Goal: Task Accomplishment & Management: Manage account settings

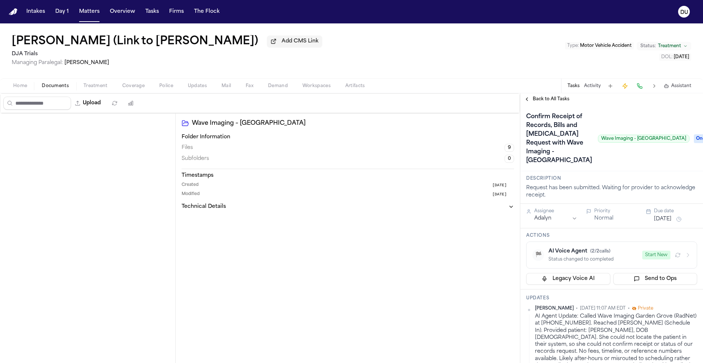
scroll to position [359, 0]
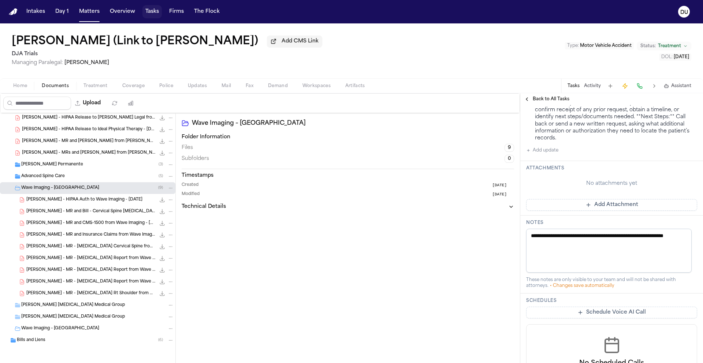
click at [151, 11] on button "Tasks" at bounding box center [151, 11] width 19 height 13
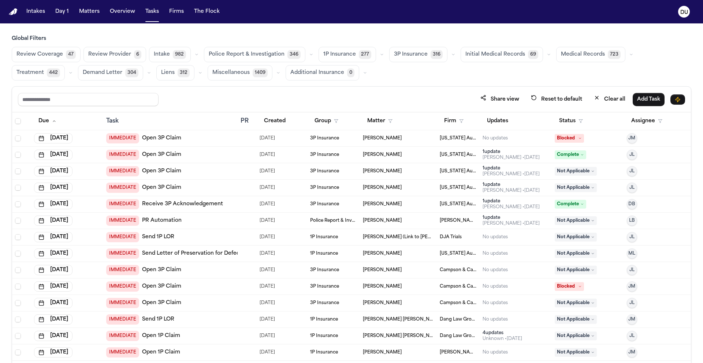
click at [583, 52] on span "Medical Records" at bounding box center [583, 54] width 44 height 7
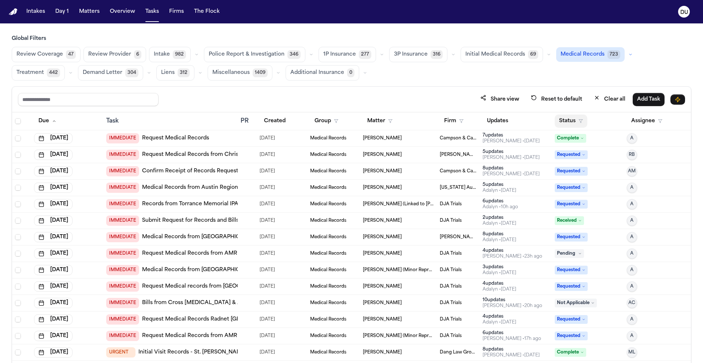
click at [569, 122] on button "Status" at bounding box center [571, 121] width 33 height 13
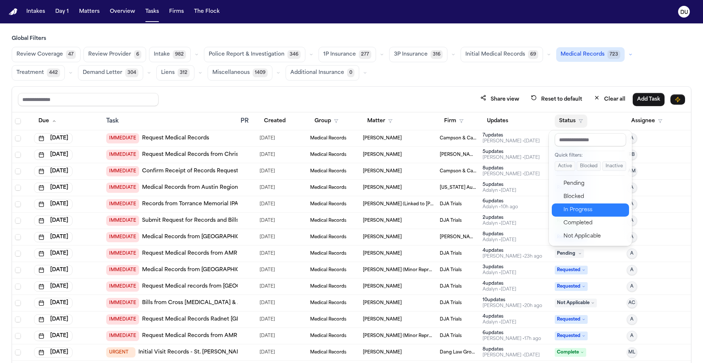
click at [577, 210] on div "In Progress" at bounding box center [594, 210] width 61 height 9
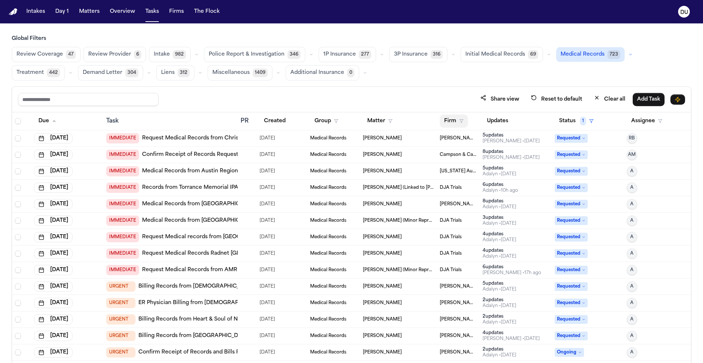
click at [447, 122] on button "Firm" at bounding box center [454, 121] width 28 height 13
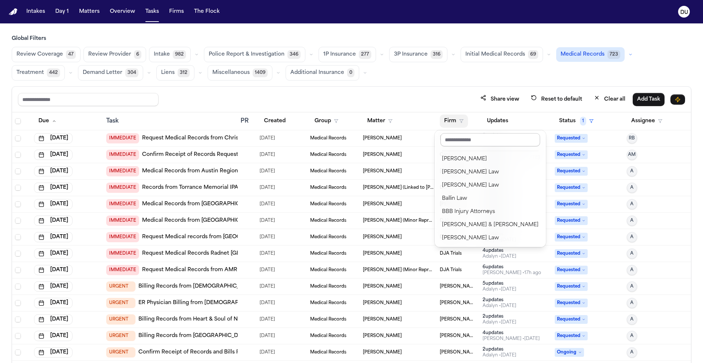
click at [476, 142] on input "text" at bounding box center [491, 139] width 100 height 13
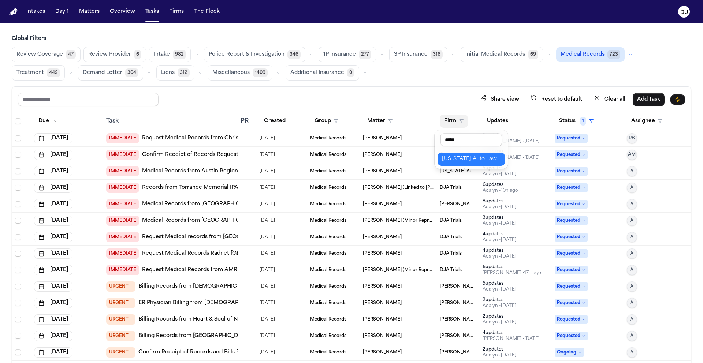
type input "*****"
click at [474, 158] on div "[US_STATE] Auto Law" at bounding box center [471, 159] width 59 height 9
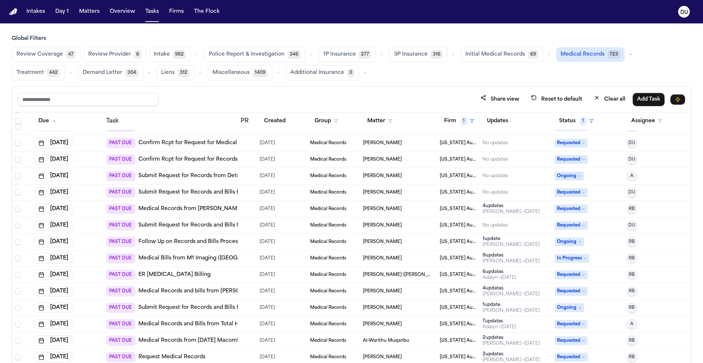
scroll to position [153, 0]
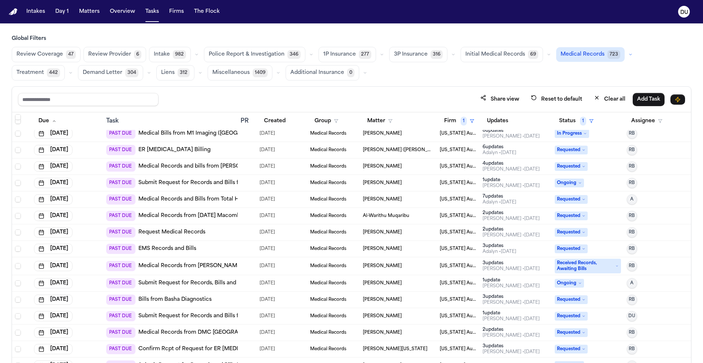
click at [219, 167] on link "Medical Records and bills from Wasim A. Qazi M.D. 6001 W. Outer Dr., Suite 420,…" at bounding box center [234, 166] width 192 height 7
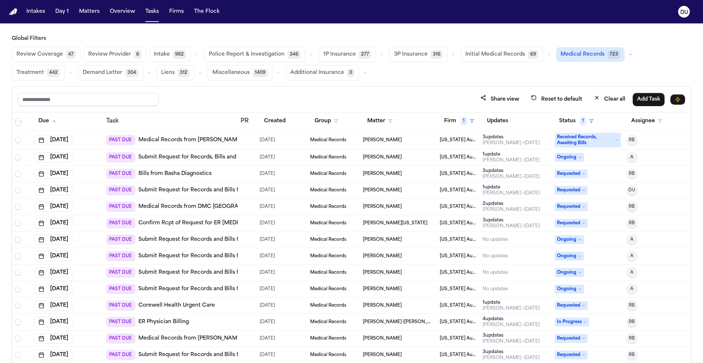
scroll to position [280, 0]
click at [452, 120] on button "Firm 1" at bounding box center [459, 121] width 39 height 13
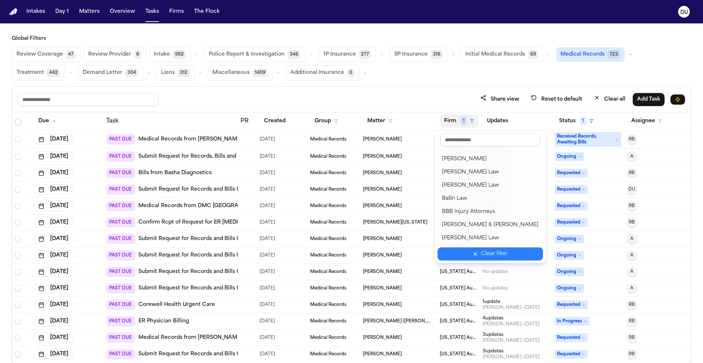
click at [472, 254] on icon "button" at bounding box center [475, 254] width 6 height 6
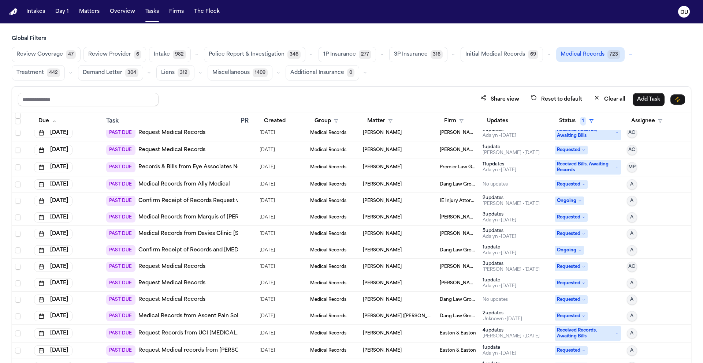
scroll to position [679, 0]
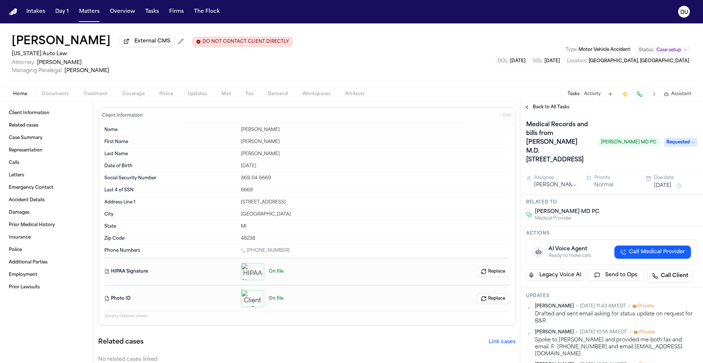
click at [98, 95] on span "Treatment" at bounding box center [96, 94] width 24 height 6
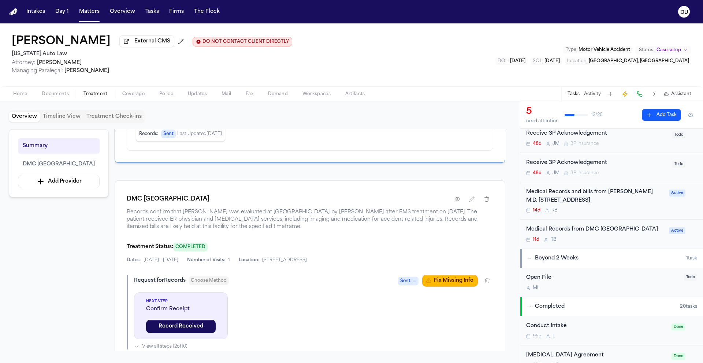
scroll to position [111, 0]
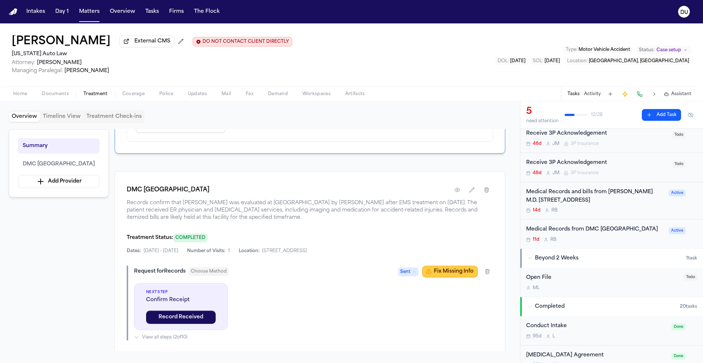
click at [455, 275] on button "Fix Missing Info" at bounding box center [450, 272] width 56 height 12
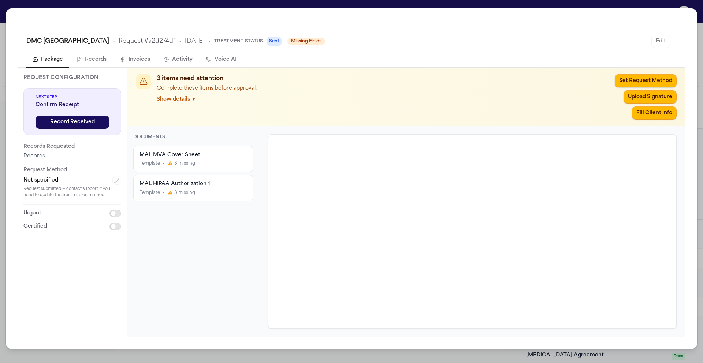
click at [187, 159] on div "MAL MVA Cover Sheet Template • 3 missing" at bounding box center [194, 159] width 108 height 15
click at [193, 159] on div "MAL MVA Cover Sheet Template • 3 missing" at bounding box center [194, 159] width 108 height 15
click at [152, 165] on span "Template" at bounding box center [150, 164] width 21 height 6
click at [182, 156] on div "MAL MVA Cover Sheet" at bounding box center [194, 155] width 108 height 7
click at [203, 160] on div "MAL MVA Cover Sheet Template • 3 missing" at bounding box center [194, 159] width 108 height 15
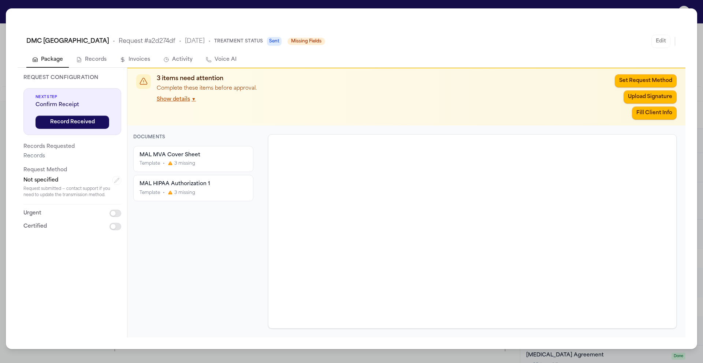
click at [218, 161] on div "Template • 3 missing" at bounding box center [194, 164] width 108 height 6
click at [223, 160] on div "MAL MVA Cover Sheet Template • 3 missing" at bounding box center [194, 159] width 108 height 15
drag, startPoint x: 225, startPoint y: 204, endPoint x: 226, endPoint y: 199, distance: 5.1
click at [225, 204] on div "MAL MVA Cover Sheet Template • 3 missing MAL HIPAA Authorization 1 Template • 3…" at bounding box center [193, 237] width 120 height 183
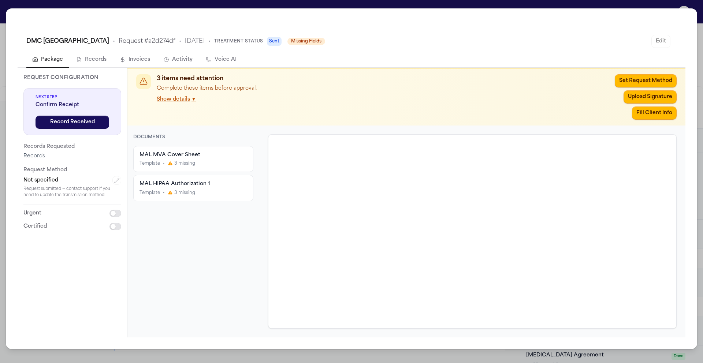
click at [224, 192] on div "Template • 3 missing" at bounding box center [194, 193] width 108 height 6
click at [205, 163] on div "Template • 3 missing" at bounding box center [194, 164] width 108 height 6
click at [206, 161] on div "Template • 3 missing" at bounding box center [194, 164] width 108 height 6
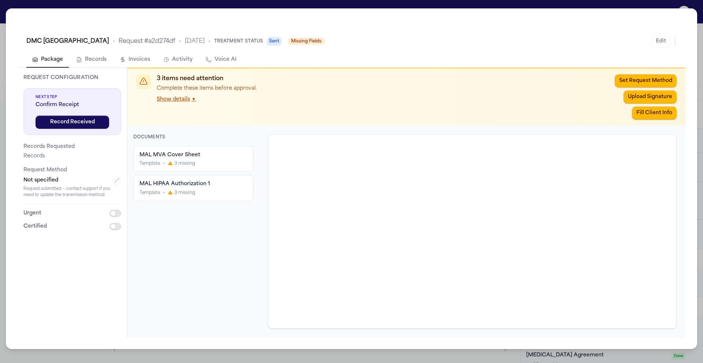
click at [159, 159] on div "MAL MVA Cover Sheet" at bounding box center [194, 155] width 108 height 7
click at [39, 171] on p "Request Method" at bounding box center [72, 170] width 98 height 9
click at [166, 166] on div "Template • 3 missing" at bounding box center [194, 164] width 108 height 6
drag, startPoint x: 166, startPoint y: 166, endPoint x: 268, endPoint y: 36, distance: 165.1
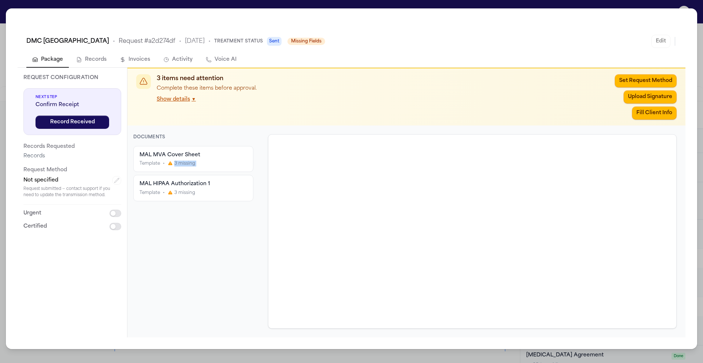
click at [166, 166] on div "Template • 3 missing" at bounding box center [194, 164] width 108 height 6
click at [221, 162] on div "Template • 3 missing" at bounding box center [194, 164] width 108 height 6
click at [166, 164] on div "Template • 3 missing" at bounding box center [194, 164] width 108 height 6
click at [151, 164] on span "Template" at bounding box center [150, 164] width 21 height 6
click at [175, 202] on div "MAL MVA Cover Sheet Template • 3 missing MAL HIPAA Authorization 1 Template • 3…" at bounding box center [193, 237] width 120 height 183
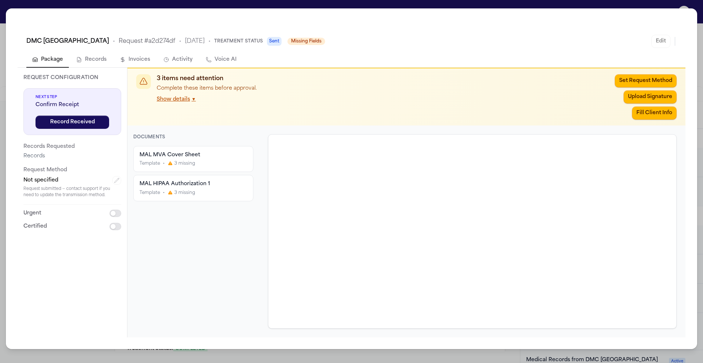
click at [176, 191] on span "3 missing" at bounding box center [184, 193] width 21 height 6
click at [184, 166] on span "3 missing" at bounding box center [184, 164] width 21 height 6
click at [20, 221] on div "Request Configuration Next Step Confirm Receipt Record Received Records Request…" at bounding box center [73, 152] width 110 height 169
drag, startPoint x: 35, startPoint y: 215, endPoint x: 94, endPoint y: 214, distance: 59.7
click at [36, 216] on p "Urgent" at bounding box center [32, 213] width 18 height 9
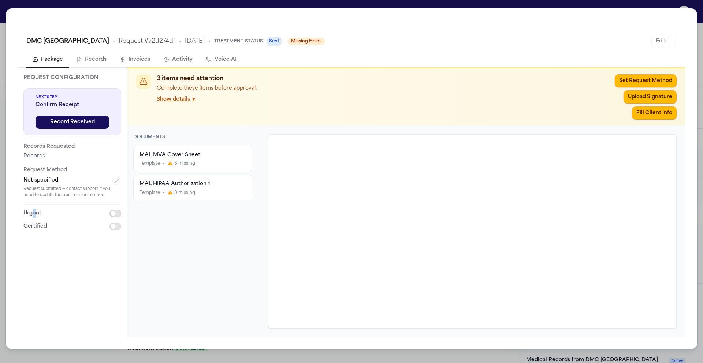
click at [112, 212] on button "button" at bounding box center [116, 213] width 12 height 7
click at [117, 212] on button "button" at bounding box center [116, 213] width 12 height 7
click at [120, 193] on div "Request submitted — contact support if you need to update the transmission meth…" at bounding box center [72, 192] width 98 height 12
click at [116, 187] on div "Request submitted — contact support if you need to update the transmission meth…" at bounding box center [72, 192] width 98 height 12
click at [185, 169] on div "MAL MVA Cover Sheet Template • 3 missing" at bounding box center [193, 158] width 119 height 25
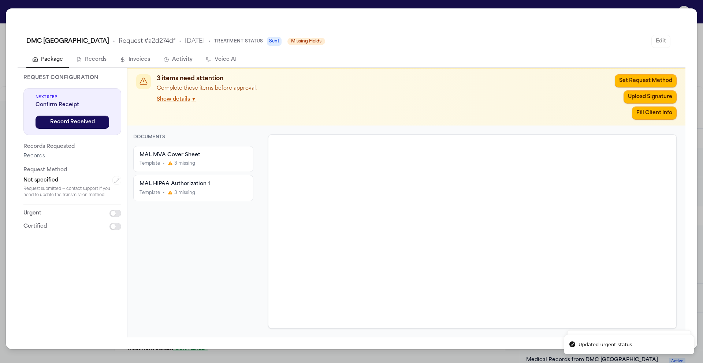
click at [188, 165] on span "3 missing" at bounding box center [184, 164] width 21 height 6
click at [205, 190] on div "Template • 3 missing" at bounding box center [194, 193] width 108 height 6
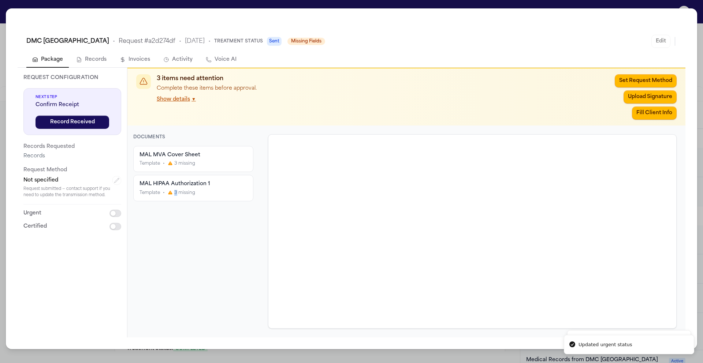
click at [205, 190] on div "Template • 3 missing" at bounding box center [194, 193] width 108 height 6
click at [240, 150] on div "MAL MVA Cover Sheet Template • 3 missing" at bounding box center [193, 158] width 119 height 25
click at [238, 162] on div "Template • 3 missing" at bounding box center [194, 164] width 108 height 6
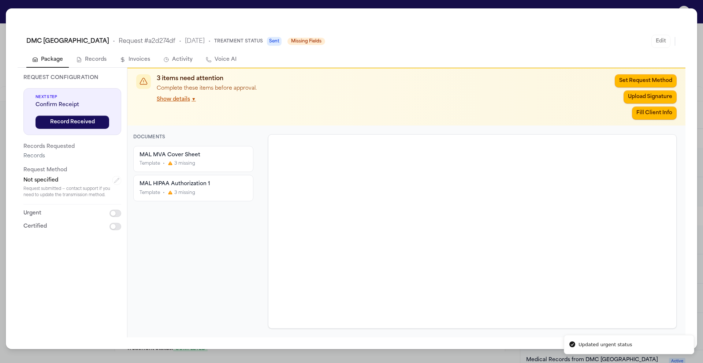
click at [241, 174] on div "MAL MVA Cover Sheet Template • 3 missing MAL HIPAA Authorization 1 Template • 3…" at bounding box center [193, 173] width 120 height 55
click at [226, 163] on div "Template • 3 missing" at bounding box center [194, 164] width 108 height 6
click at [180, 99] on button "Show details ▼" at bounding box center [176, 99] width 39 height 7
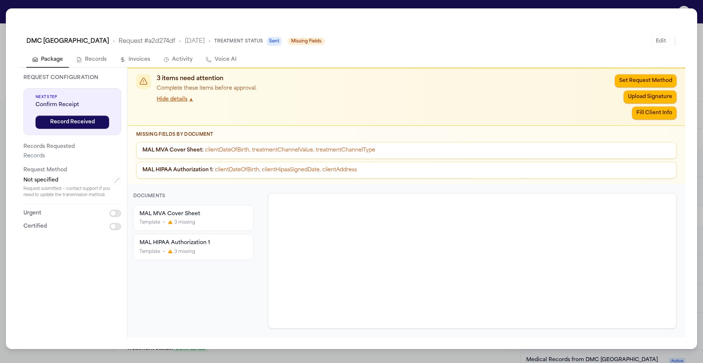
click at [218, 149] on span "clientDateOfBirth, treatmentChannelValue, treatmentChannelType" at bounding box center [290, 150] width 170 height 5
click at [182, 152] on span "MAL MVA Cover Sheet :" at bounding box center [172, 150] width 61 height 5
click at [230, 222] on div "Template • 3 missing" at bounding box center [194, 223] width 108 height 6
click at [238, 218] on div "MAL MVA Cover Sheet Template • 3 missing" at bounding box center [194, 218] width 108 height 15
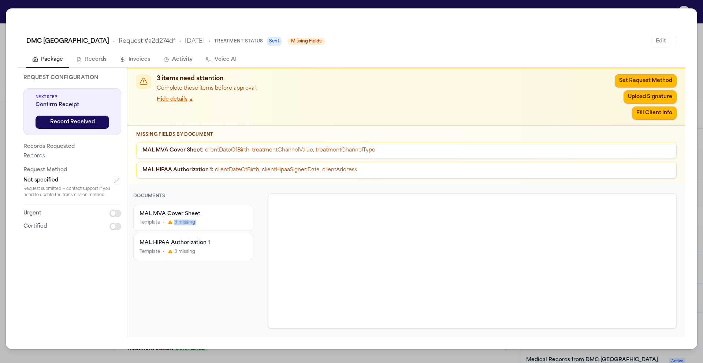
drag, startPoint x: 238, startPoint y: 218, endPoint x: 160, endPoint y: 213, distance: 78.5
click at [237, 218] on div "MAL MVA Cover Sheet Template • 3 missing" at bounding box center [194, 218] width 108 height 15
click at [146, 215] on div "MAL MVA Cover Sheet" at bounding box center [194, 214] width 108 height 7
click at [135, 216] on div "MAL MVA Cover Sheet Template • 3 missing" at bounding box center [193, 217] width 119 height 25
drag, startPoint x: 135, startPoint y: 216, endPoint x: 168, endPoint y: 216, distance: 33.0
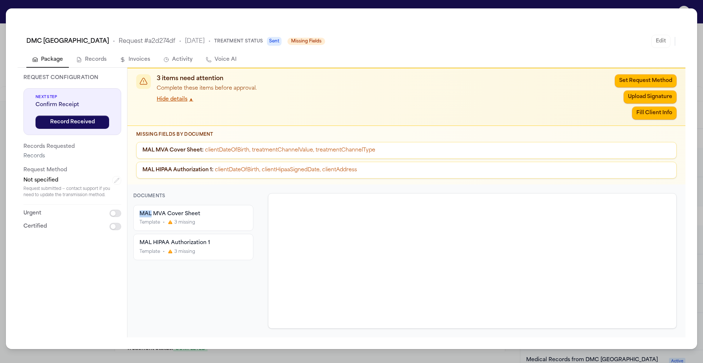
click at [135, 216] on div "MAL MVA Cover Sheet Template • 3 missing" at bounding box center [193, 217] width 119 height 25
click at [194, 216] on div "MAL MVA Cover Sheet" at bounding box center [194, 214] width 108 height 7
click at [243, 221] on div "Template • 3 missing" at bounding box center [194, 223] width 108 height 6
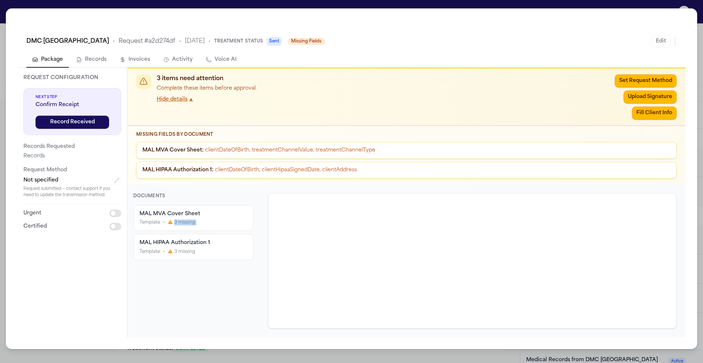
click at [243, 221] on div "Template • 3 missing" at bounding box center [194, 223] width 108 height 6
click at [218, 223] on div "Template • 3 missing" at bounding box center [194, 223] width 108 height 6
click at [218, 222] on div "Template • 3 missing" at bounding box center [194, 223] width 108 height 6
click at [220, 255] on div "MAL HIPAA Authorization 1 Template • 3 missing" at bounding box center [193, 246] width 119 height 25
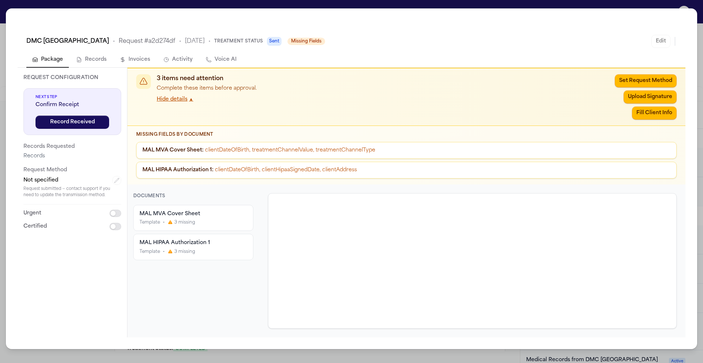
click at [220, 255] on div "MAL HIPAA Authorization 1 Template • 3 missing" at bounding box center [193, 246] width 119 height 25
click at [216, 228] on div "MAL MVA Cover Sheet Template • 3 missing" at bounding box center [193, 217] width 119 height 25
drag, startPoint x: 69, startPoint y: 31, endPoint x: 63, endPoint y: 34, distance: 6.6
click at [69, 31] on div "DMC Sinai-Grace Hospital • Request # a2d274df • 9/18/2025 • Treatment Status Se…" at bounding box center [352, 40] width 668 height 23
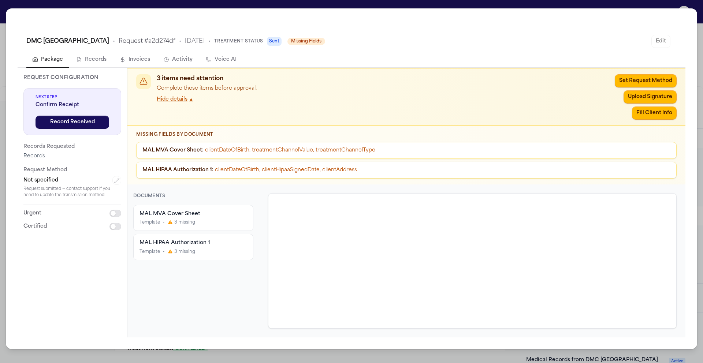
drag, startPoint x: 684, startPoint y: 13, endPoint x: 690, endPoint y: 8, distance: 7.6
click at [684, 13] on div "DMC Sinai-Grace Hospital • Request # a2d274df • 9/18/2025 • Treatment Status Se…" at bounding box center [351, 178] width 691 height 341
click at [691, 8] on div "DMC Sinai-Grace Hospital • Request # a2d274df • 9/18/2025 • Treatment Status Se…" at bounding box center [351, 181] width 703 height 363
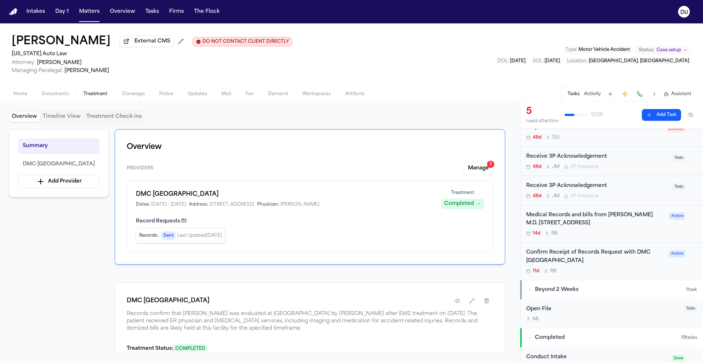
scroll to position [137, 0]
click at [585, 264] on div "Confirm Receipt of Records Request with DMC Sinai-Grace Hospital" at bounding box center [595, 256] width 138 height 17
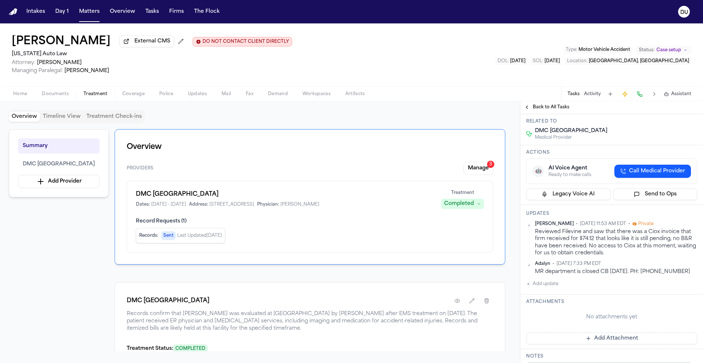
scroll to position [238, 0]
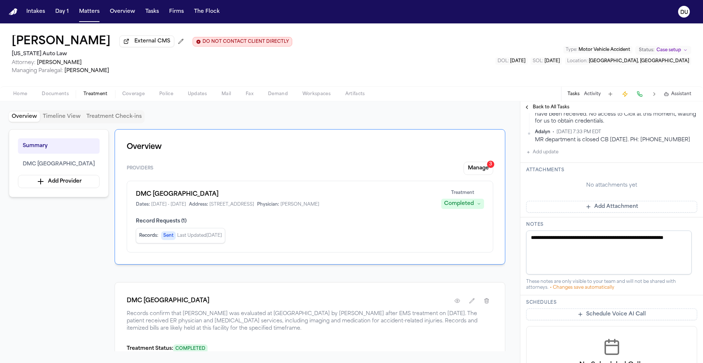
click at [605, 208] on button "Add Attachment" at bounding box center [611, 207] width 171 height 12
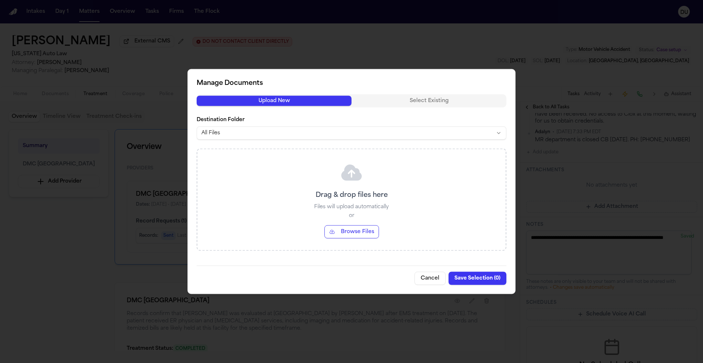
click at [432, 282] on button "Cancel" at bounding box center [430, 278] width 31 height 13
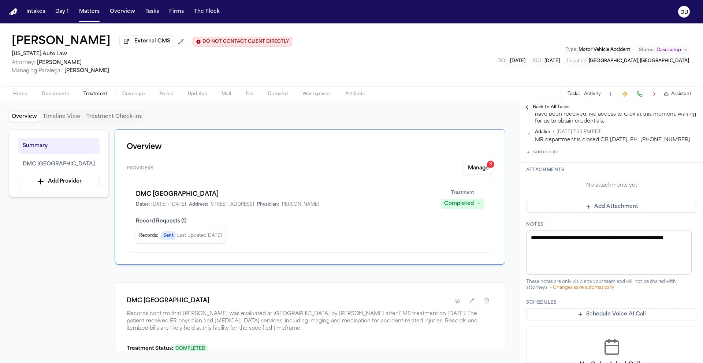
scroll to position [0, 0]
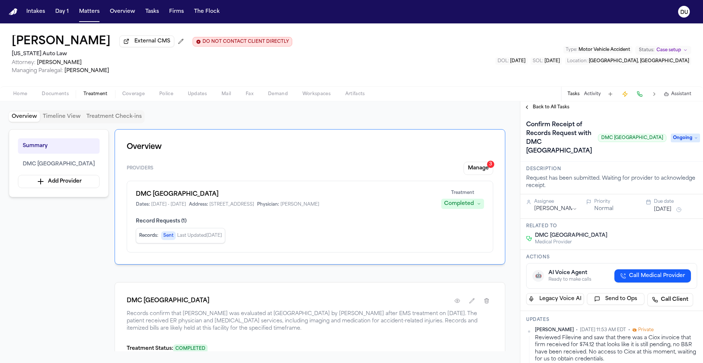
click at [684, 142] on span "Ongoing" at bounding box center [685, 138] width 29 height 9
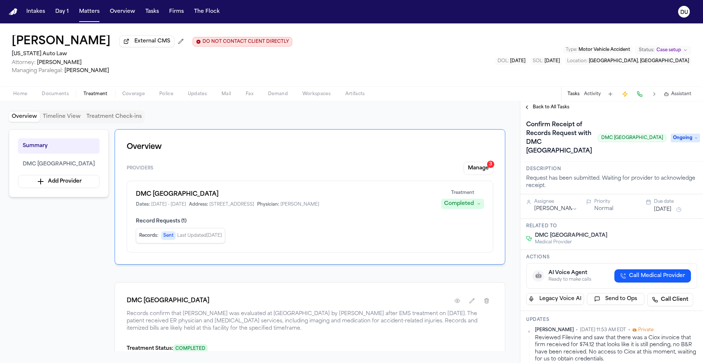
click at [668, 211] on button "[DATE]" at bounding box center [663, 209] width 18 height 7
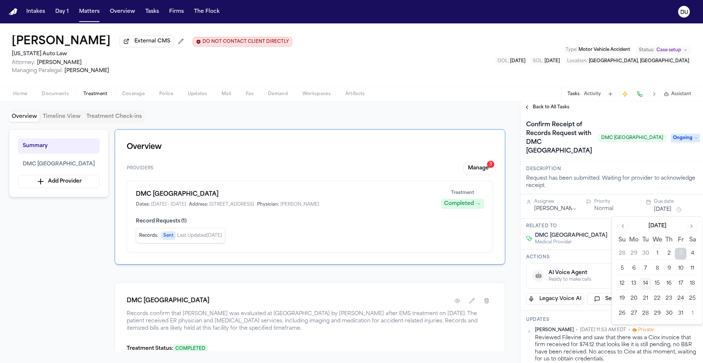
click at [646, 149] on div "Confirm Receipt of Records Request with DMC Sinai-Grace Hospital DMC Sinai-Grac…" at bounding box center [596, 138] width 140 height 38
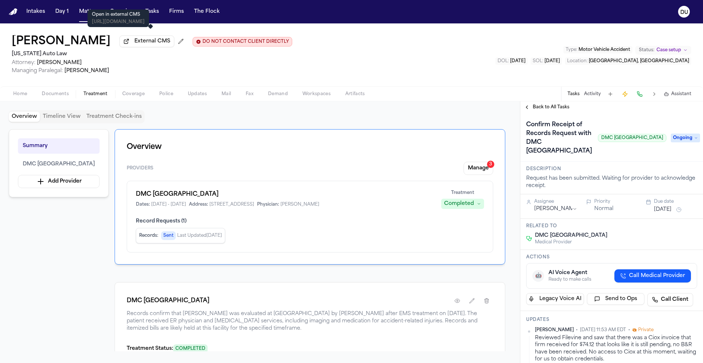
click at [146, 45] on span "External CMS" at bounding box center [152, 41] width 36 height 7
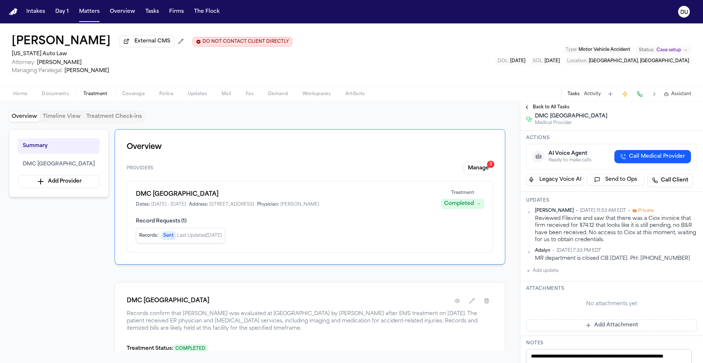
click at [96, 73] on span "Michelle Landazabal" at bounding box center [86, 70] width 45 height 5
click at [9, 15] on nav "Intakes Day 1 Matters Overview Tasks Firms The Flock DU" at bounding box center [351, 11] width 703 height 23
click at [11, 14] on img "Home" at bounding box center [13, 11] width 9 height 7
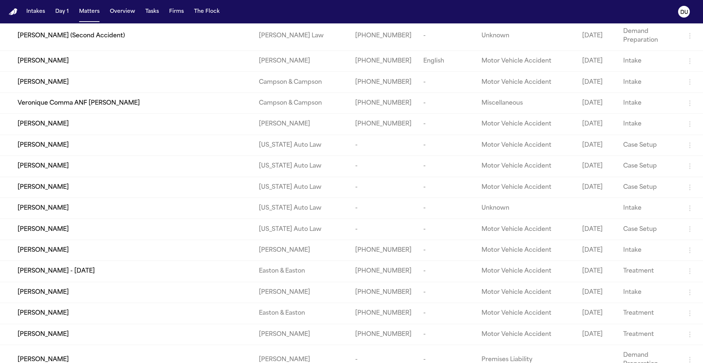
scroll to position [152, 0]
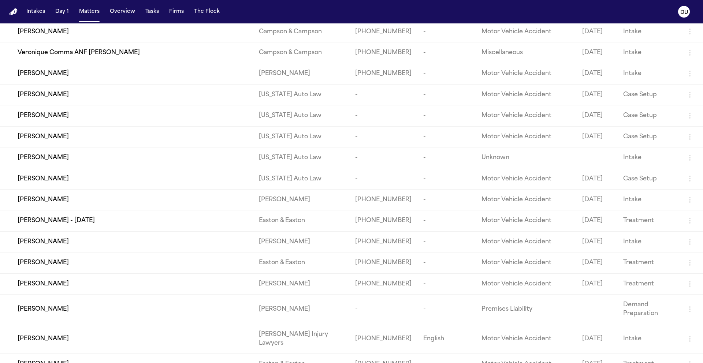
click at [133, 147] on td "Colleen White" at bounding box center [126, 136] width 253 height 21
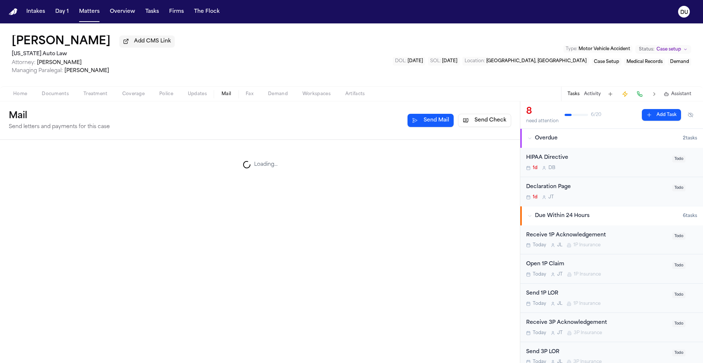
click at [228, 97] on span "Mail" at bounding box center [227, 94] width 10 height 6
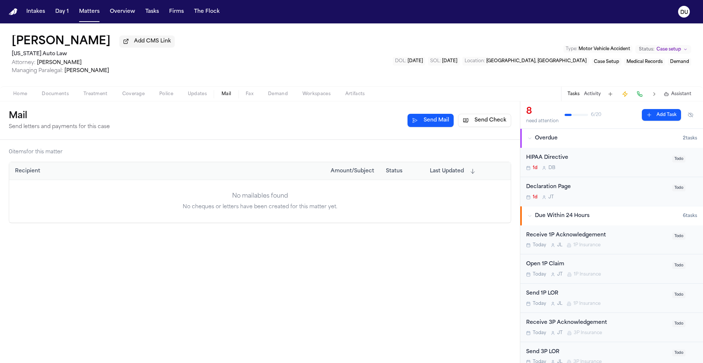
click at [485, 126] on button "Send Check" at bounding box center [484, 120] width 53 height 13
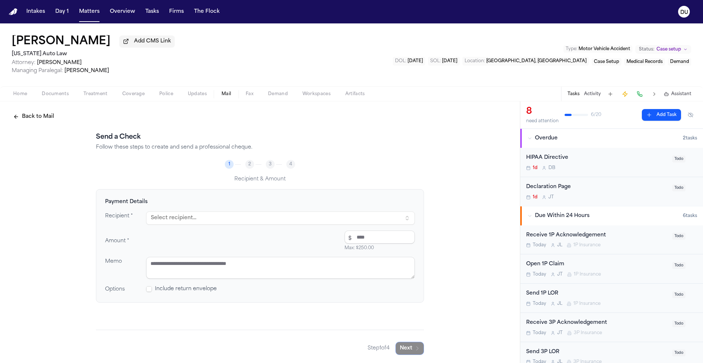
click at [181, 220] on button "Select recipient..." at bounding box center [280, 218] width 269 height 13
type input "***"
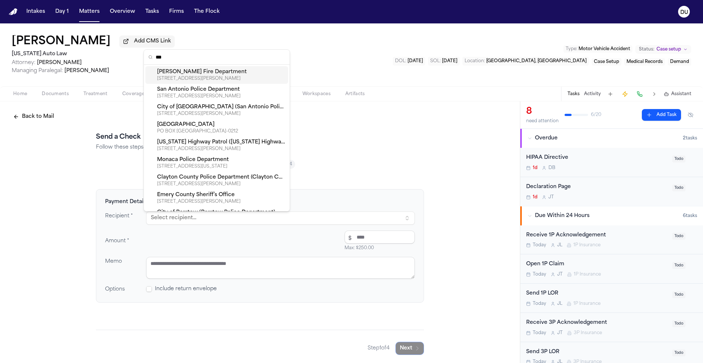
click at [364, 155] on div "Send a Check Follow these steps to create and send a professional cheque. 1 2 3…" at bounding box center [260, 243] width 328 height 223
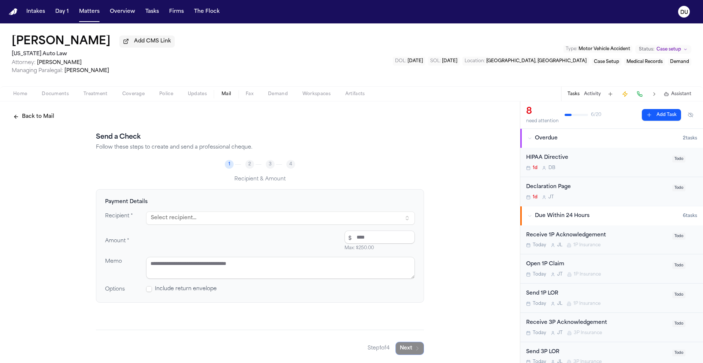
click at [18, 97] on span "Home" at bounding box center [20, 94] width 14 height 6
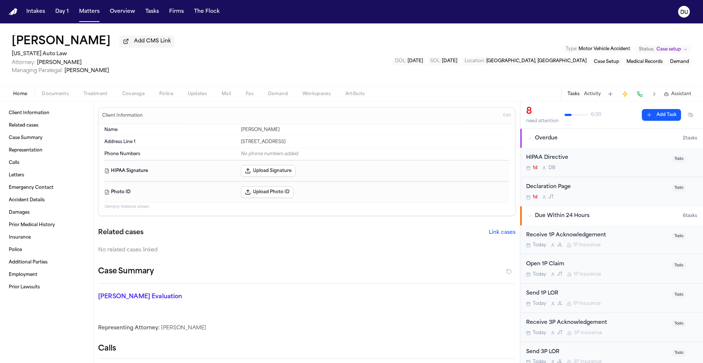
click at [224, 96] on span "Mail" at bounding box center [227, 94] width 10 height 6
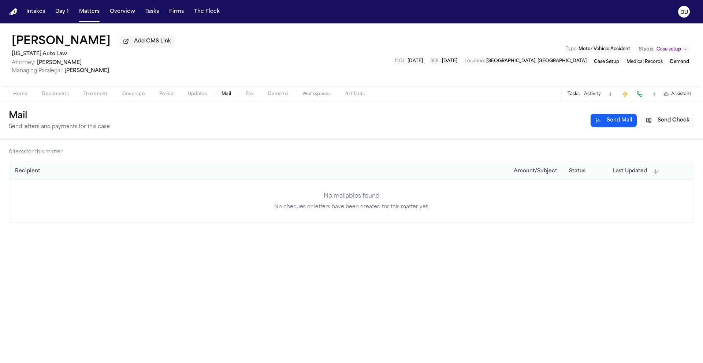
click at [17, 12] on img "Home" at bounding box center [13, 11] width 9 height 7
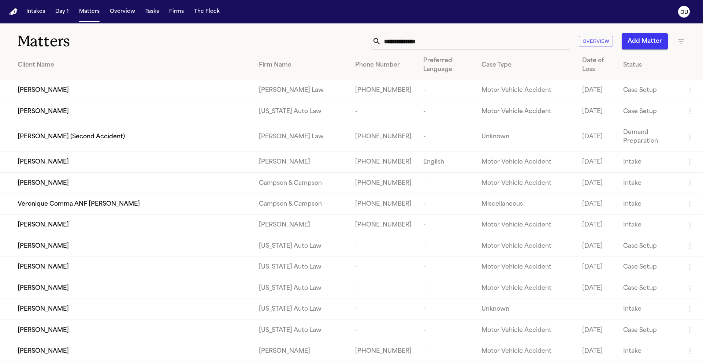
click at [400, 36] on input "text" at bounding box center [475, 41] width 189 height 16
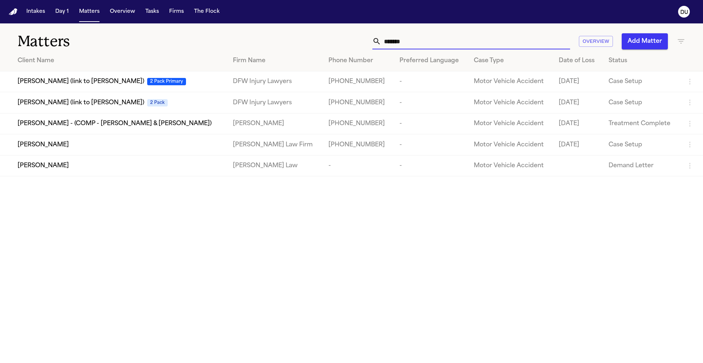
type input "*******"
click at [103, 149] on div "[PERSON_NAME]" at bounding box center [120, 145] width 204 height 9
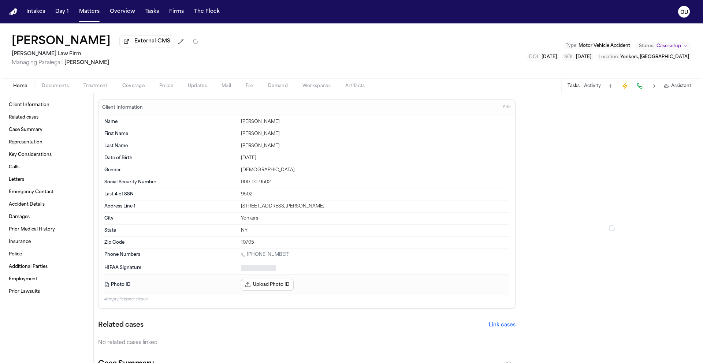
type textarea "*"
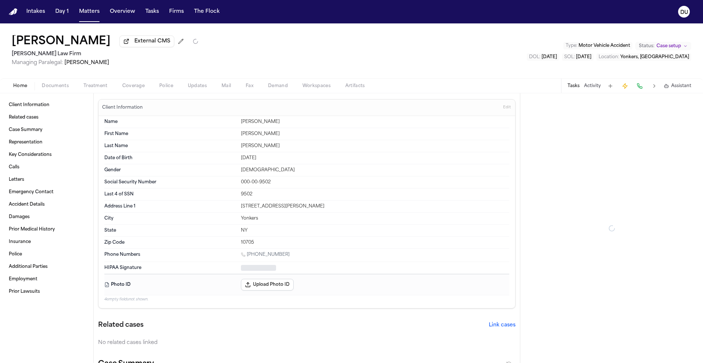
type textarea "*"
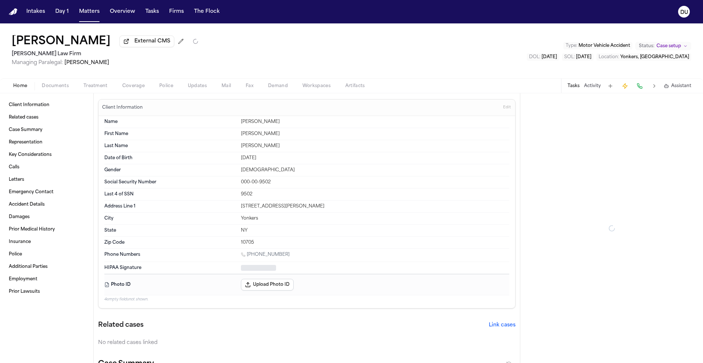
type textarea "*"
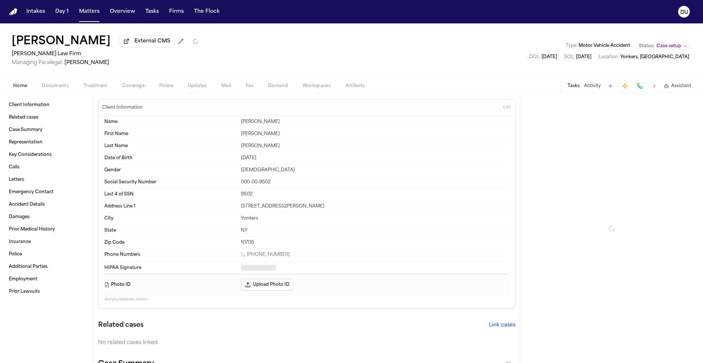
type textarea "*"
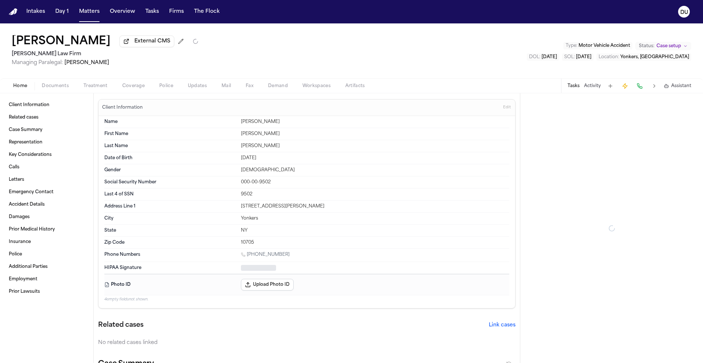
type textarea "*"
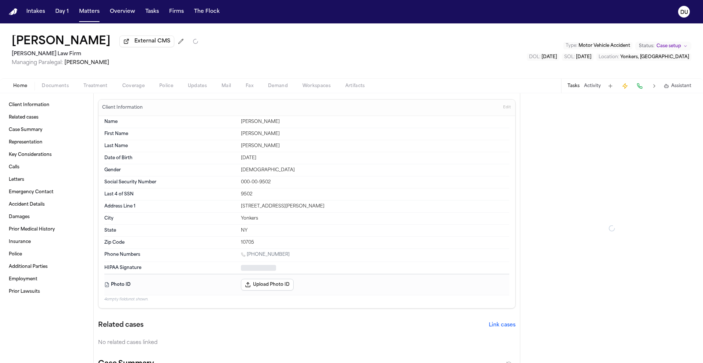
type textarea "*"
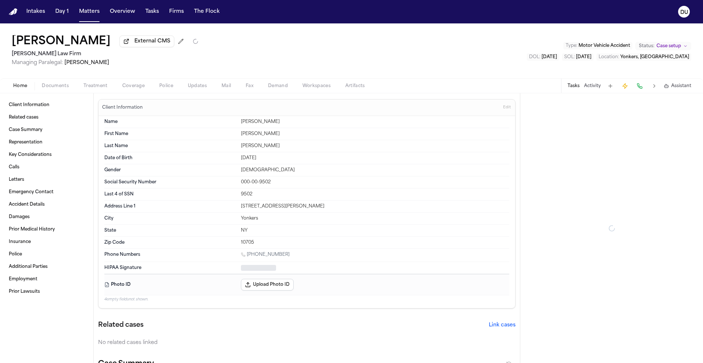
type textarea "*"
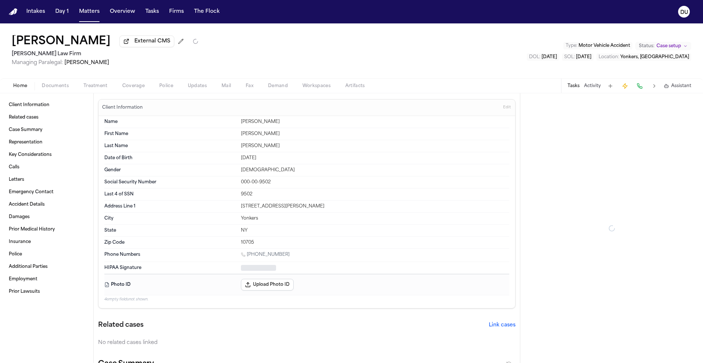
type textarea "*"
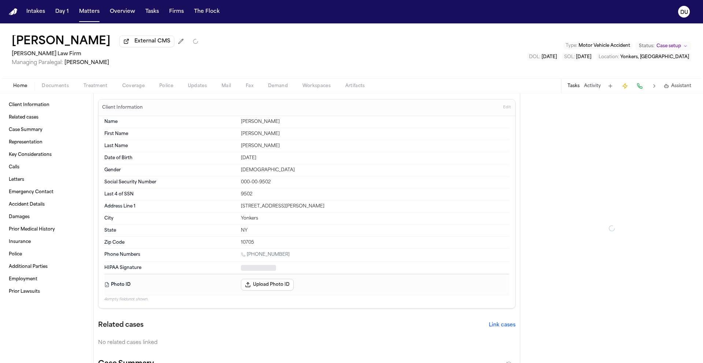
type textarea "*"
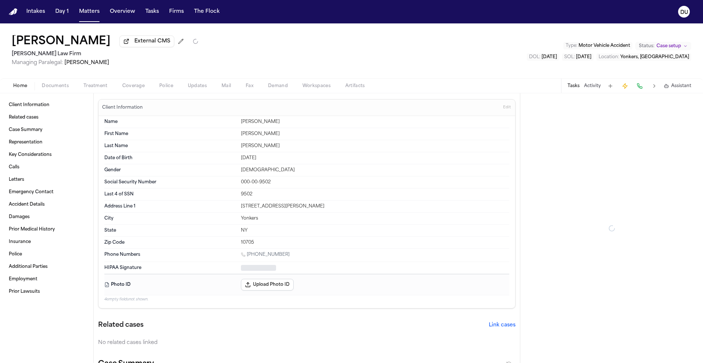
type textarea "*"
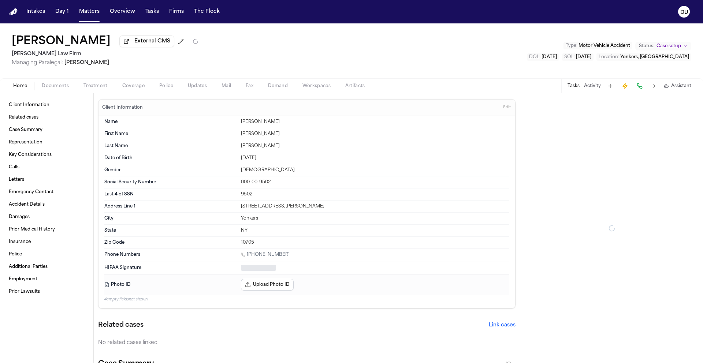
type textarea "*"
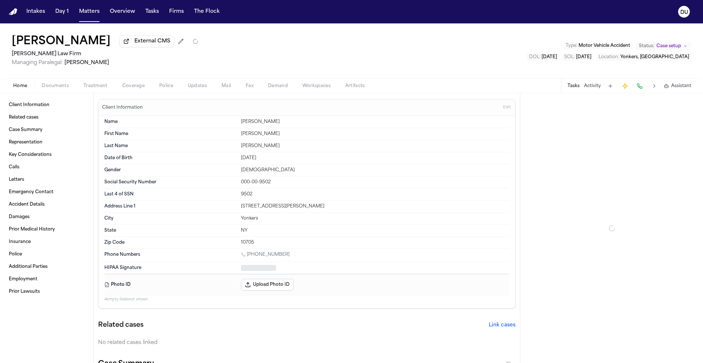
type textarea "*"
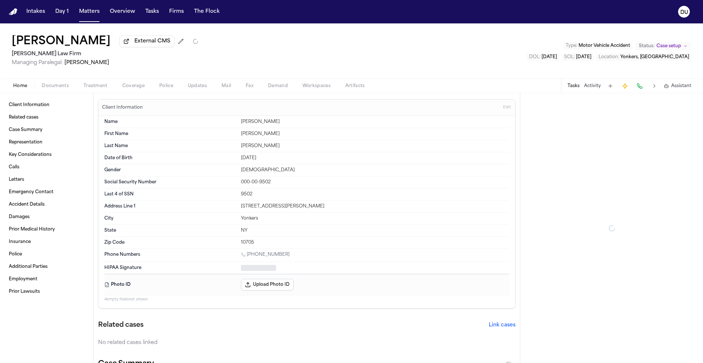
type textarea "*"
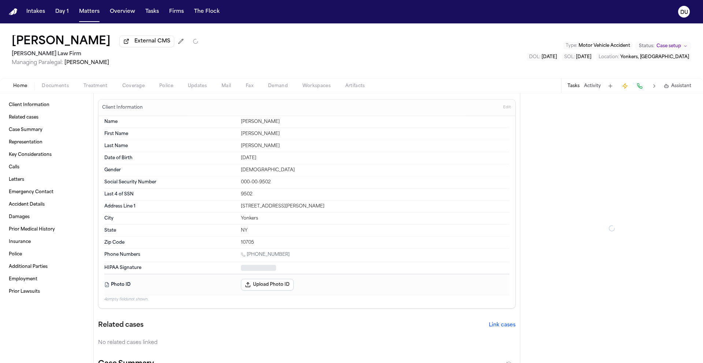
type textarea "*"
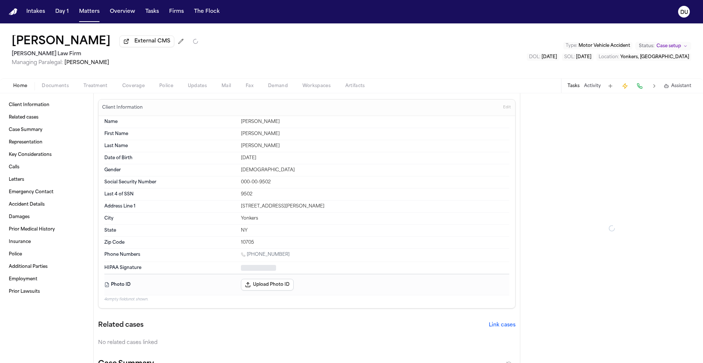
type textarea "*"
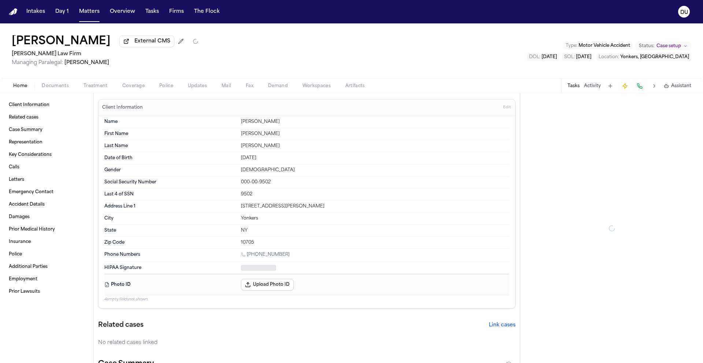
type textarea "*"
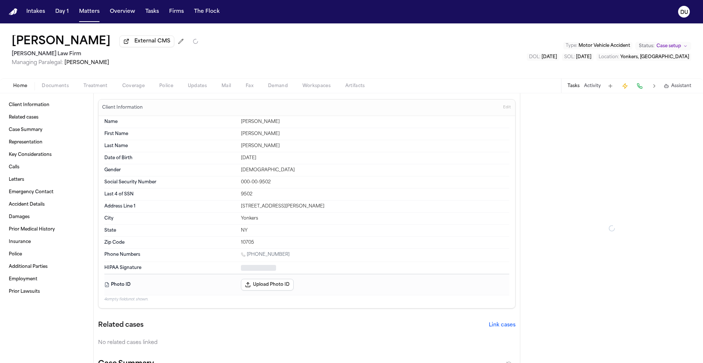
type textarea "*"
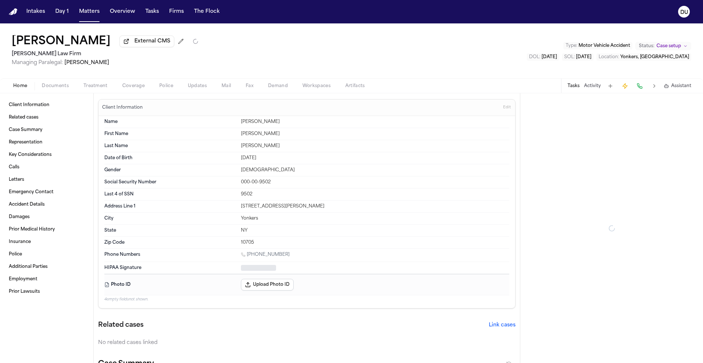
type textarea "*"
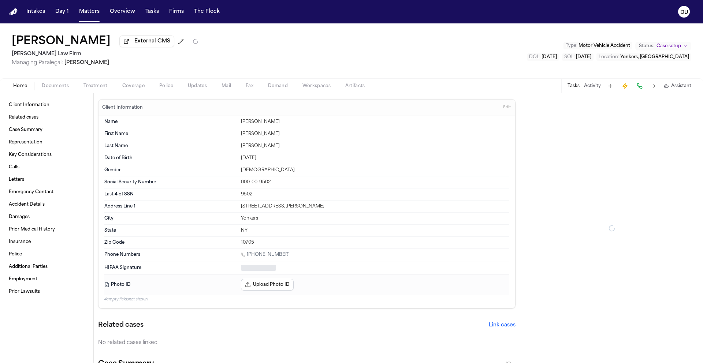
type textarea "*"
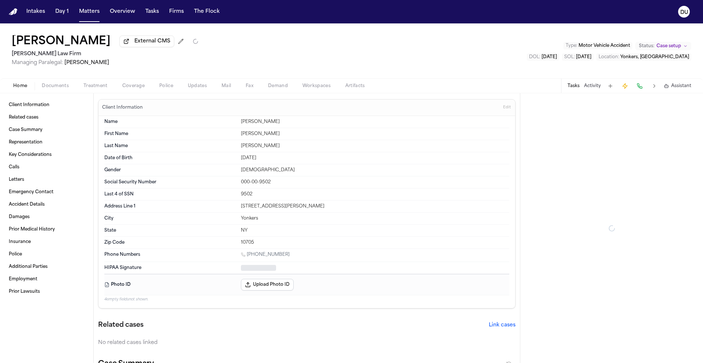
type textarea "*"
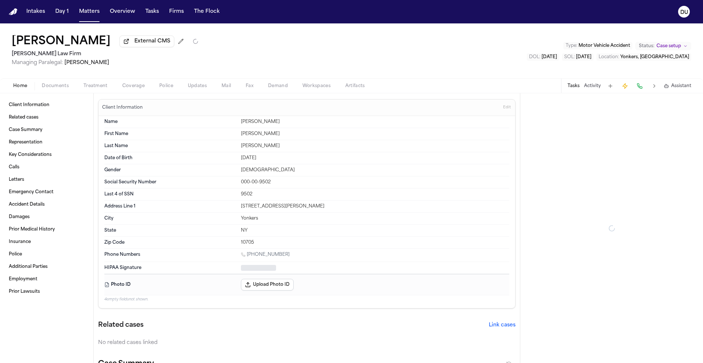
type textarea "*"
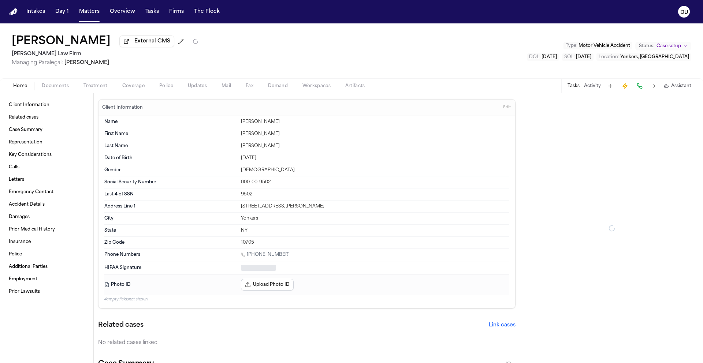
type textarea "*"
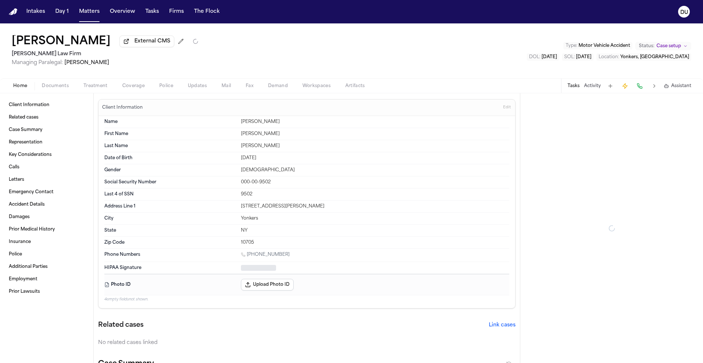
type textarea "*"
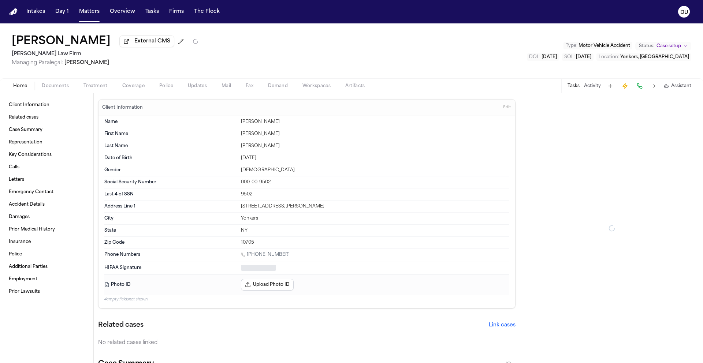
type textarea "*"
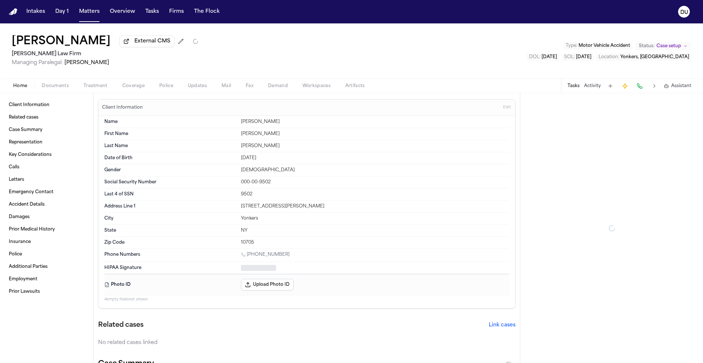
type textarea "*"
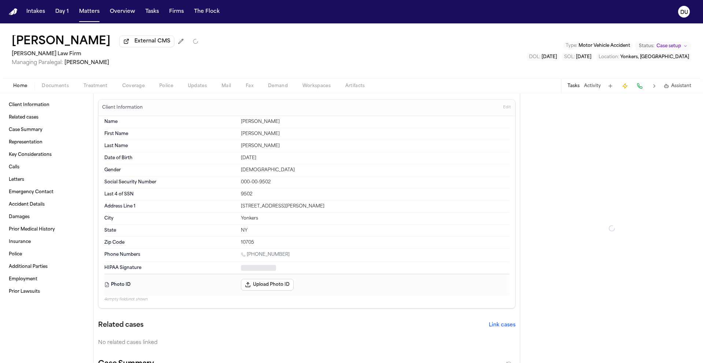
type textarea "*"
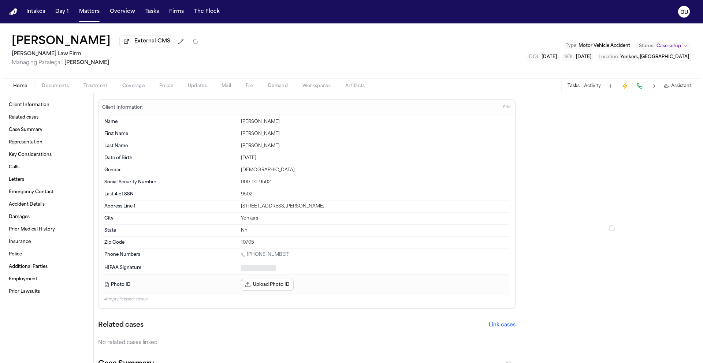
type textarea "*"
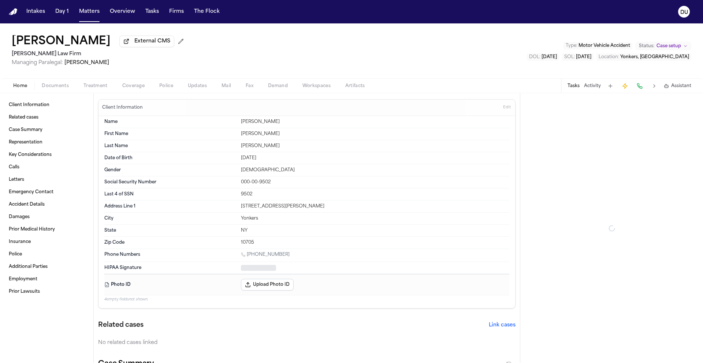
type textarea "*"
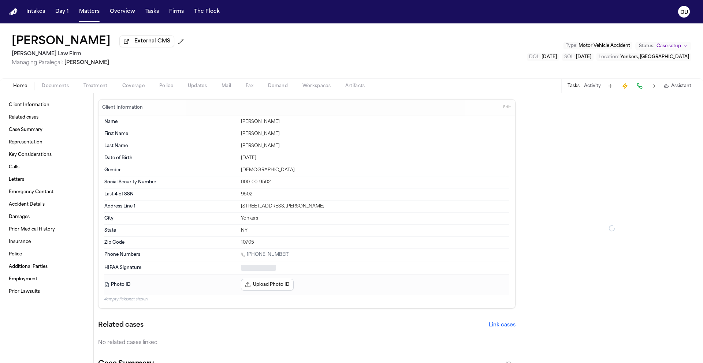
type textarea "*"
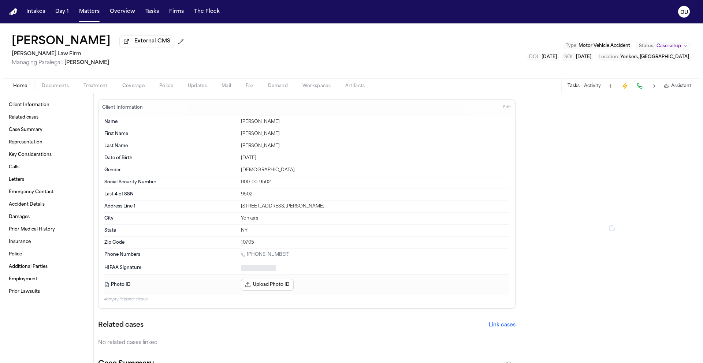
type textarea "*"
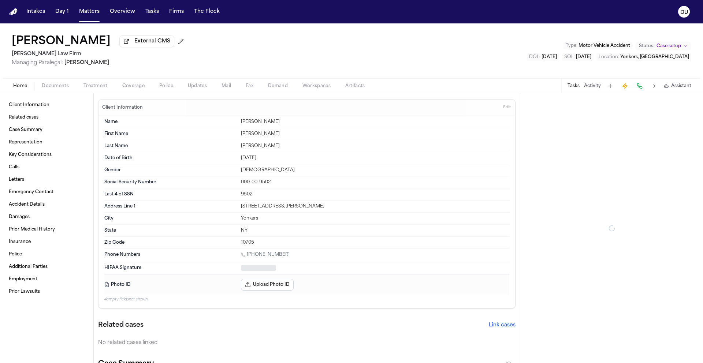
type textarea "*"
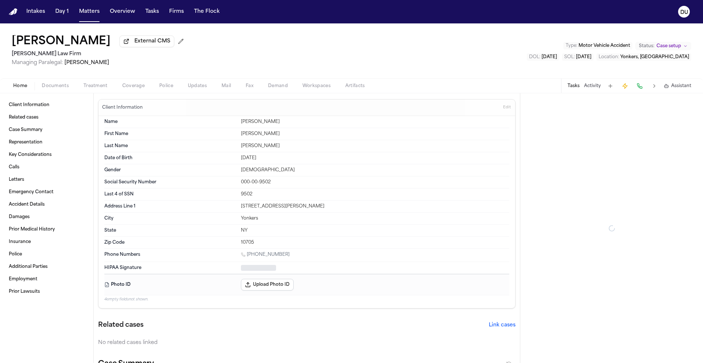
type textarea "*"
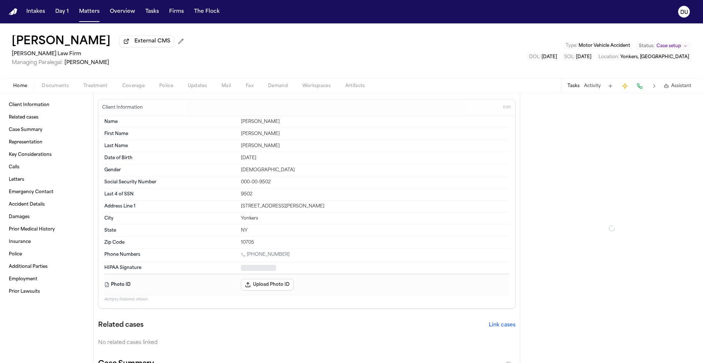
type textarea "*"
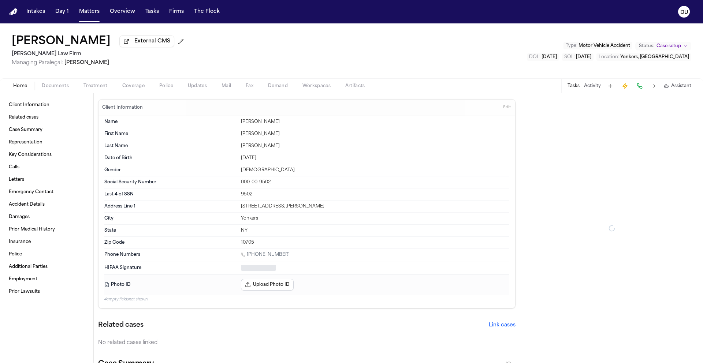
type textarea "*"
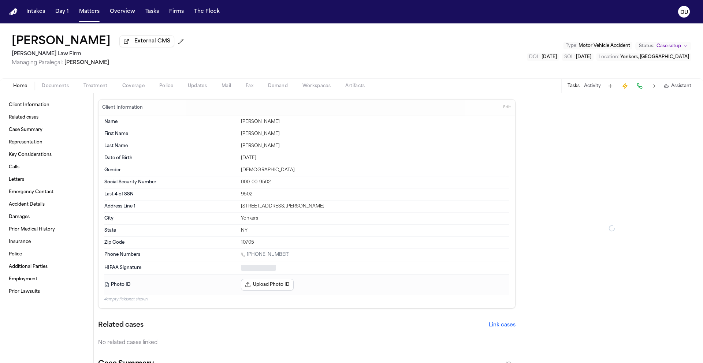
type textarea "*"
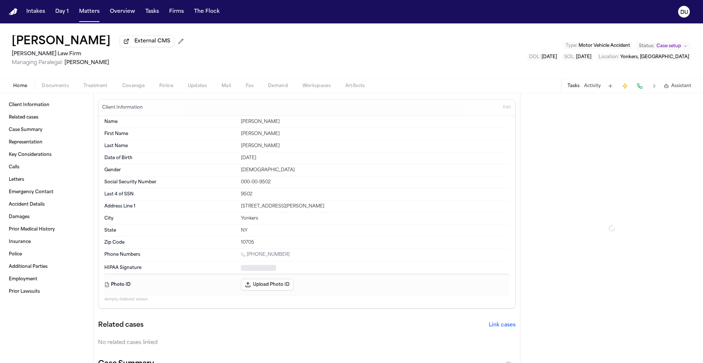
type textarea "*"
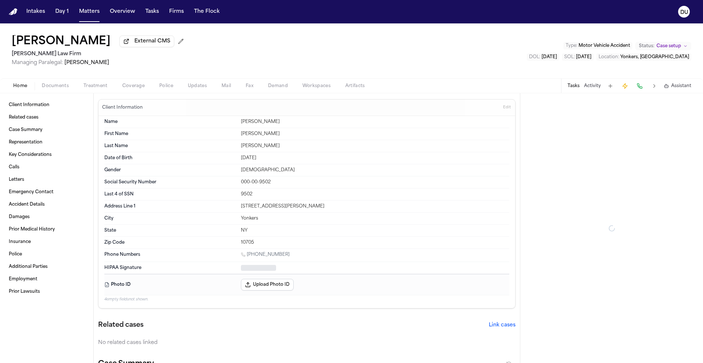
type textarea "*"
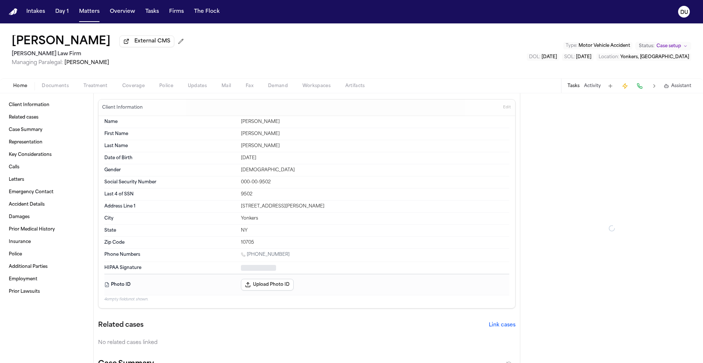
type textarea "*"
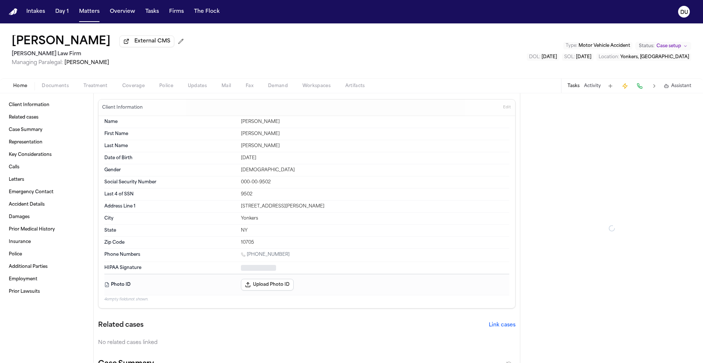
type textarea "*"
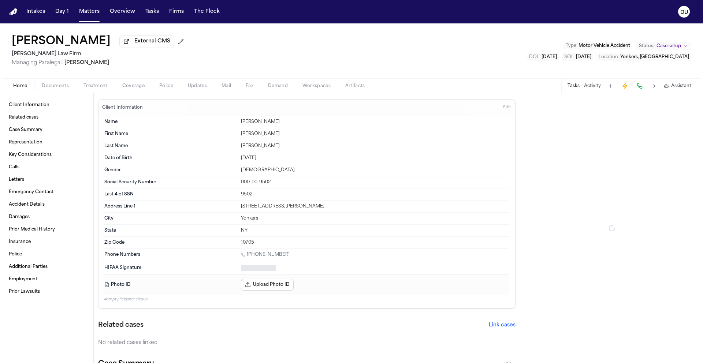
type textarea "*"
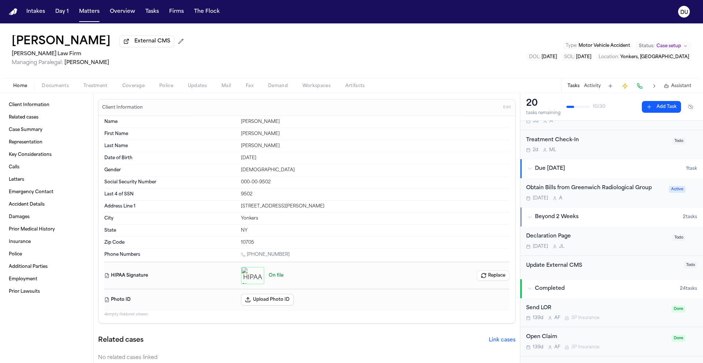
scroll to position [89, 0]
click at [580, 189] on div "Obtain Bills from Greenwich Radiological Group" at bounding box center [595, 186] width 138 height 8
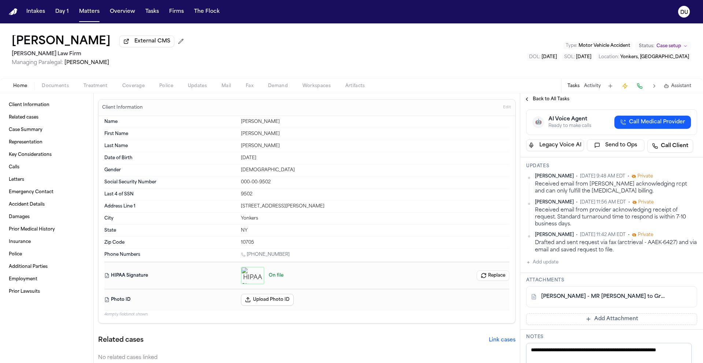
scroll to position [192, 0]
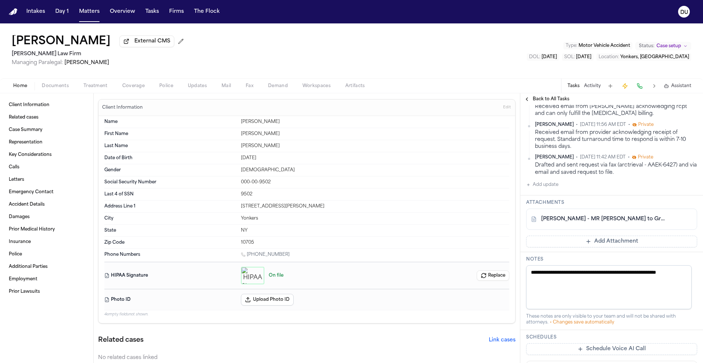
click at [545, 189] on button "Add update" at bounding box center [542, 185] width 32 height 9
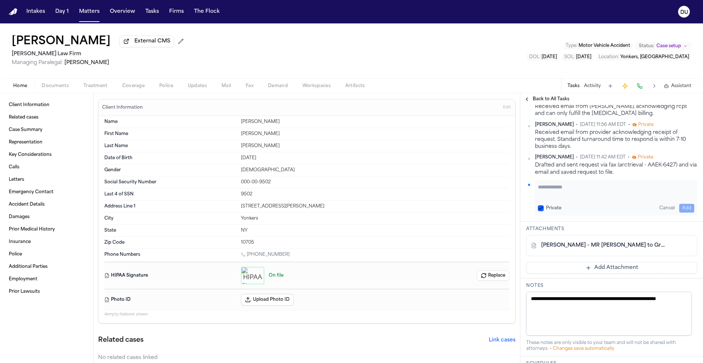
click at [563, 198] on textarea "Add your update" at bounding box center [616, 190] width 156 height 15
drag, startPoint x: 13, startPoint y: 55, endPoint x: 59, endPoint y: 57, distance: 45.8
click at [59, 57] on h2 "[PERSON_NAME] Law Firm" at bounding box center [99, 54] width 175 height 9
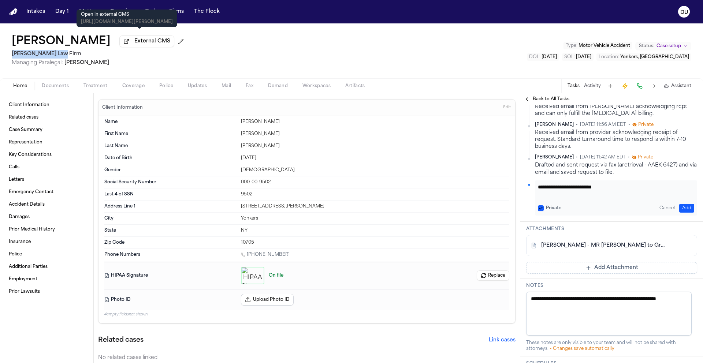
click at [149, 43] on span "External CMS" at bounding box center [152, 41] width 36 height 7
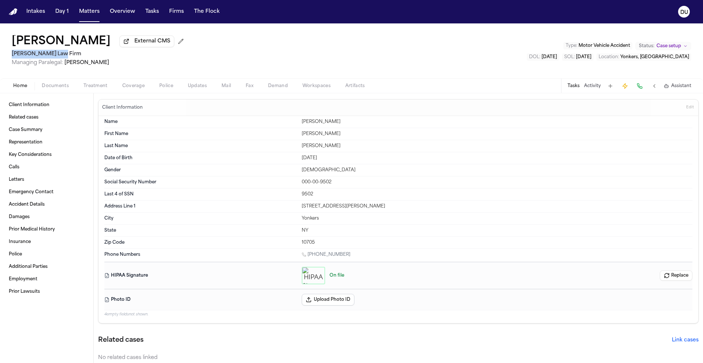
click at [11, 10] on img "Home" at bounding box center [13, 11] width 9 height 7
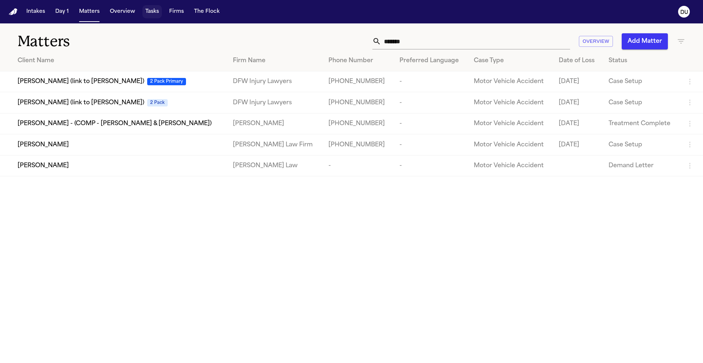
click at [151, 13] on button "Tasks" at bounding box center [151, 11] width 19 height 13
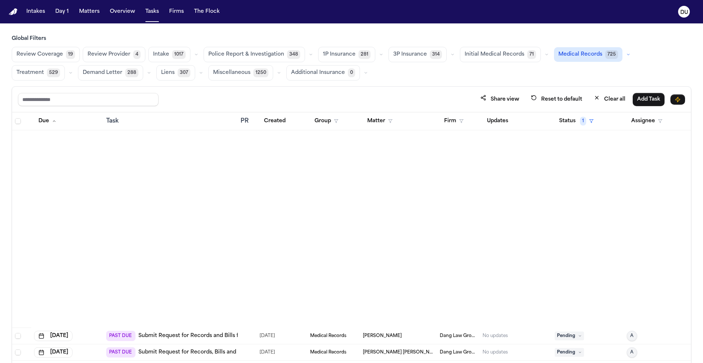
scroll to position [530, 0]
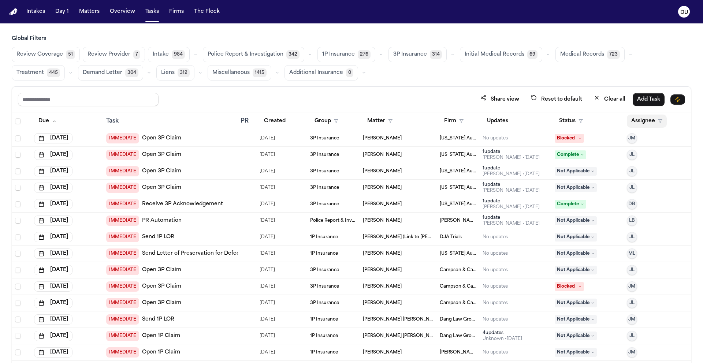
click at [637, 120] on button "Assignee" at bounding box center [647, 121] width 40 height 13
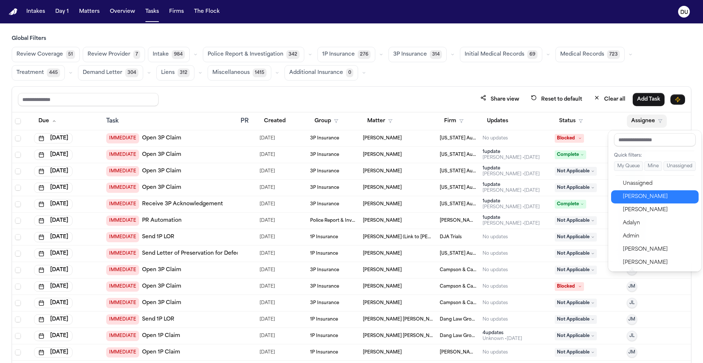
click at [641, 196] on div "Daniela Uribe" at bounding box center [658, 197] width 71 height 9
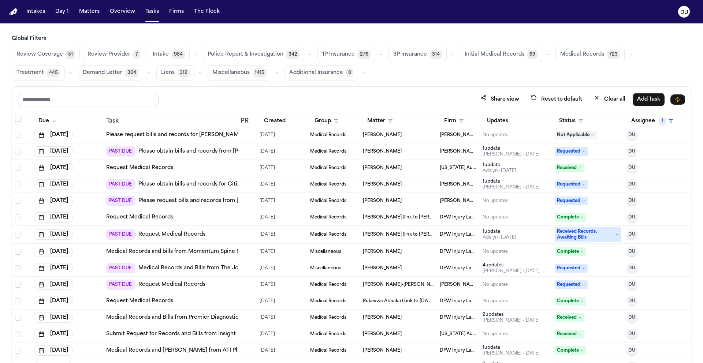
scroll to position [1341, 0]
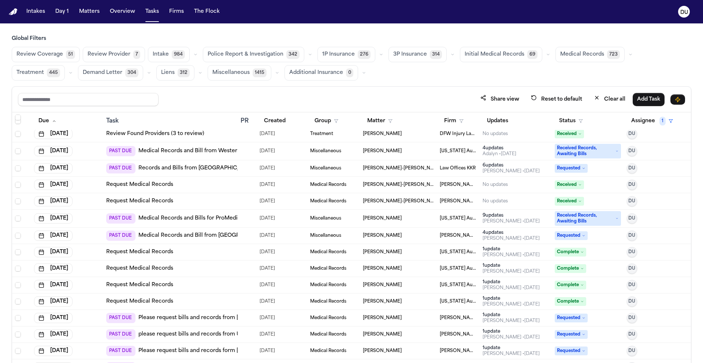
click at [212, 166] on link "Records and Bills from St. Josephs Hospital" at bounding box center [219, 168] width 162 height 7
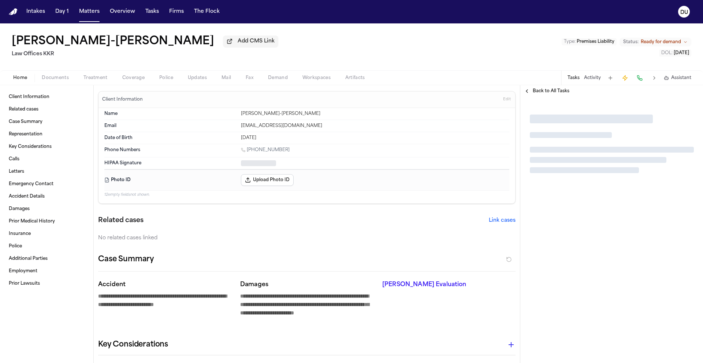
type textarea "*"
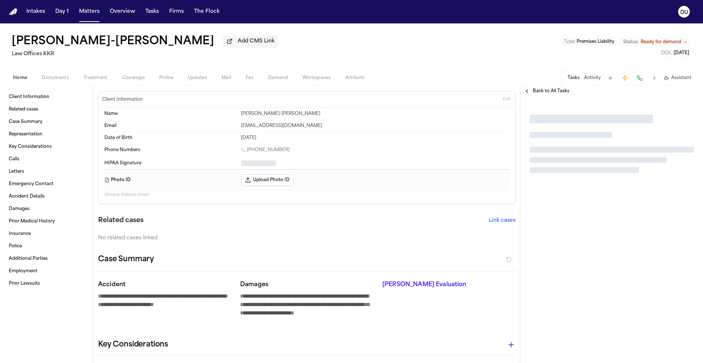
type textarea "*"
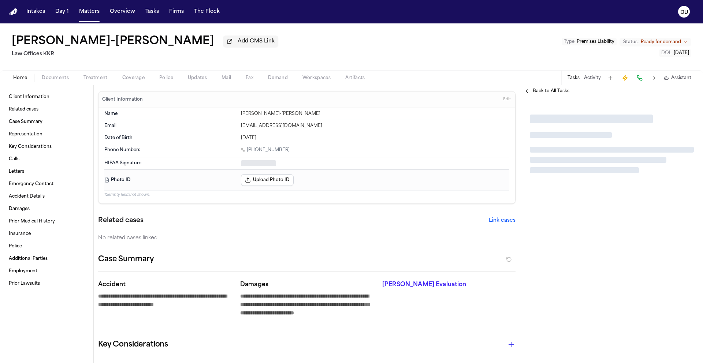
type textarea "*"
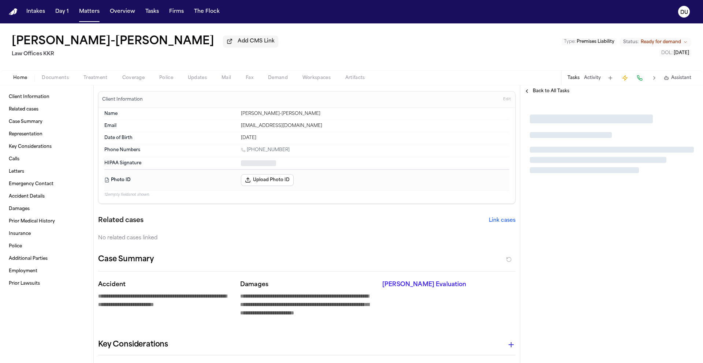
type textarea "*"
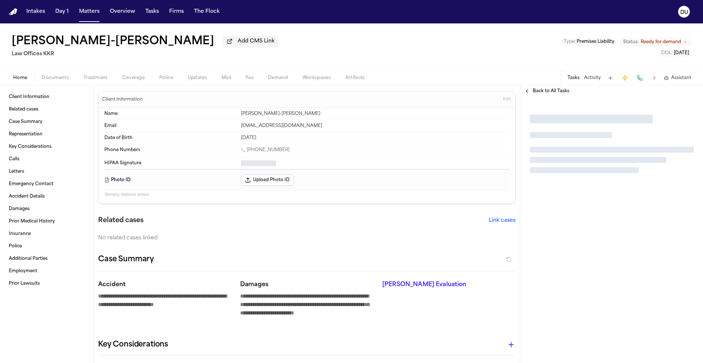
type textarea "*"
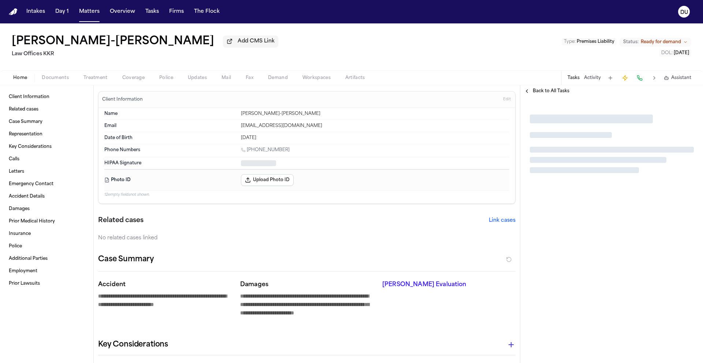
type textarea "*"
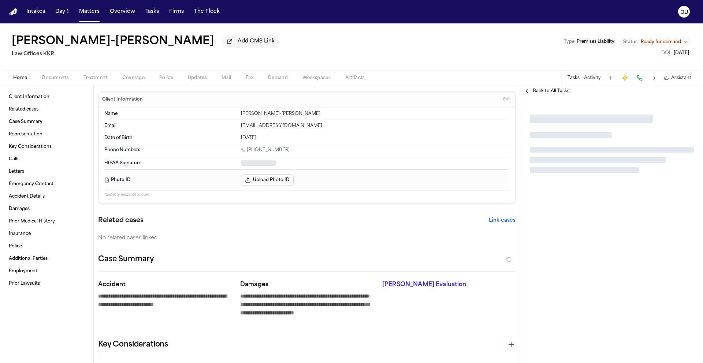
type textarea "*"
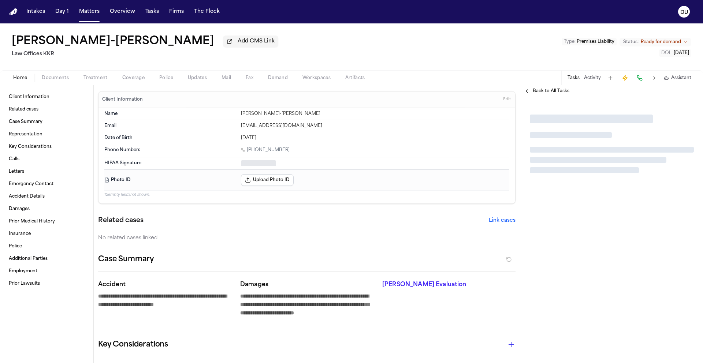
type textarea "*"
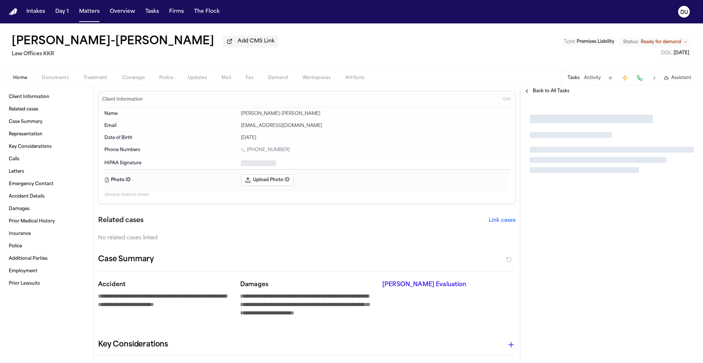
type textarea "*"
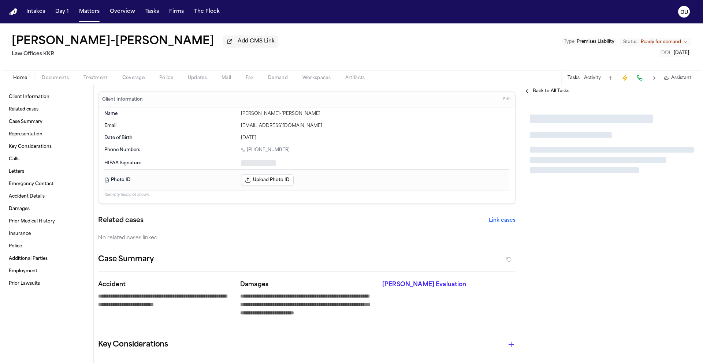
type textarea "*"
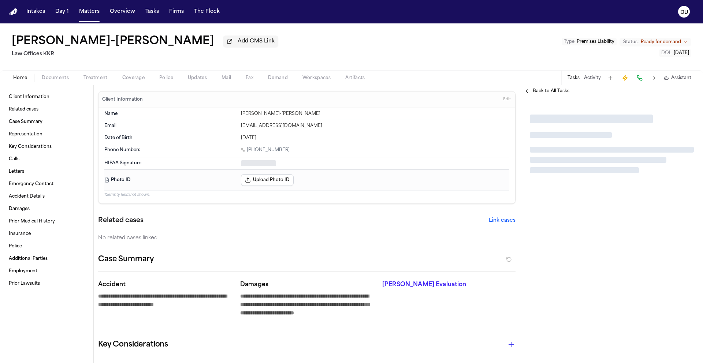
type textarea "*"
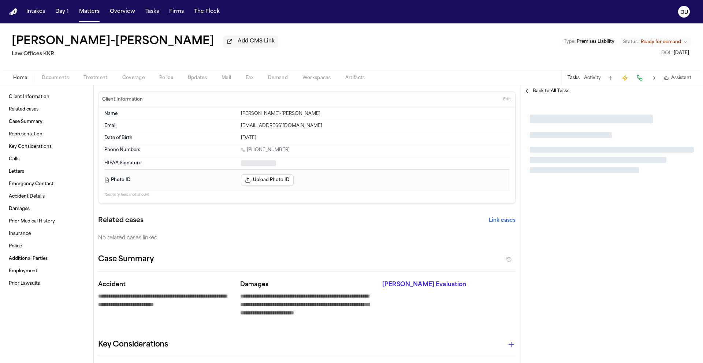
type textarea "*"
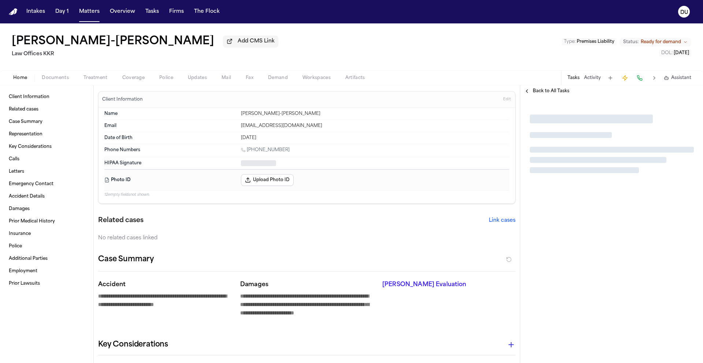
type textarea "*"
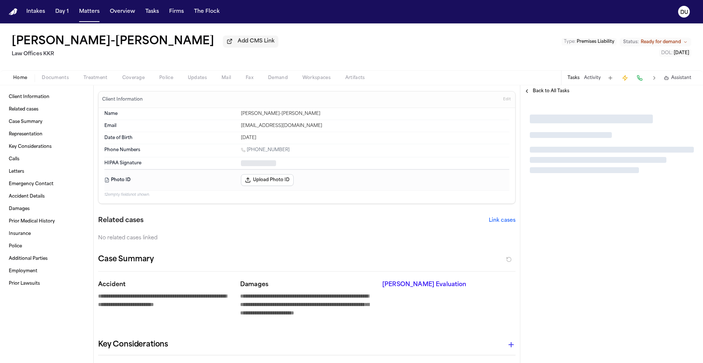
type textarea "*"
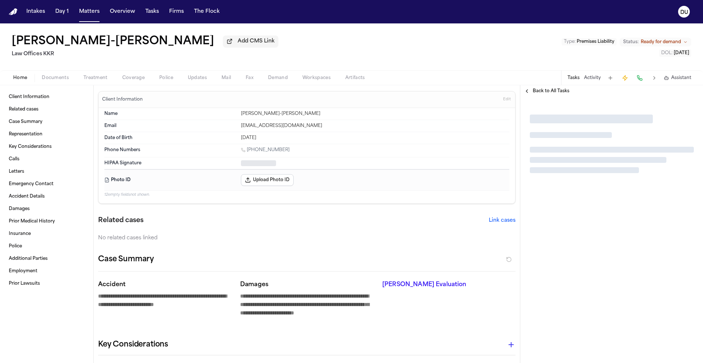
type textarea "*"
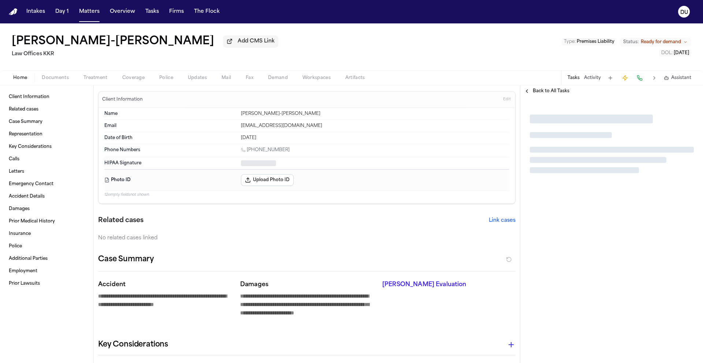
type textarea "*"
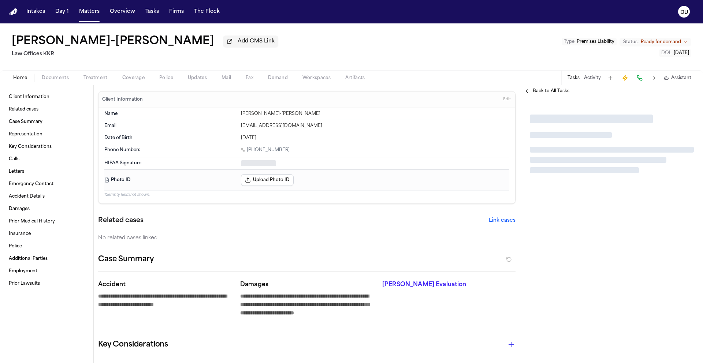
type textarea "*"
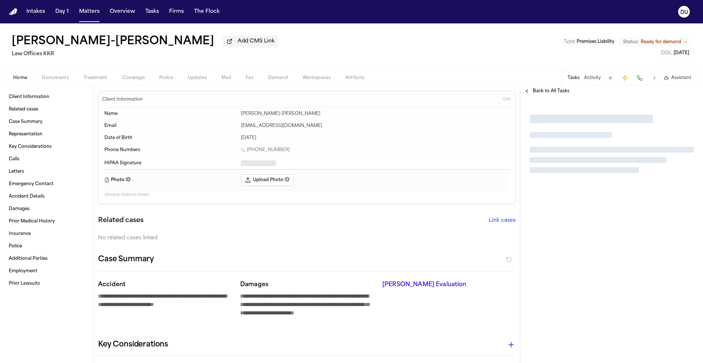
type textarea "*"
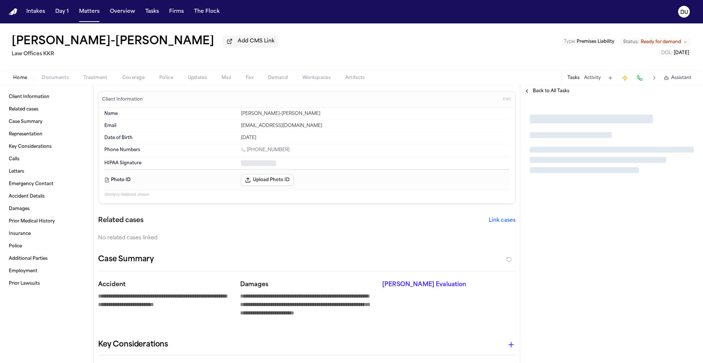
type textarea "*"
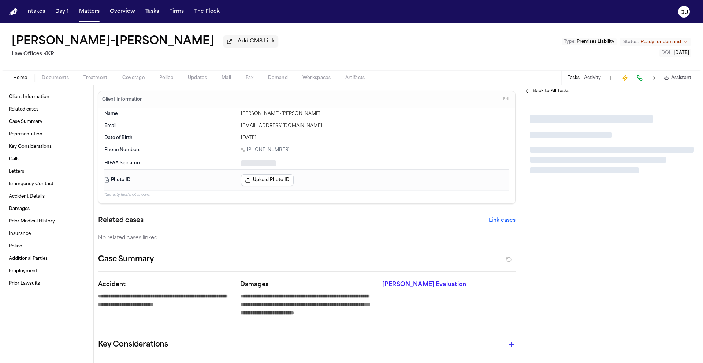
type textarea "*"
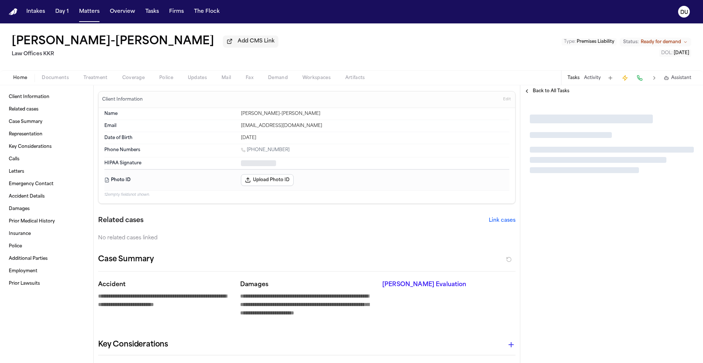
type textarea "*"
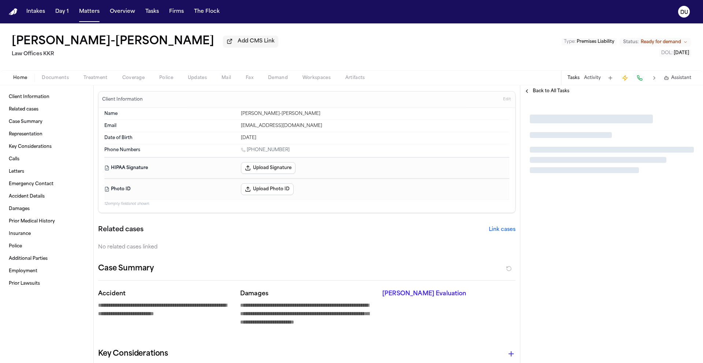
type textarea "*"
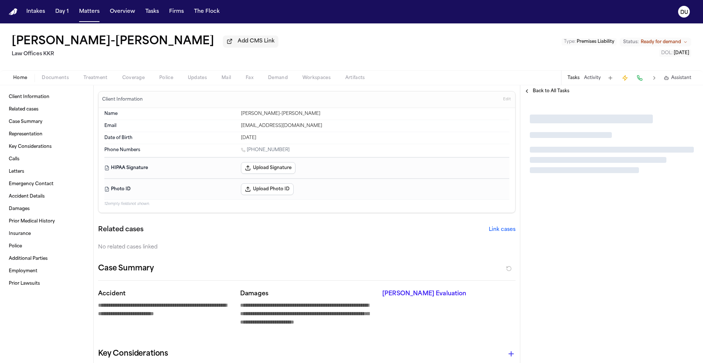
type textarea "*"
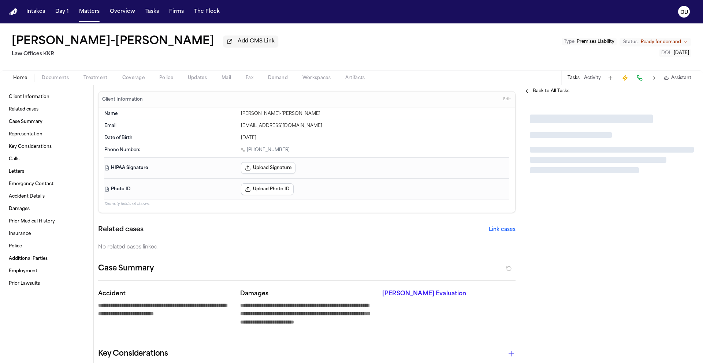
type textarea "*"
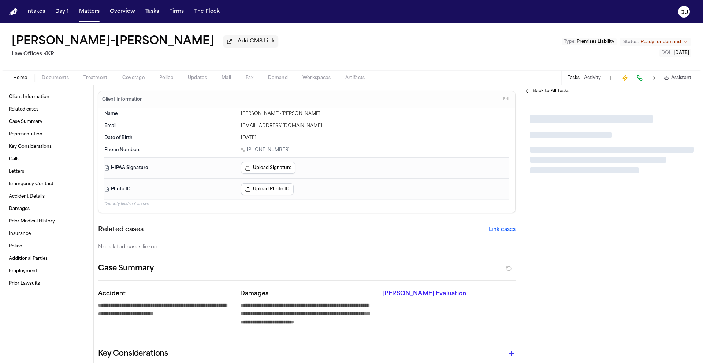
type textarea "*"
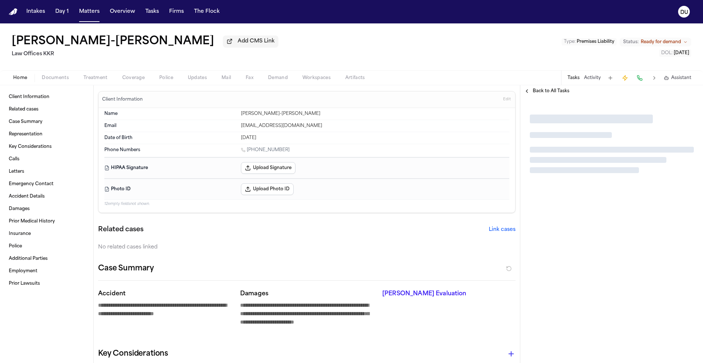
type textarea "*"
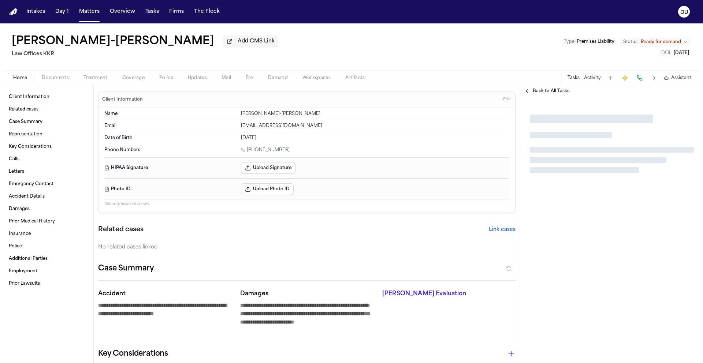
type textarea "*"
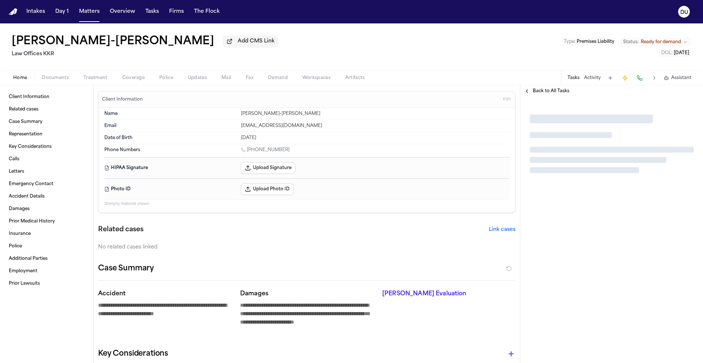
type textarea "*"
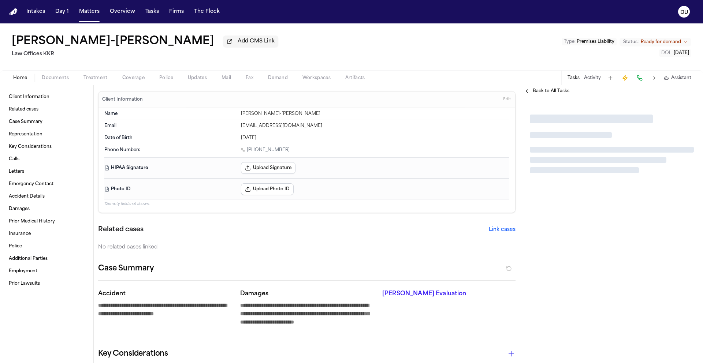
type textarea "*"
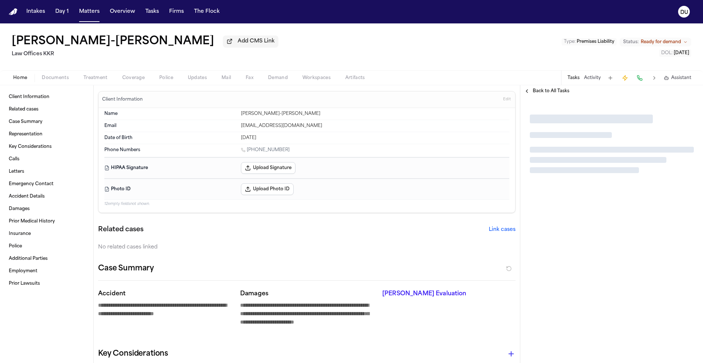
type textarea "*"
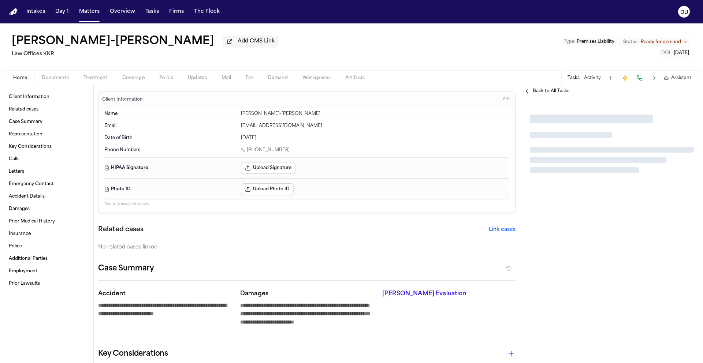
type textarea "*"
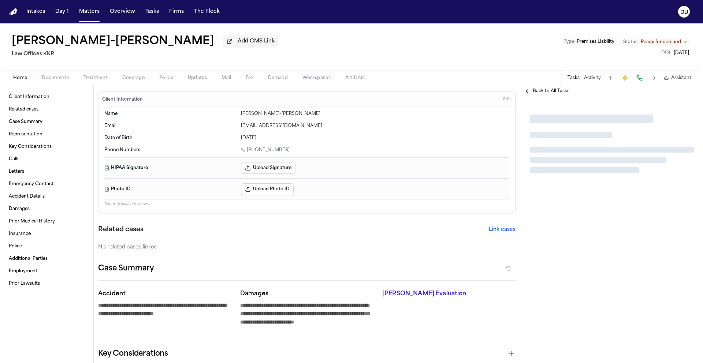
type textarea "*"
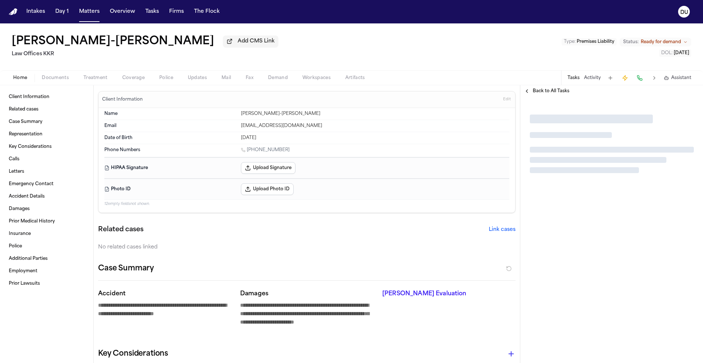
type textarea "*"
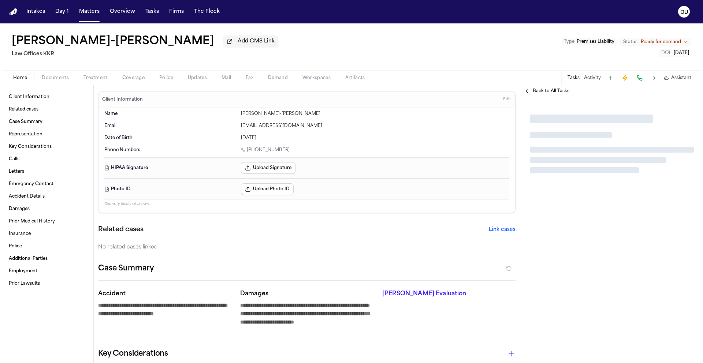
type textarea "*"
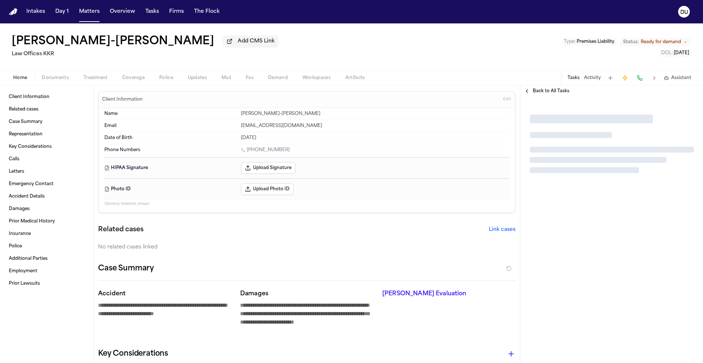
type textarea "*"
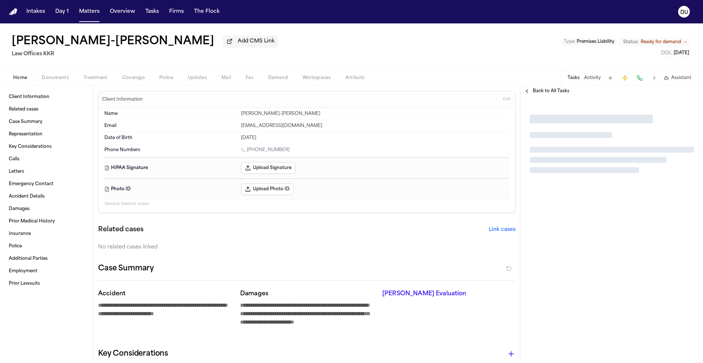
type textarea "*"
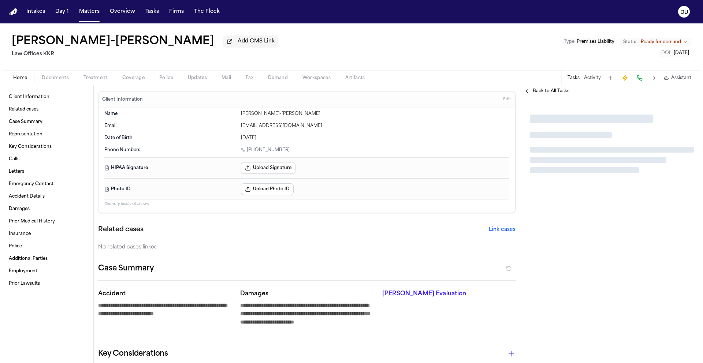
type textarea "*"
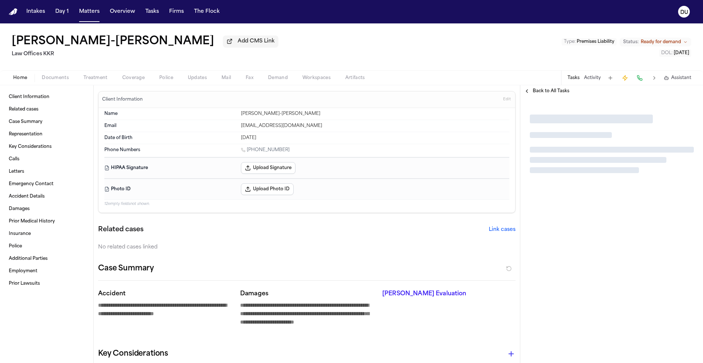
type textarea "*"
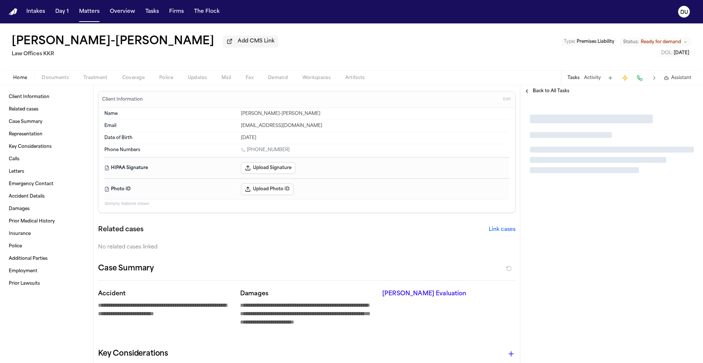
type textarea "*"
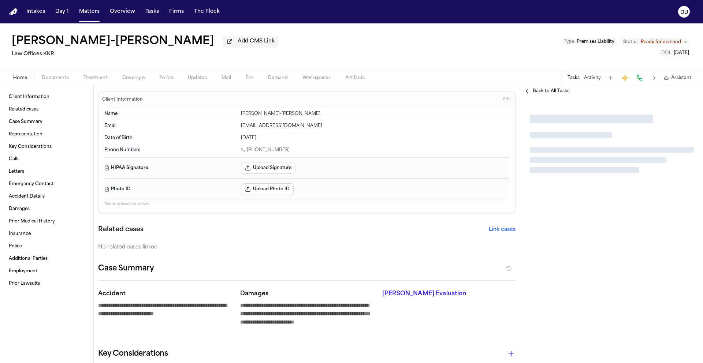
type textarea "*"
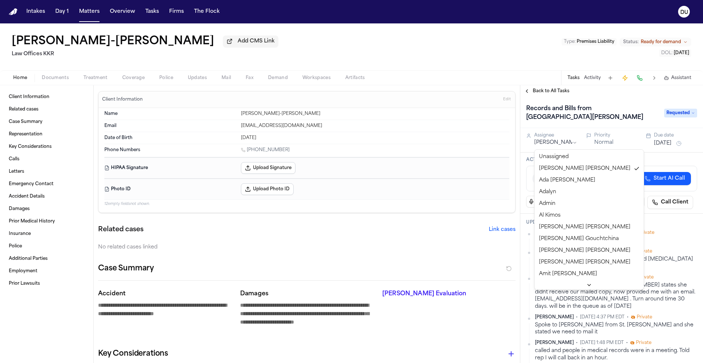
click at [551, 145] on html "**********" at bounding box center [351, 181] width 703 height 363
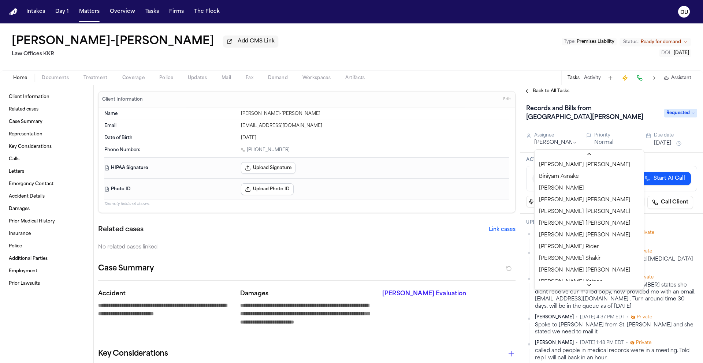
scroll to position [263, 0]
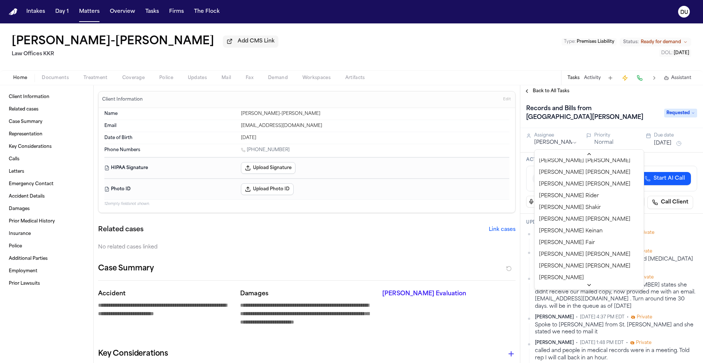
click at [657, 127] on html "**********" at bounding box center [351, 181] width 703 height 363
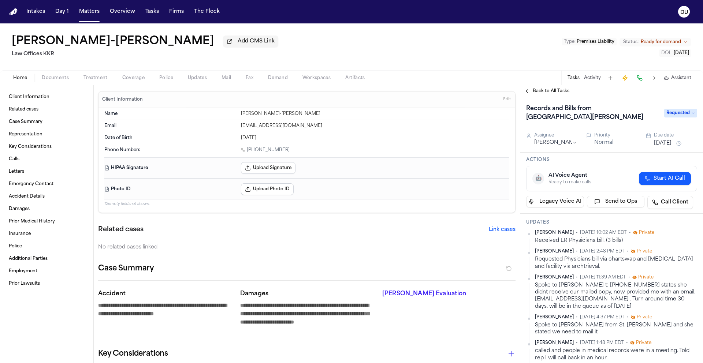
click at [663, 147] on button "Sep 16, 2025" at bounding box center [663, 143] width 18 height 7
click at [647, 109] on h1 "Records and Bills from St. Josephs Hospital" at bounding box center [591, 113] width 137 height 21
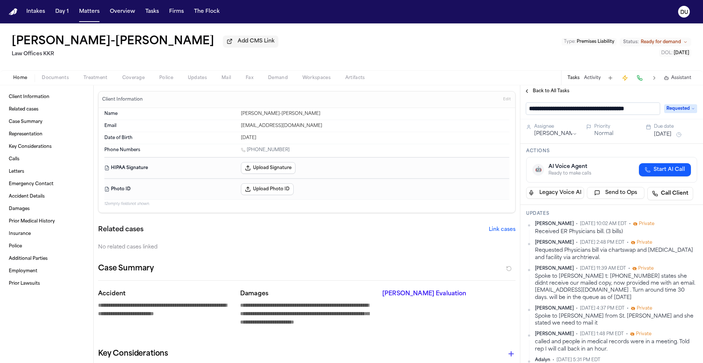
scroll to position [0, 4]
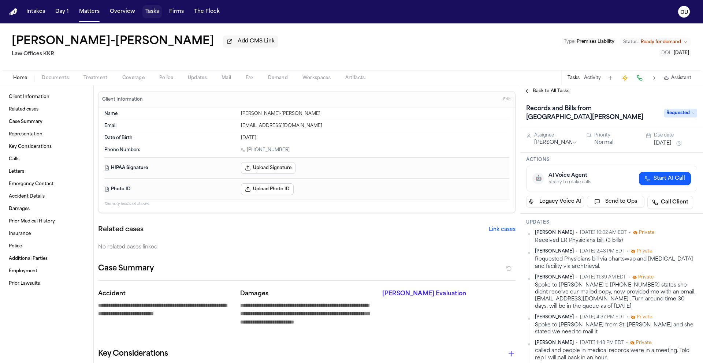
click at [155, 11] on button "Tasks" at bounding box center [151, 11] width 19 height 13
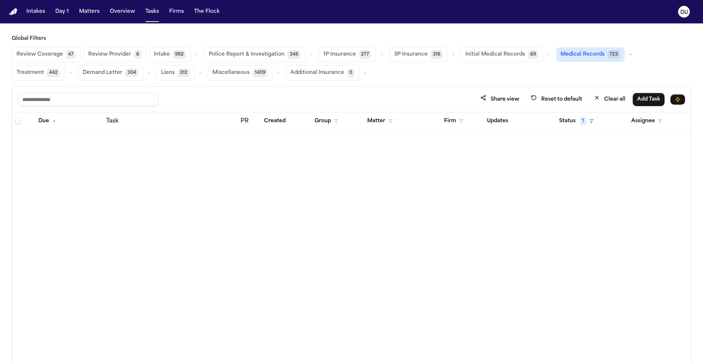
scroll to position [679, 0]
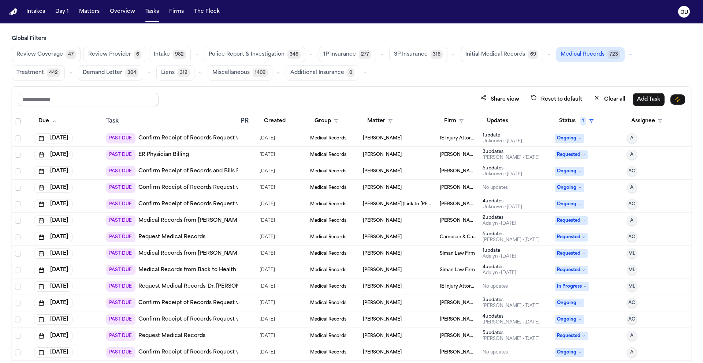
click at [14, 13] on img "Home" at bounding box center [13, 11] width 9 height 7
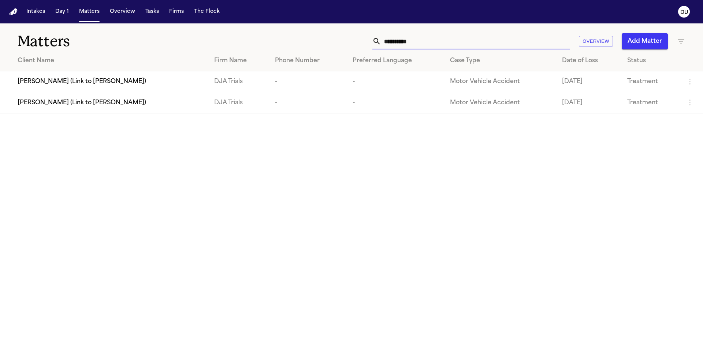
drag, startPoint x: 384, startPoint y: 48, endPoint x: 361, endPoint y: 48, distance: 23.1
click at [362, 48] on div "**********" at bounding box center [449, 41] width 474 height 16
drag, startPoint x: 436, startPoint y: 42, endPoint x: 354, endPoint y: 45, distance: 82.1
click at [354, 45] on div "**********" at bounding box center [449, 41] width 474 height 16
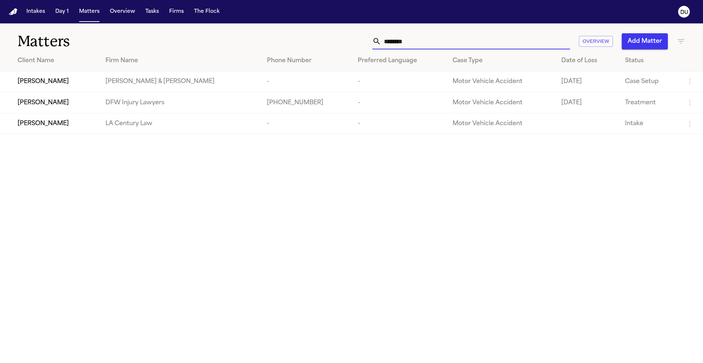
type input "*******"
click at [100, 112] on td "[PERSON_NAME]" at bounding box center [50, 102] width 100 height 21
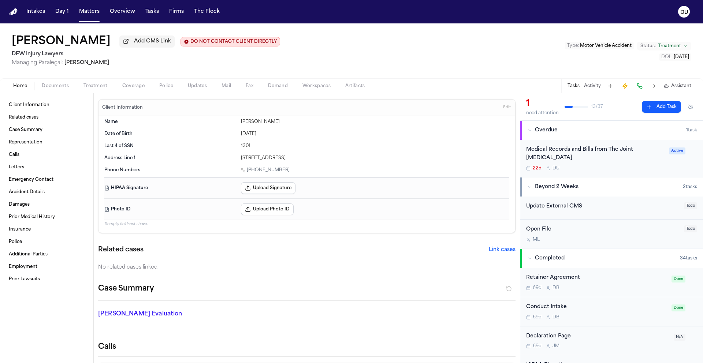
click at [555, 149] on div "Medical Records and Bills from The Joint [MEDICAL_DATA]" at bounding box center [595, 154] width 138 height 17
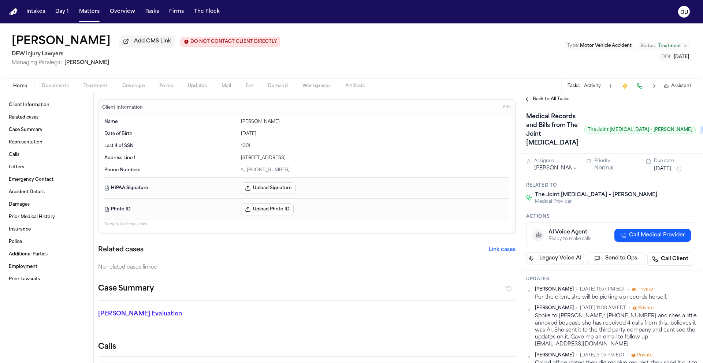
click at [700, 134] on span "Requested" at bounding box center [714, 130] width 29 height 9
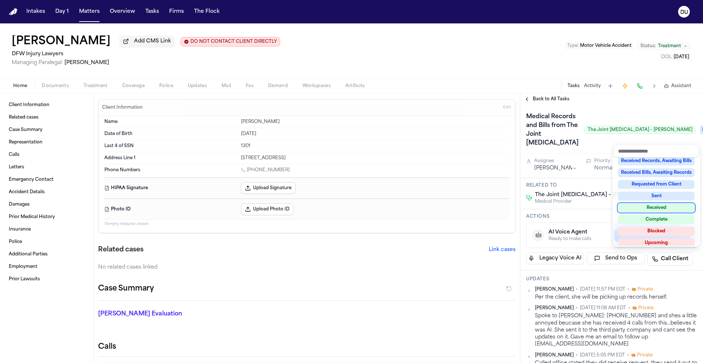
click at [662, 207] on div "Received" at bounding box center [656, 208] width 77 height 9
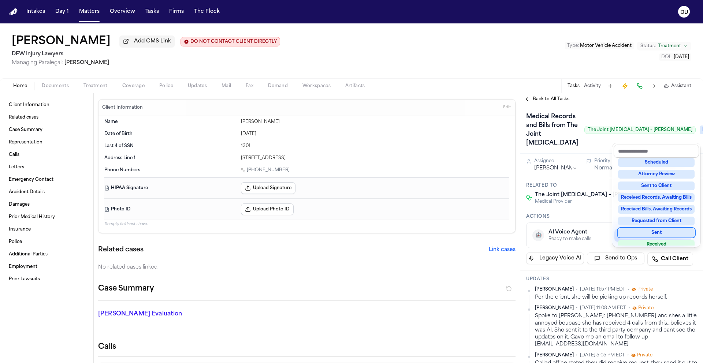
scroll to position [76, 0]
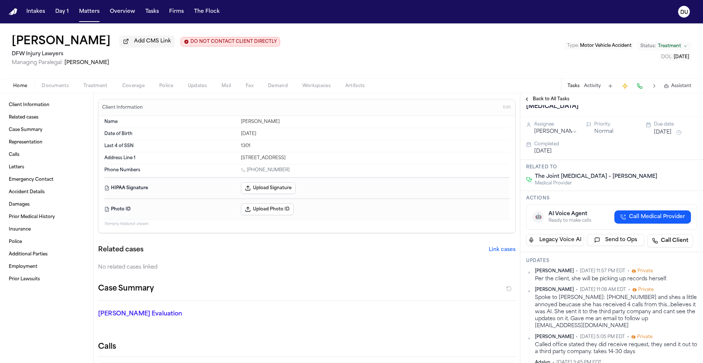
scroll to position [135, 0]
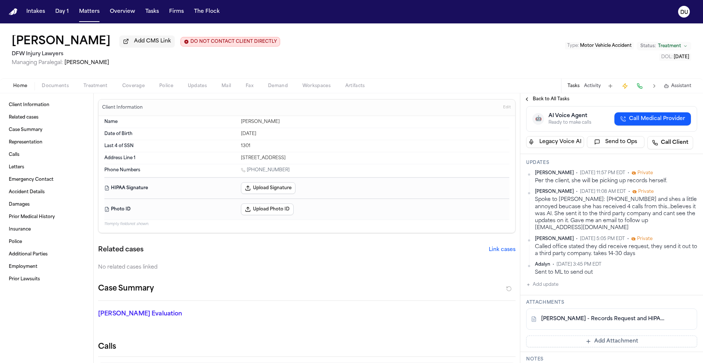
click at [545, 289] on button "Add update" at bounding box center [542, 285] width 32 height 9
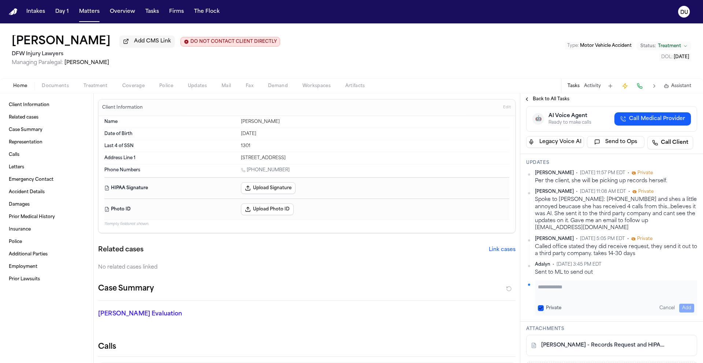
click at [569, 298] on textarea "Add your update" at bounding box center [616, 290] width 156 height 15
type textarea "**********"
click at [682, 313] on button "Add" at bounding box center [686, 308] width 15 height 9
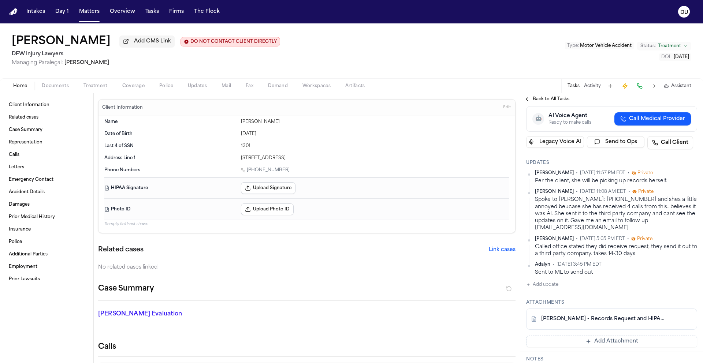
scroll to position [266, 0]
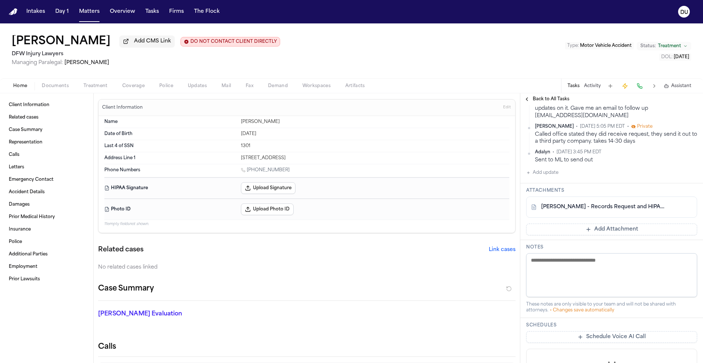
click at [605, 235] on button "Add Attachment" at bounding box center [611, 230] width 171 height 12
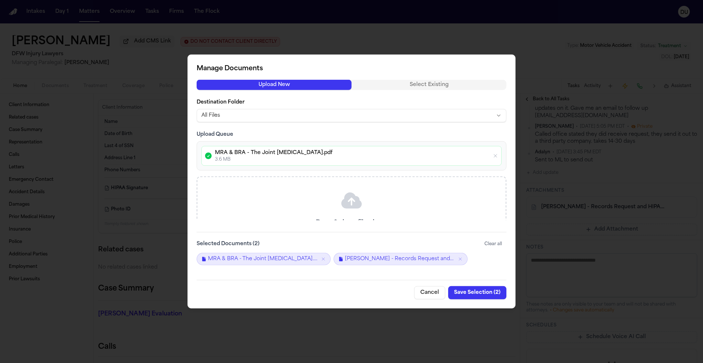
click at [481, 293] on button "Save Selection ( 2 )" at bounding box center [477, 292] width 58 height 13
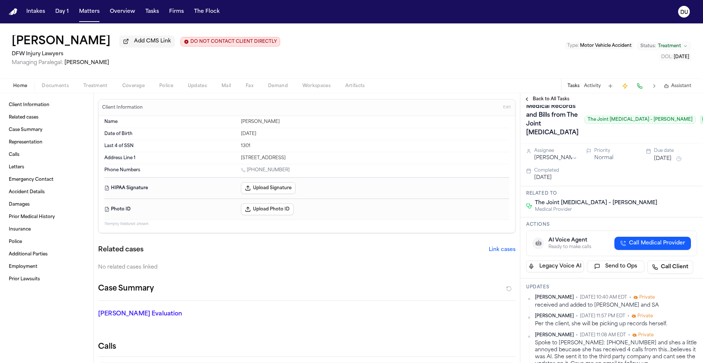
scroll to position [0, 0]
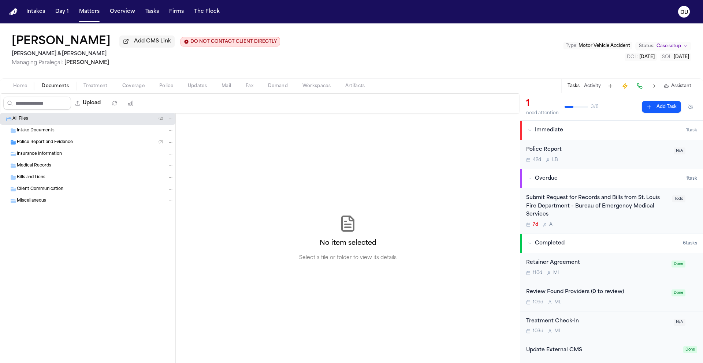
click at [585, 205] on div "Submit Request for Records and Bills from St. Louis Fire Department – Bureau of…" at bounding box center [597, 206] width 142 height 25
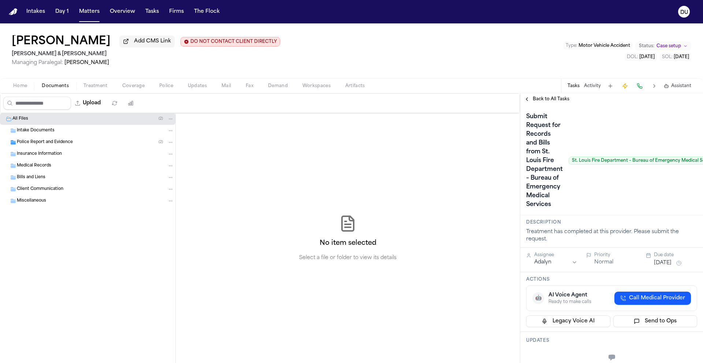
click at [36, 146] on span "Police Report and Evidence" at bounding box center [45, 143] width 56 height 6
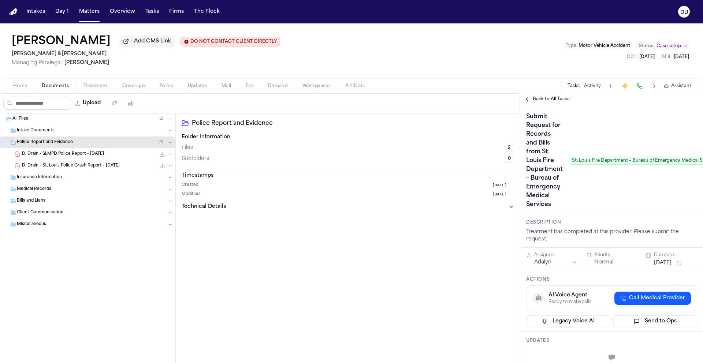
click at [41, 190] on span "Medical Records" at bounding box center [34, 189] width 34 height 6
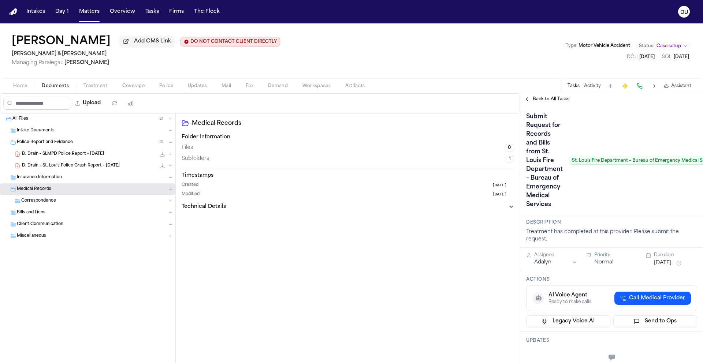
click at [41, 216] on span "Bills and Liens" at bounding box center [31, 213] width 29 height 6
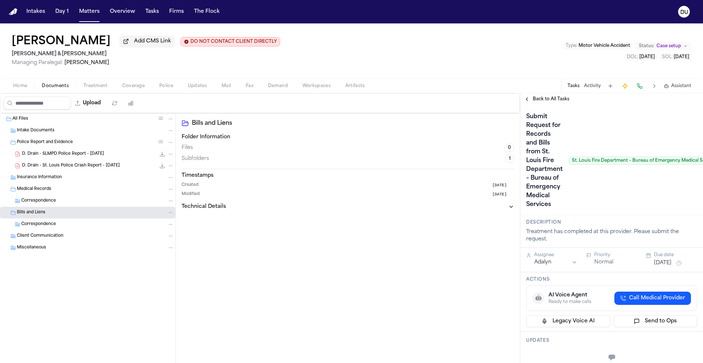
click at [10, 11] on img "Home" at bounding box center [13, 11] width 9 height 7
click at [11, 11] on img "Home" at bounding box center [13, 11] width 9 height 7
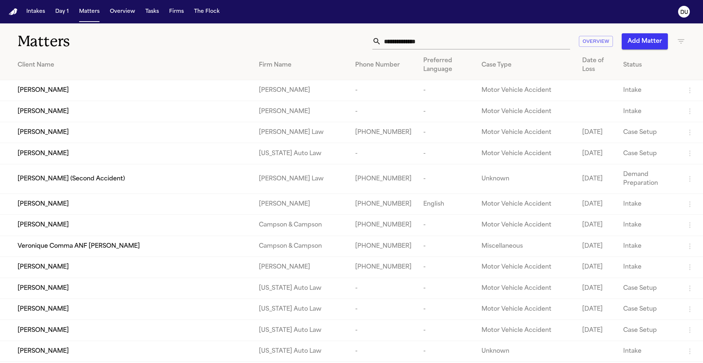
click at [438, 38] on input "text" at bounding box center [475, 41] width 189 height 16
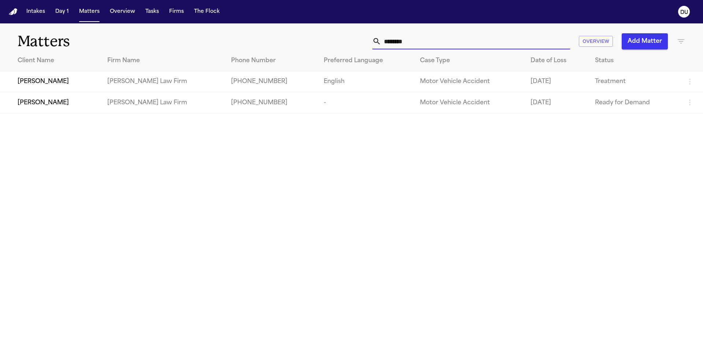
type input "*******"
click at [126, 109] on td "[PERSON_NAME] Law Firm" at bounding box center [163, 102] width 124 height 21
click at [62, 107] on div "[PERSON_NAME]" at bounding box center [57, 103] width 78 height 9
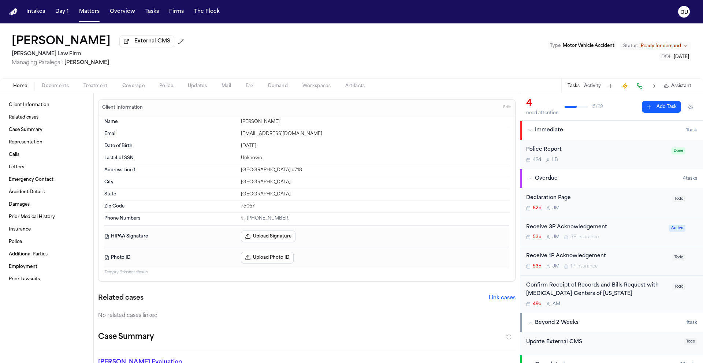
scroll to position [57, 0]
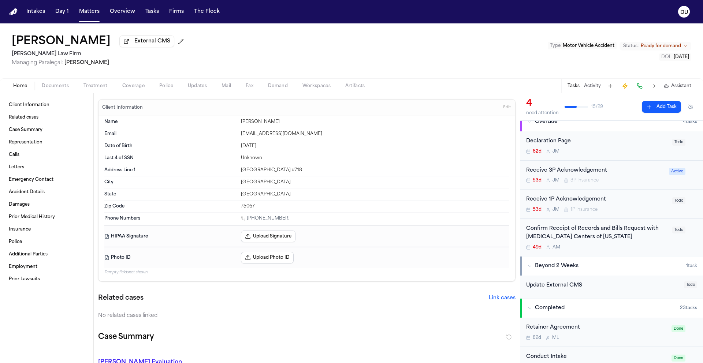
click at [552, 233] on div "Confirm Receipt of Records and Bills Request with [MEDICAL_DATA] Centers of [US…" at bounding box center [597, 233] width 142 height 17
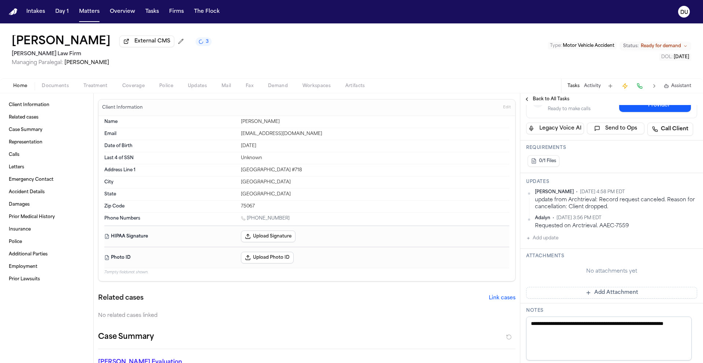
scroll to position [188, 0]
click at [12, 13] on img "Home" at bounding box center [13, 11] width 9 height 7
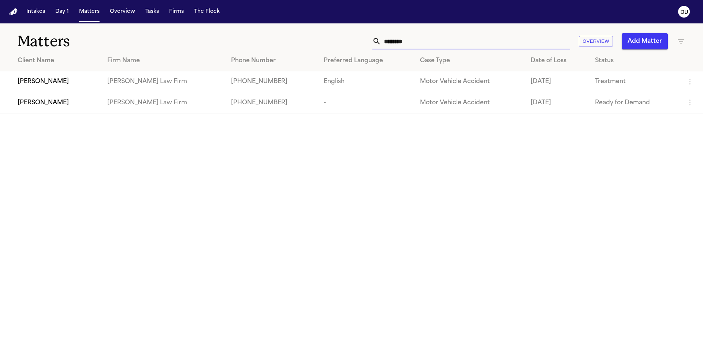
drag, startPoint x: 421, startPoint y: 44, endPoint x: 330, endPoint y: 45, distance: 90.8
click at [330, 45] on div "******* Overview Add Matter" at bounding box center [449, 41] width 474 height 16
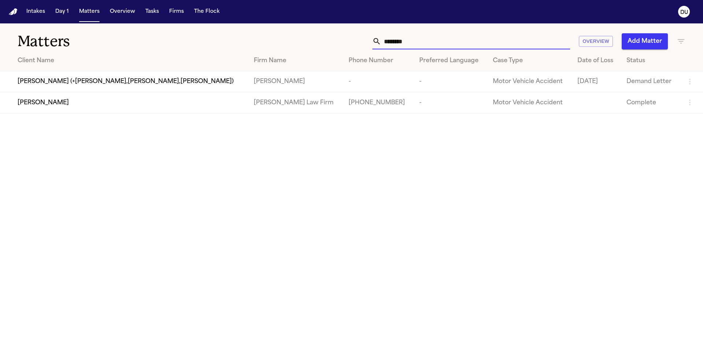
type input "********"
click at [176, 101] on div "Joseph Gonzalez" at bounding box center [130, 103] width 225 height 9
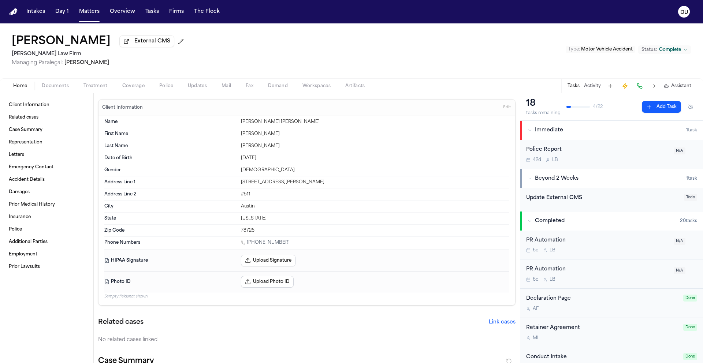
click at [11, 13] on img "Home" at bounding box center [13, 11] width 9 height 7
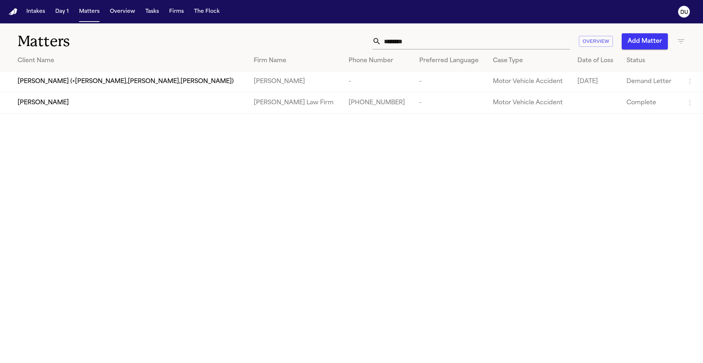
click at [11, 13] on img "Home" at bounding box center [13, 11] width 9 height 7
drag, startPoint x: 433, startPoint y: 43, endPoint x: 367, endPoint y: 45, distance: 65.2
click at [367, 45] on div "******** Overview Add Matter" at bounding box center [449, 41] width 474 height 16
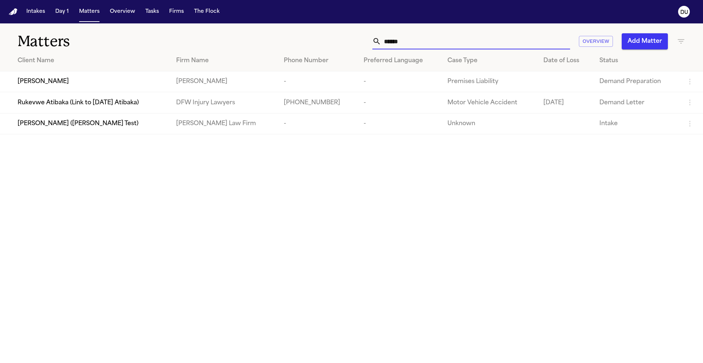
type input "*****"
drag, startPoint x: 431, startPoint y: 43, endPoint x: 351, endPoint y: 44, distance: 79.8
click at [351, 44] on div "***** Overview Add Matter" at bounding box center [449, 41] width 474 height 16
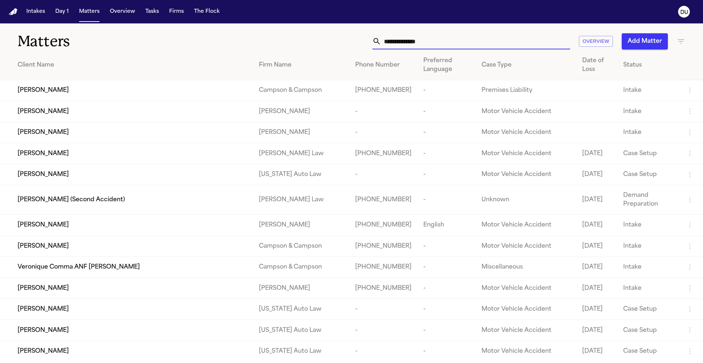
drag, startPoint x: 384, startPoint y: 41, endPoint x: 344, endPoint y: 40, distance: 39.6
click at [345, 40] on div "Overview Add Matter" at bounding box center [449, 41] width 474 height 16
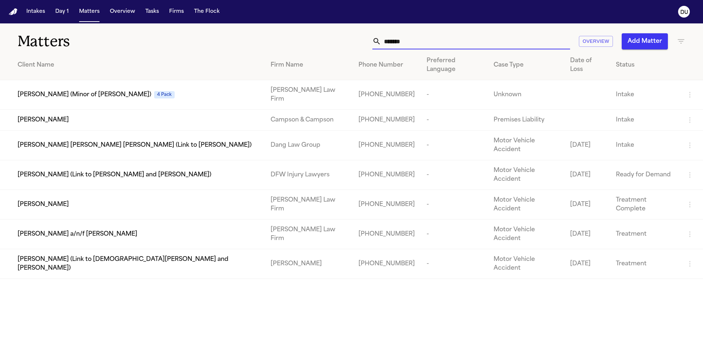
type input "******"
click at [230, 190] on td "[PERSON_NAME]" at bounding box center [132, 205] width 265 height 30
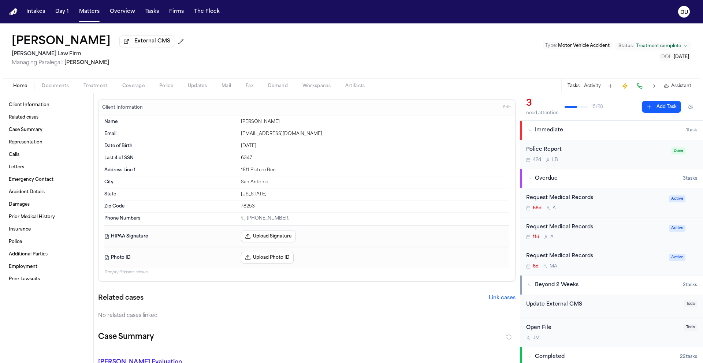
click at [569, 201] on div "Request Medical Records" at bounding box center [595, 198] width 138 height 8
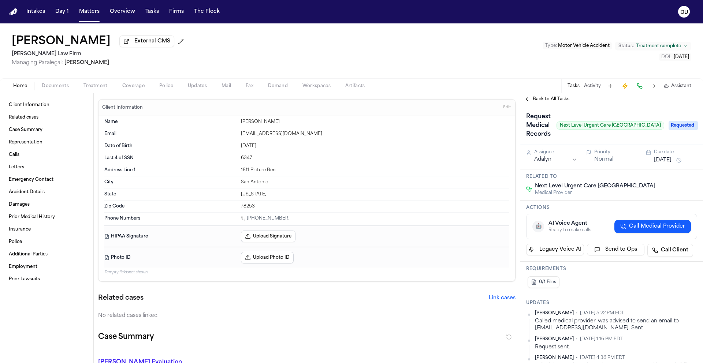
click at [548, 99] on span "Back to All Tasks" at bounding box center [551, 99] width 37 height 6
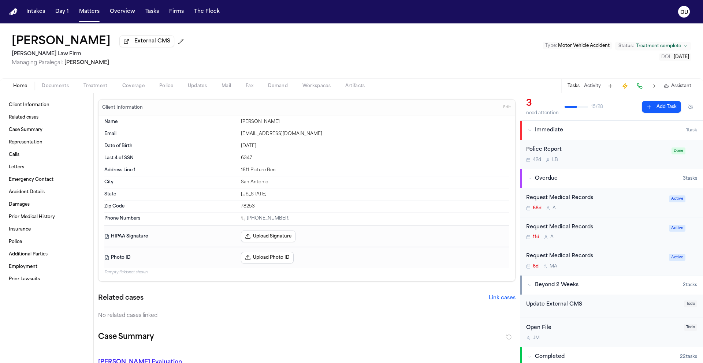
click at [562, 227] on div "Request Medical Records" at bounding box center [595, 227] width 138 height 8
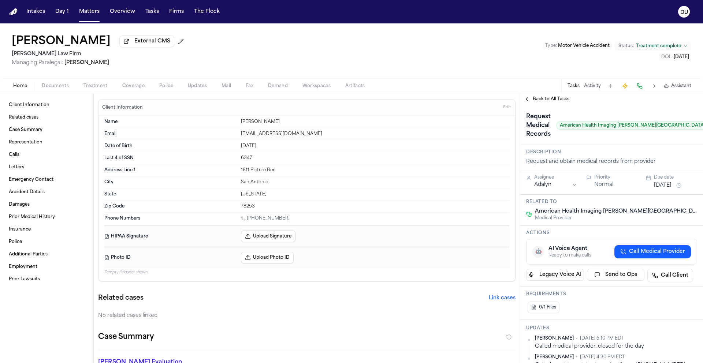
click at [547, 102] on span "Back to All Tasks" at bounding box center [551, 99] width 37 height 6
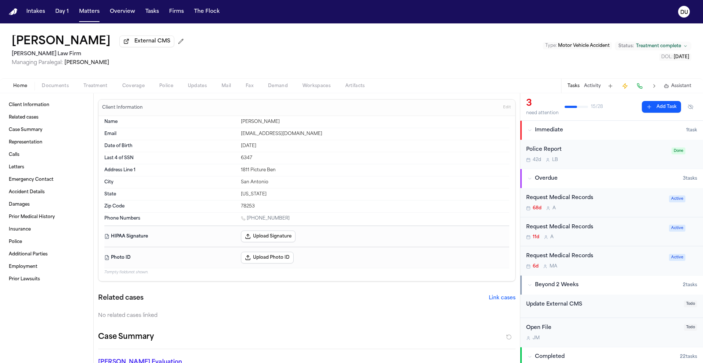
click at [563, 256] on div "Request Medical Records" at bounding box center [595, 256] width 138 height 8
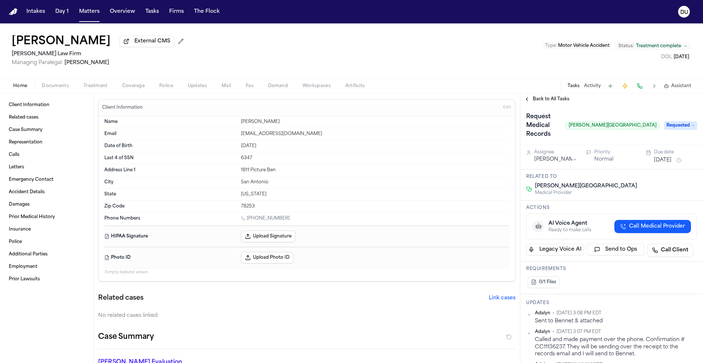
click at [555, 100] on span "Back to All Tasks" at bounding box center [551, 99] width 37 height 6
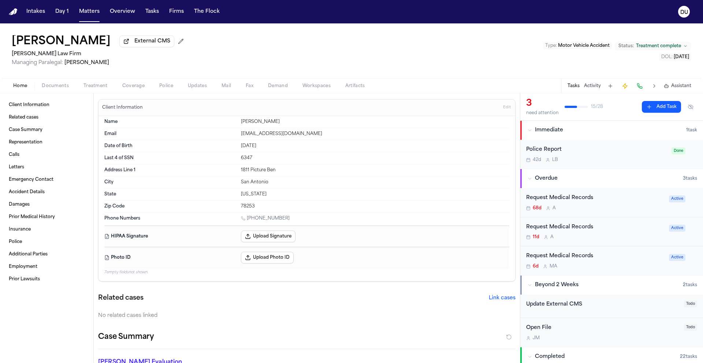
click at [578, 196] on div "Request Medical Records" at bounding box center [595, 198] width 138 height 8
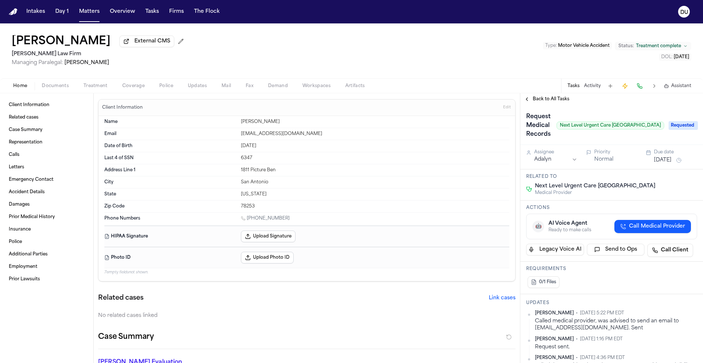
click at [542, 99] on span "Back to All Tasks" at bounding box center [551, 99] width 37 height 6
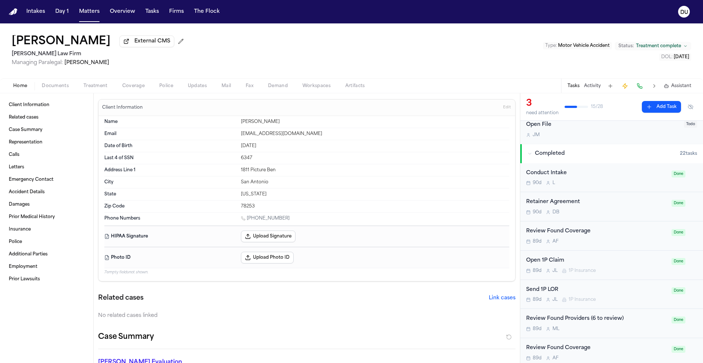
scroll to position [51, 0]
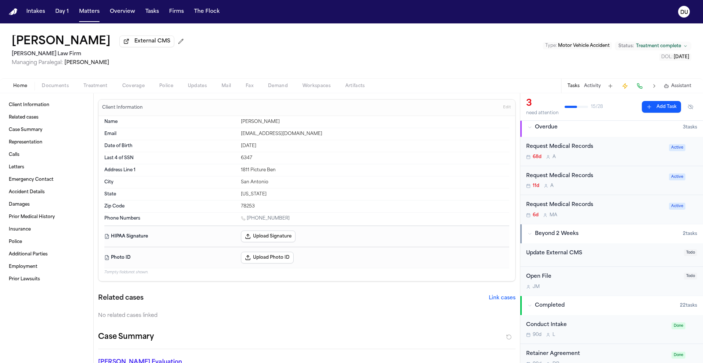
click at [587, 175] on div "Request Medical Records" at bounding box center [595, 176] width 138 height 8
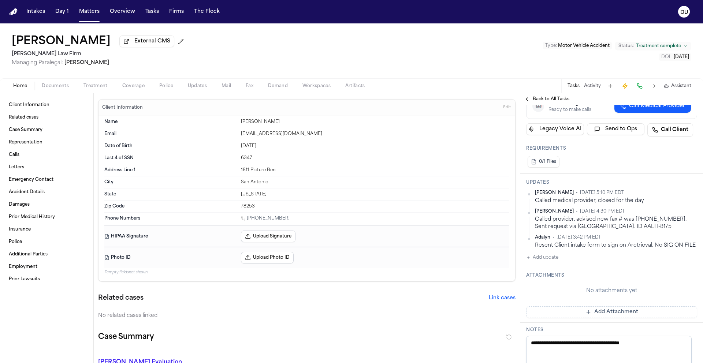
scroll to position [170, 0]
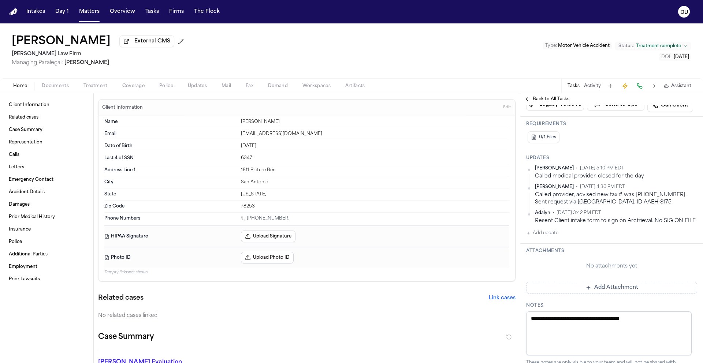
click at [604, 294] on button "Add Attachment" at bounding box center [611, 288] width 171 height 12
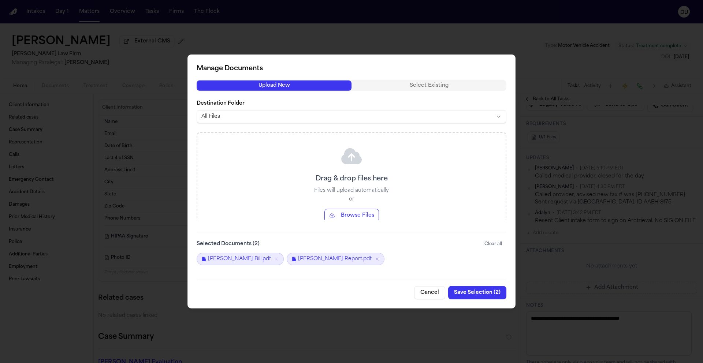
click at [484, 291] on button "Save Selection ( 2 )" at bounding box center [477, 292] width 58 height 13
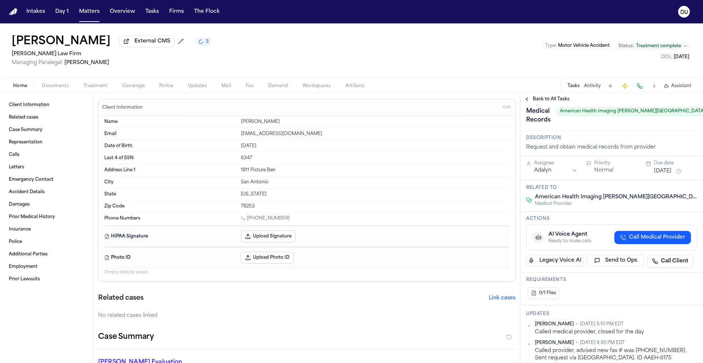
scroll to position [0, 0]
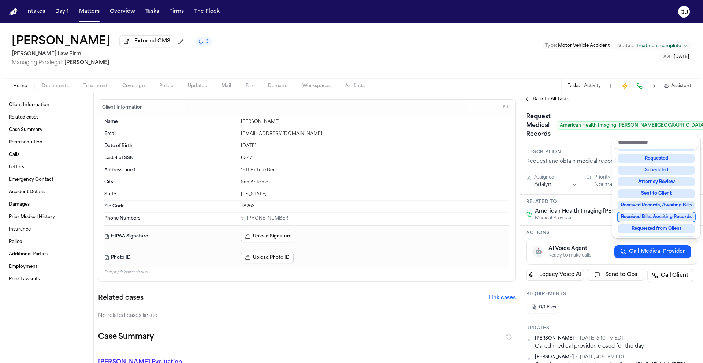
scroll to position [114, 0]
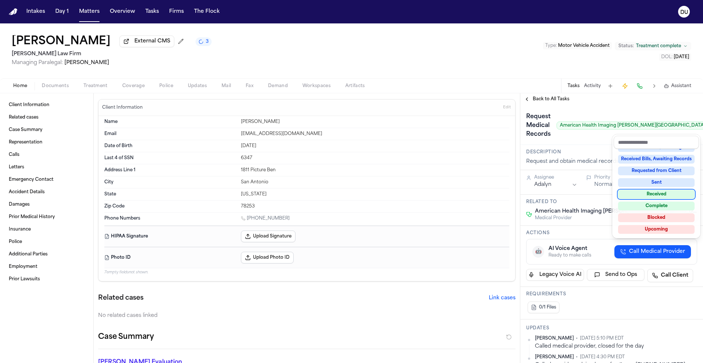
click at [661, 194] on div "Received" at bounding box center [656, 194] width 77 height 9
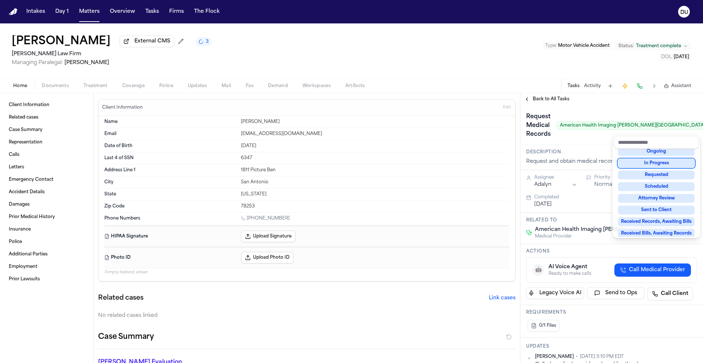
click at [598, 139] on div "Request Medical Records American Health Imaging Westover Hills Received" at bounding box center [611, 125] width 171 height 29
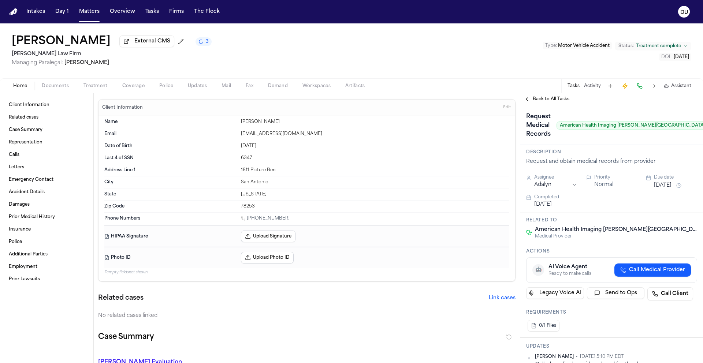
click at [546, 101] on span "Back to All Tasks" at bounding box center [551, 99] width 37 height 6
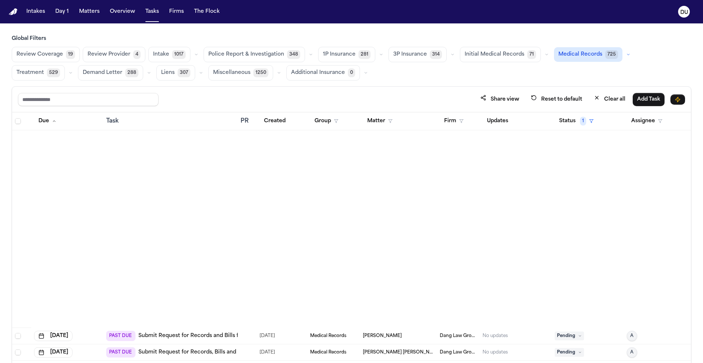
scroll to position [530, 0]
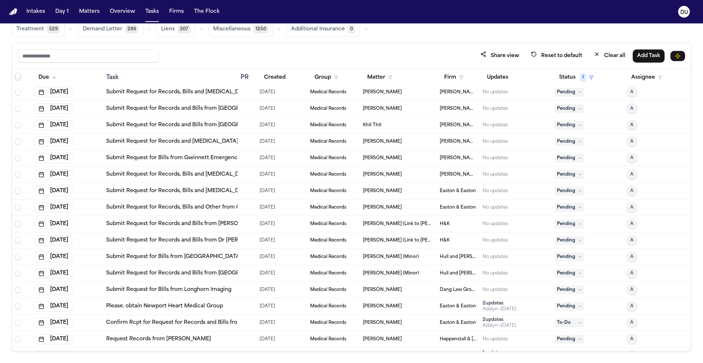
click at [16, 12] on img "Home" at bounding box center [13, 11] width 9 height 7
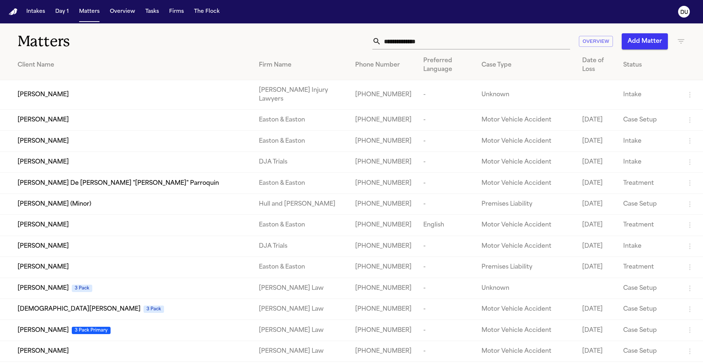
click at [460, 45] on input "text" at bounding box center [475, 41] width 189 height 16
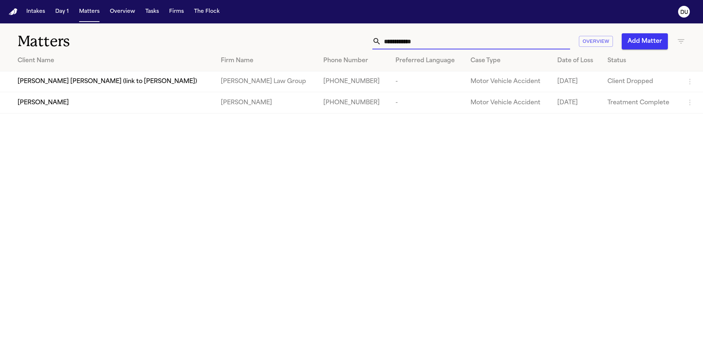
type input "**********"
click at [117, 107] on div "[PERSON_NAME]" at bounding box center [114, 103] width 192 height 9
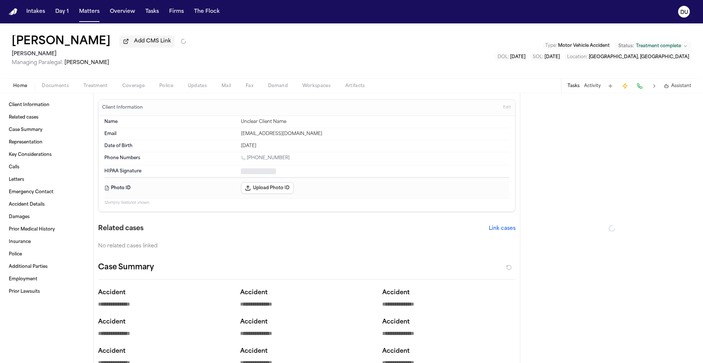
type textarea "*"
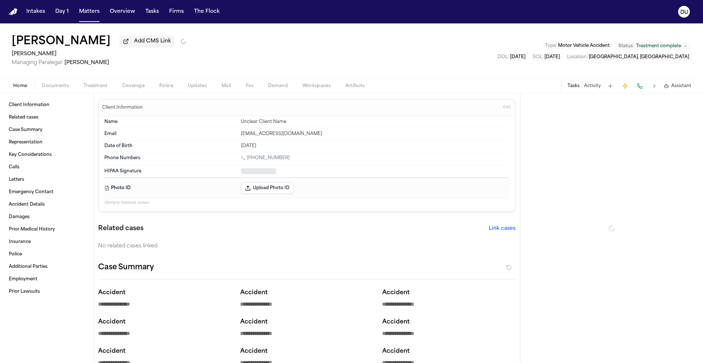
type textarea "*"
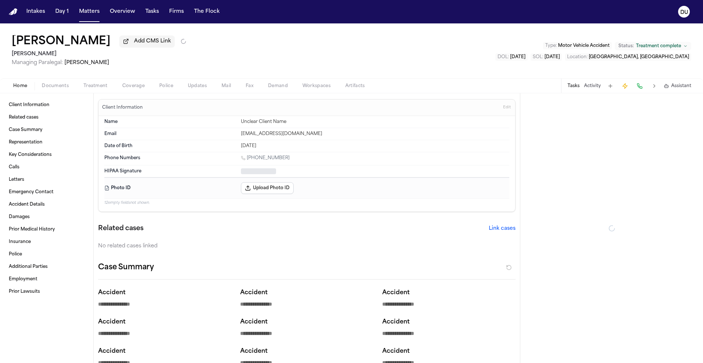
type textarea "*"
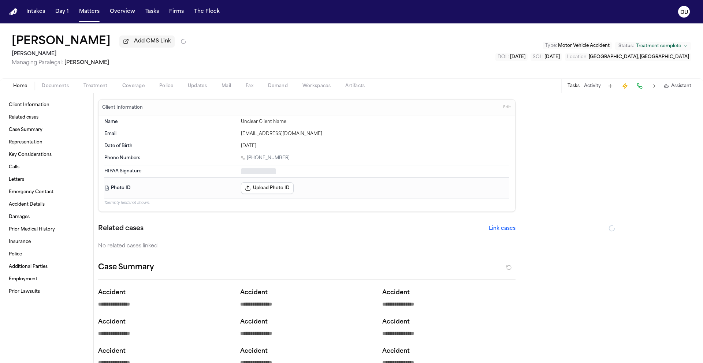
type textarea "*"
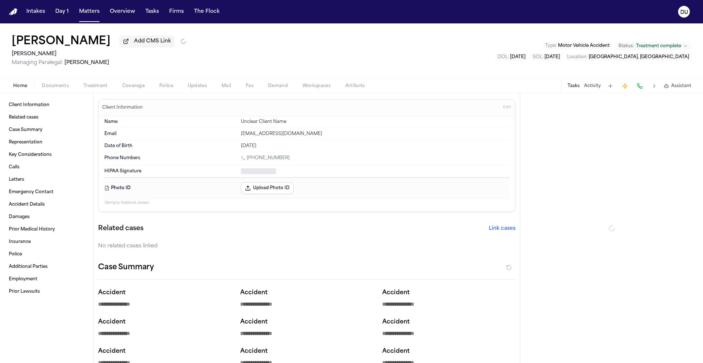
type textarea "*"
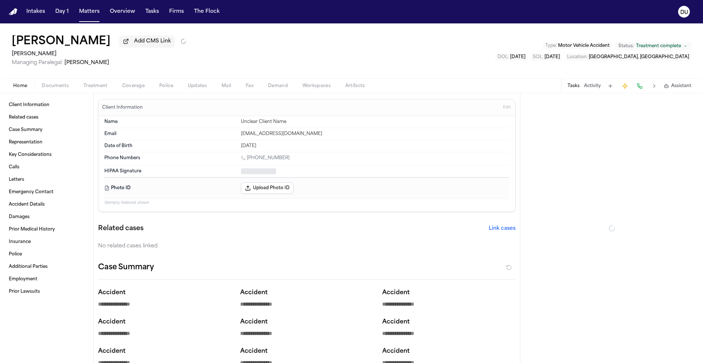
type textarea "*"
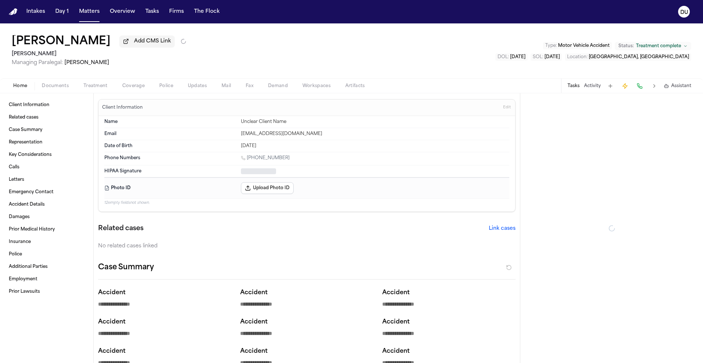
type textarea "*"
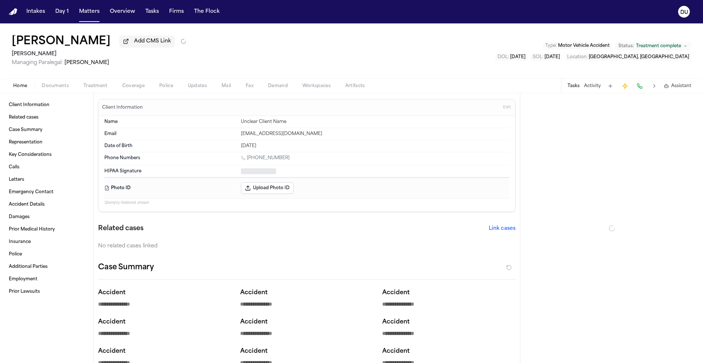
type textarea "*"
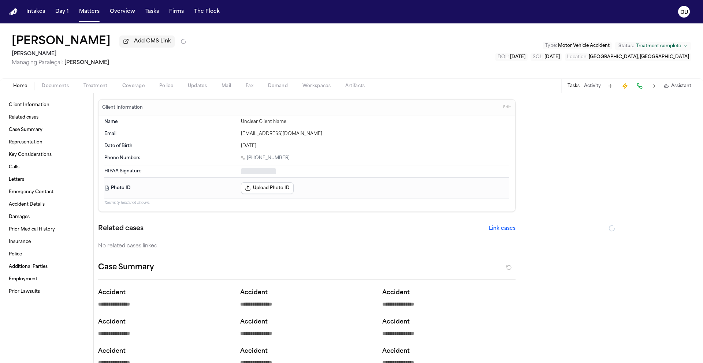
type textarea "*"
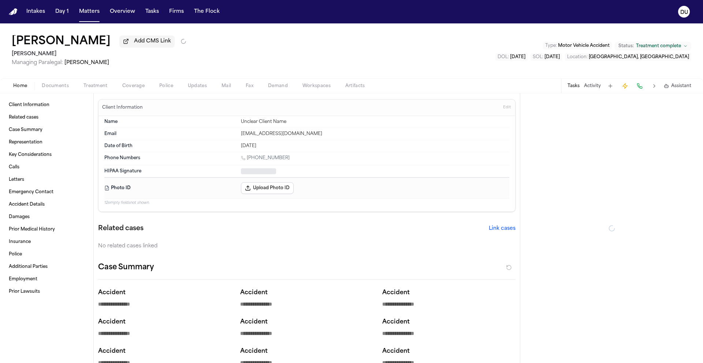
type textarea "*"
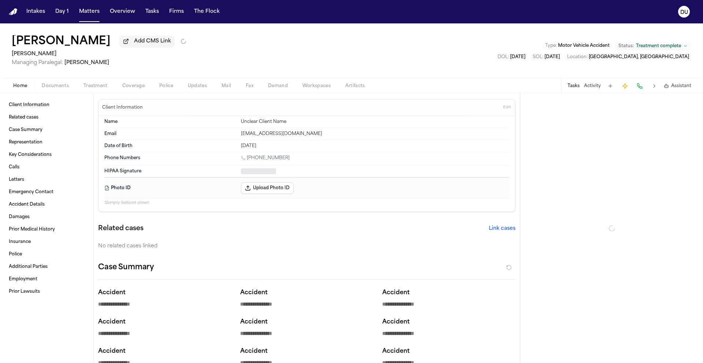
type textarea "*"
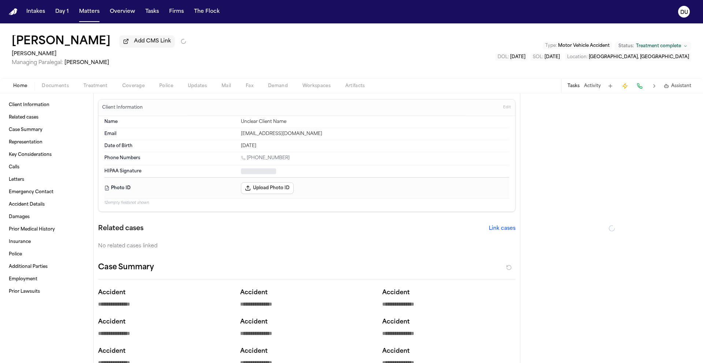
type textarea "*"
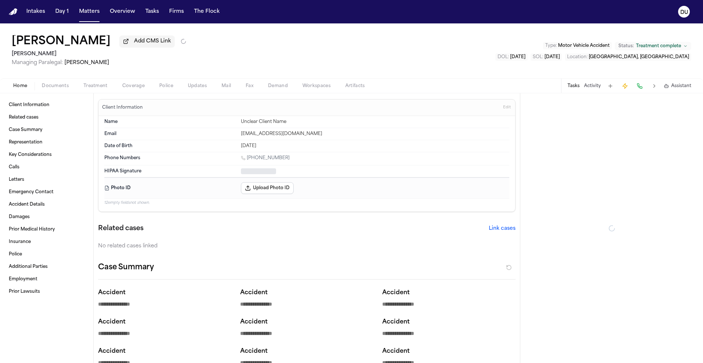
type textarea "*"
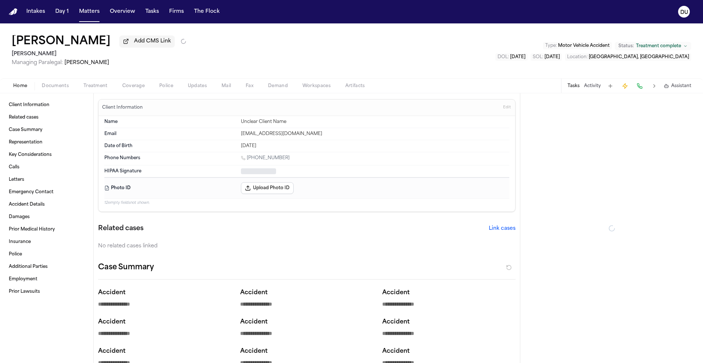
type textarea "*"
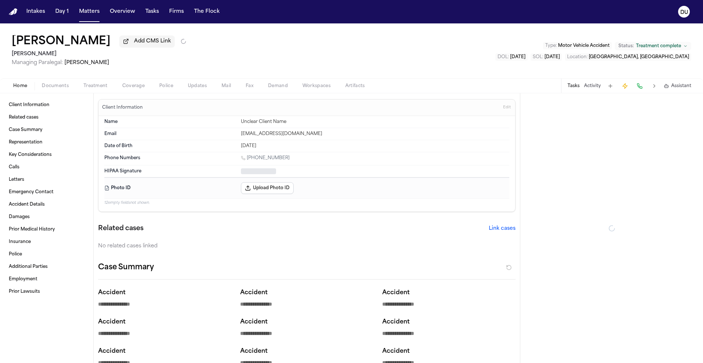
type textarea "*"
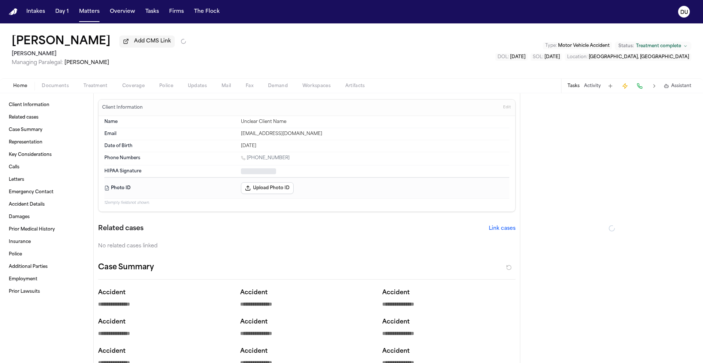
type textarea "*"
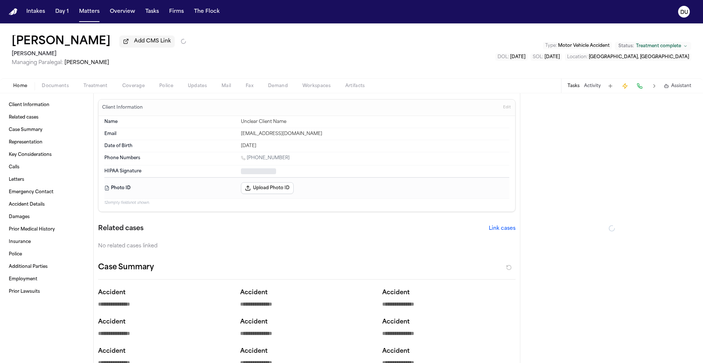
type textarea "*"
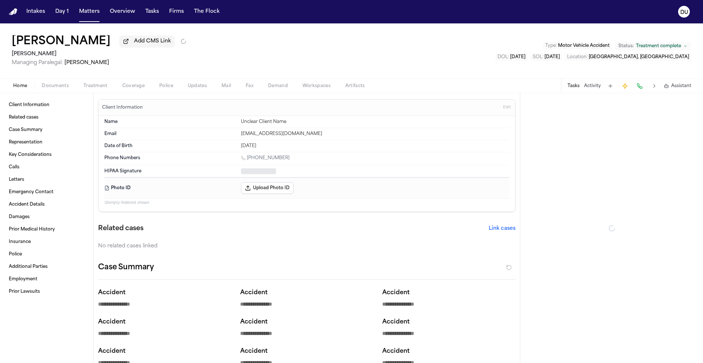
type textarea "*"
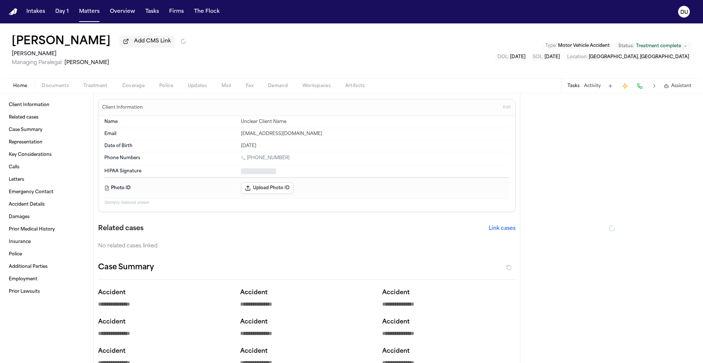
type textarea "*"
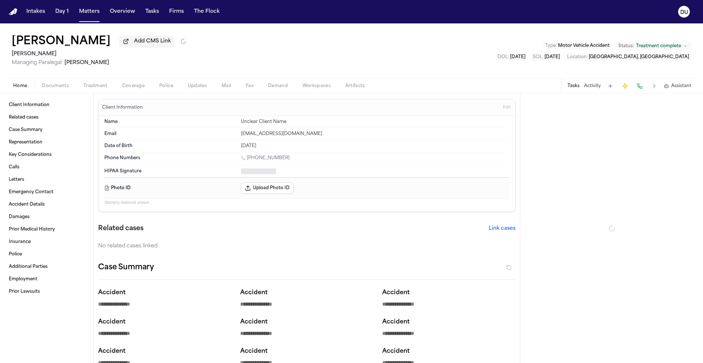
type textarea "*"
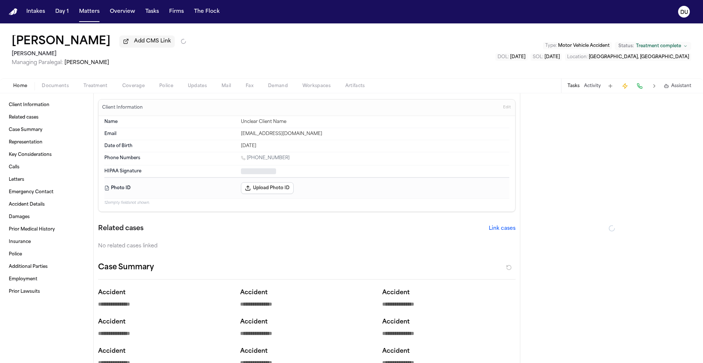
type textarea "*"
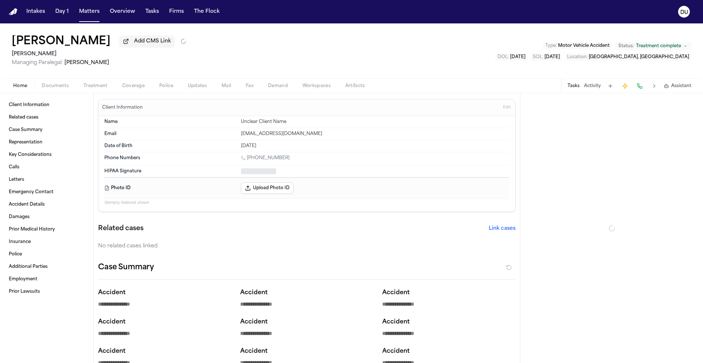
type textarea "*"
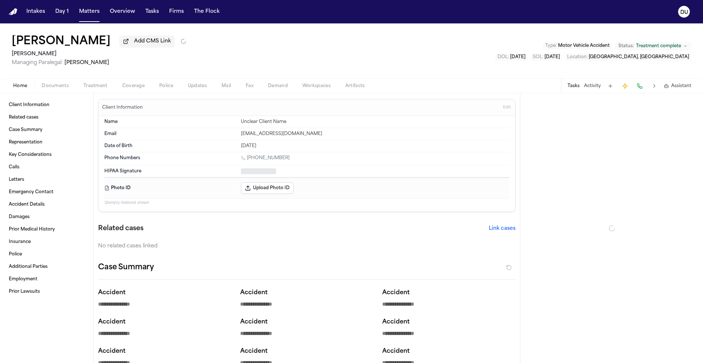
type textarea "*"
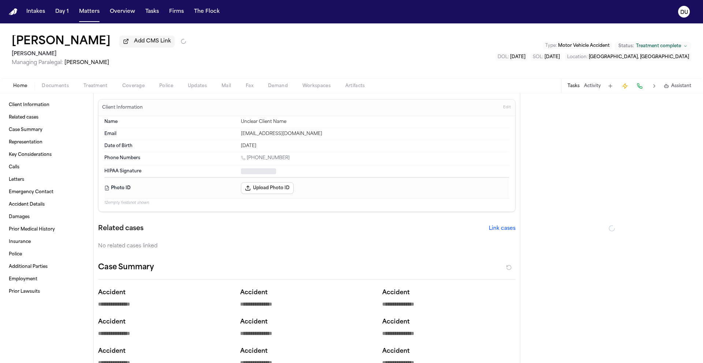
type textarea "*"
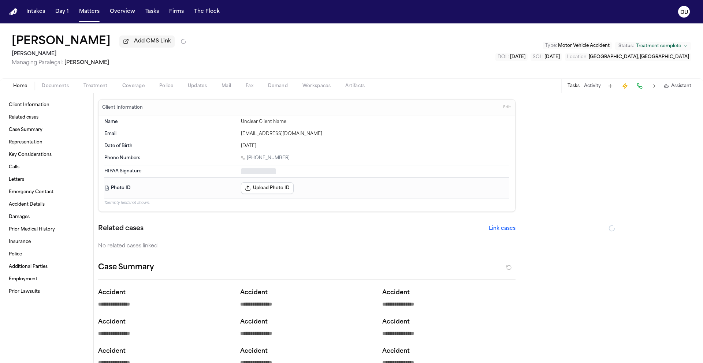
type textarea "*"
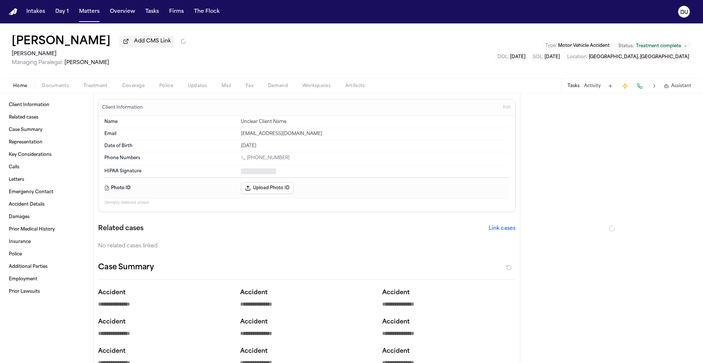
type textarea "*"
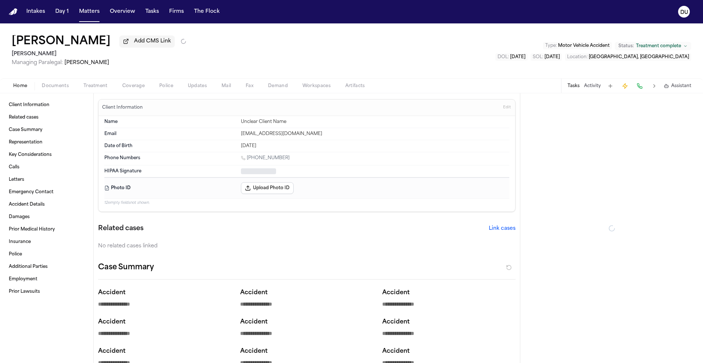
type textarea "*"
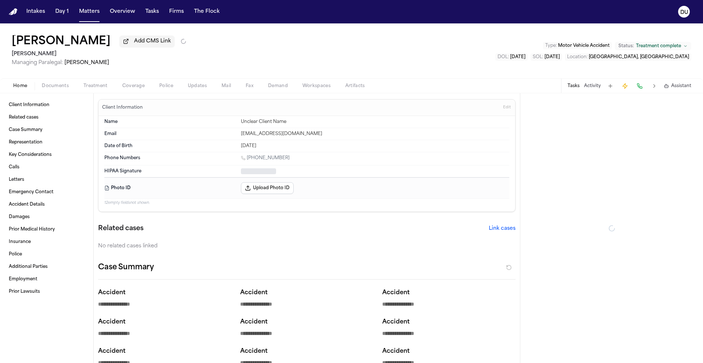
type textarea "*"
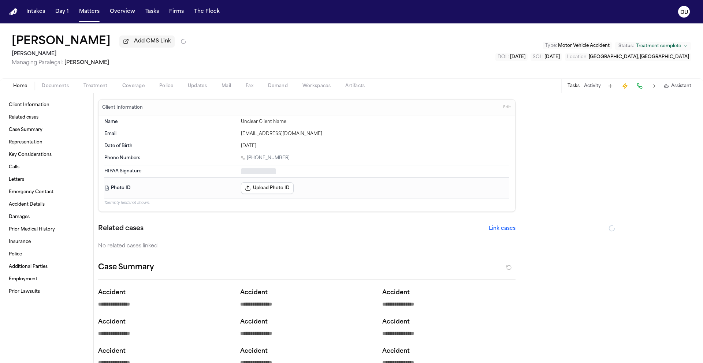
type textarea "*"
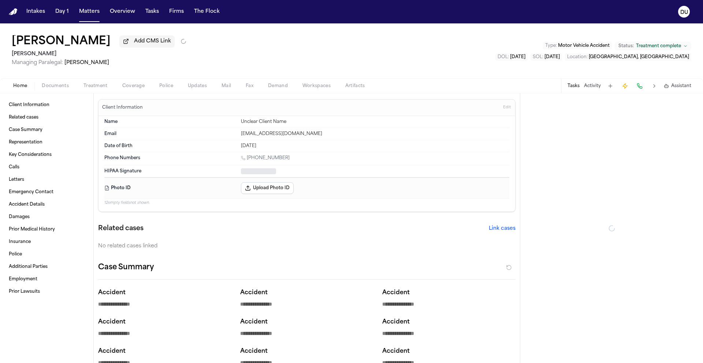
type textarea "*"
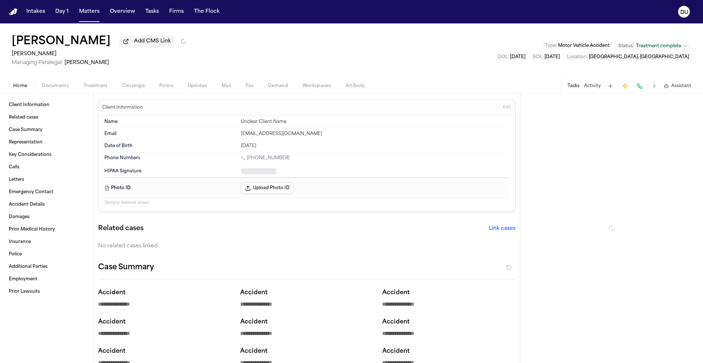
type textarea "*"
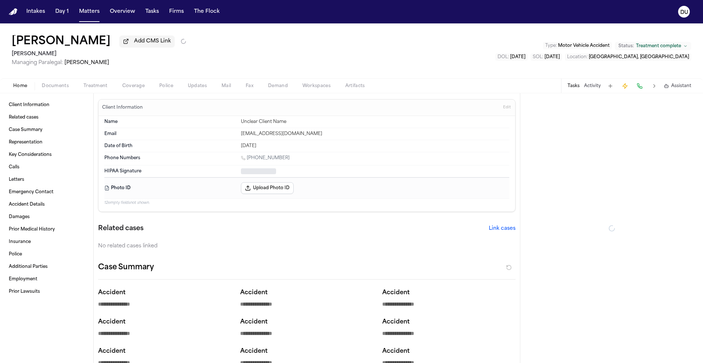
type textarea "*"
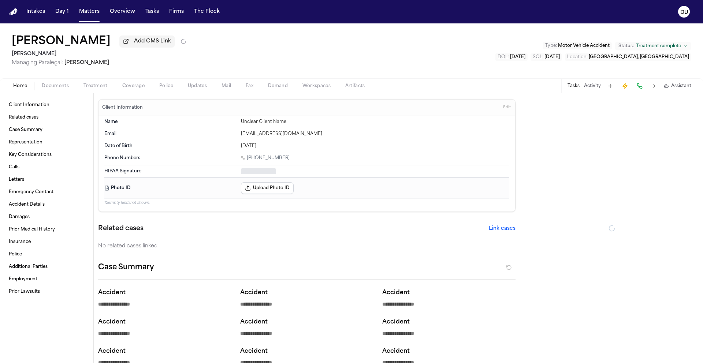
type textarea "*"
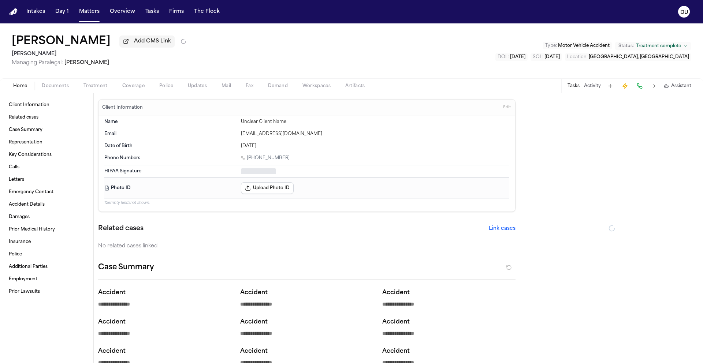
type textarea "*"
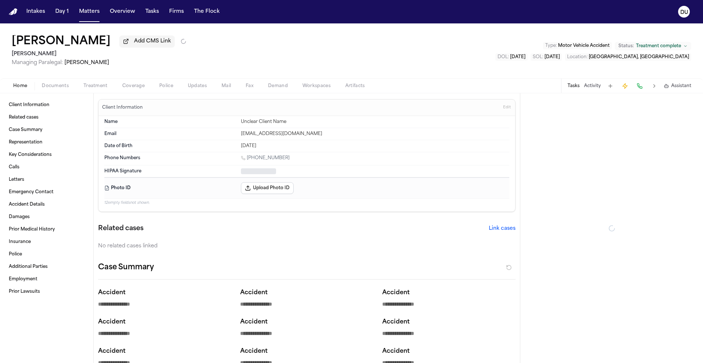
type textarea "*"
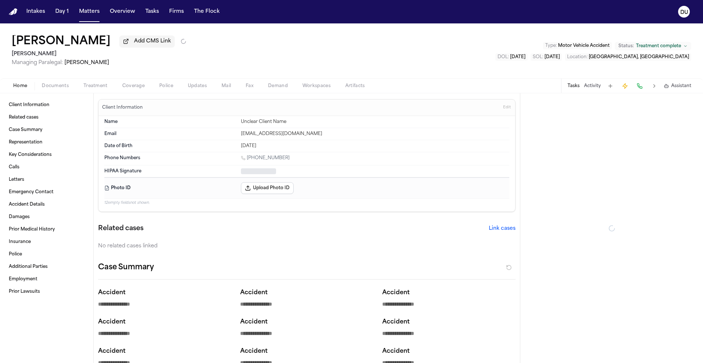
type textarea "*"
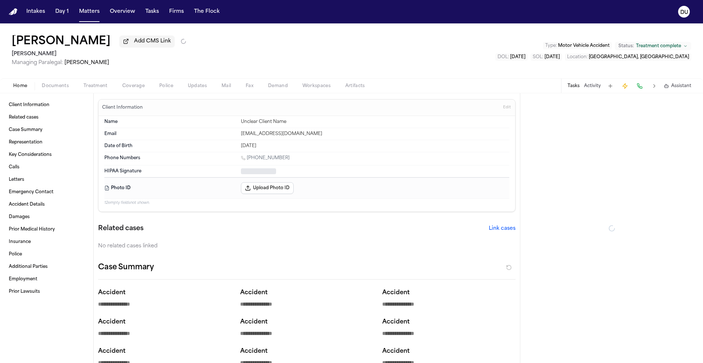
type textarea "*"
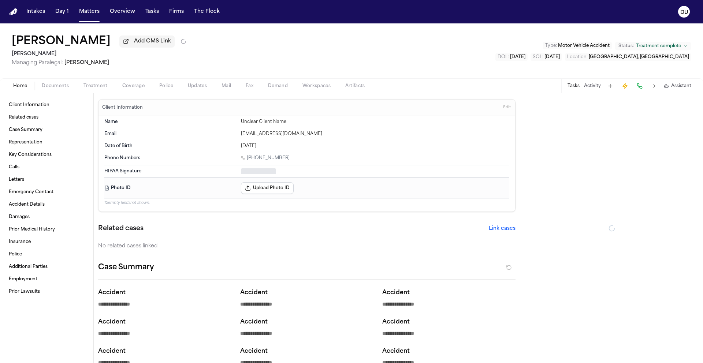
type textarea "*"
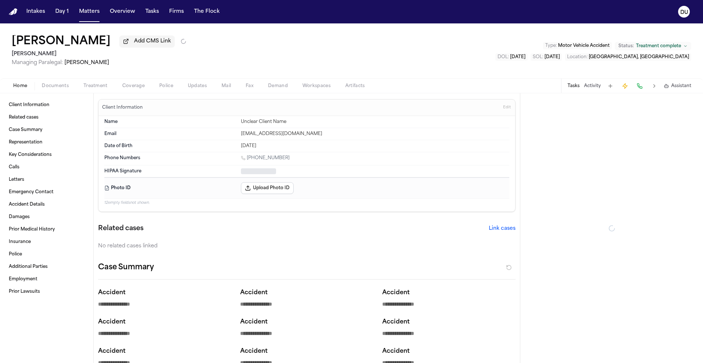
type textarea "*"
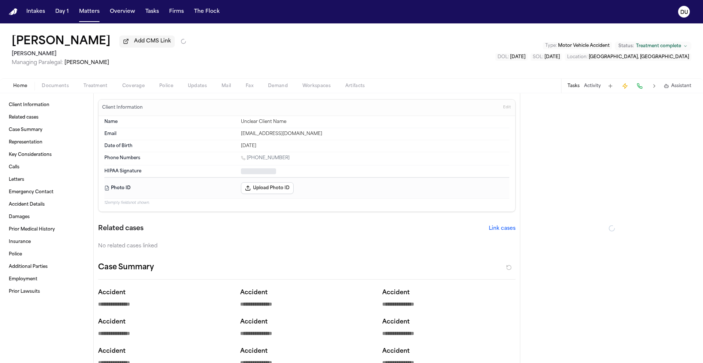
type textarea "*"
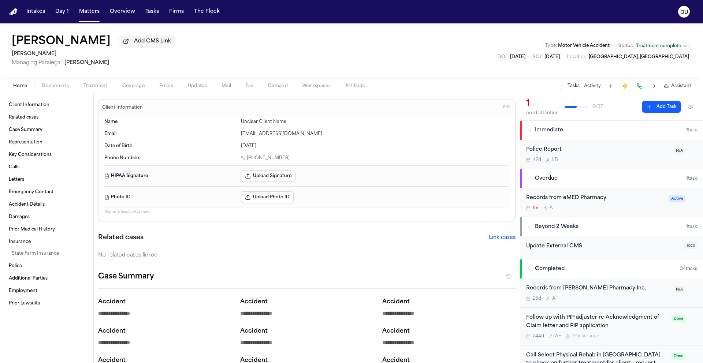
click at [579, 199] on div "Records from eMED Pharmacy" at bounding box center [595, 198] width 138 height 8
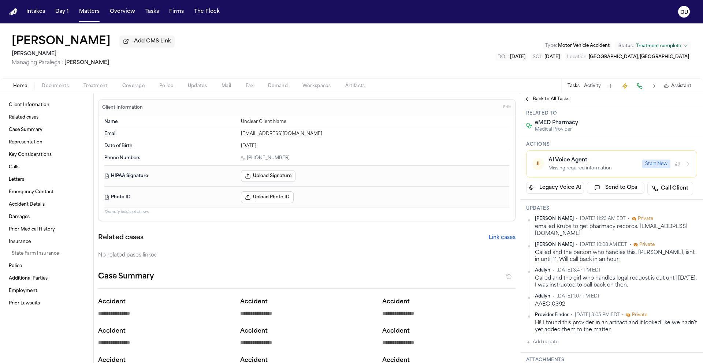
scroll to position [81, 0]
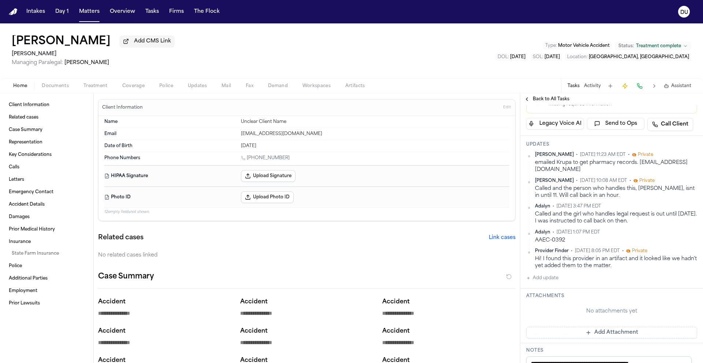
scroll to position [144, 0]
click at [554, 281] on button "Add update" at bounding box center [542, 278] width 32 height 9
click at [563, 294] on div "Private Cancel Add" at bounding box center [616, 291] width 162 height 35
click at [565, 286] on textarea "Add your update" at bounding box center [616, 284] width 156 height 15
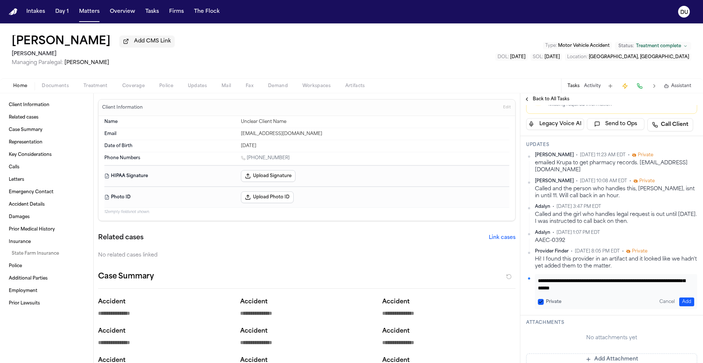
scroll to position [15, 0]
type textarea "**********"
click at [679, 301] on button "Add" at bounding box center [686, 302] width 15 height 9
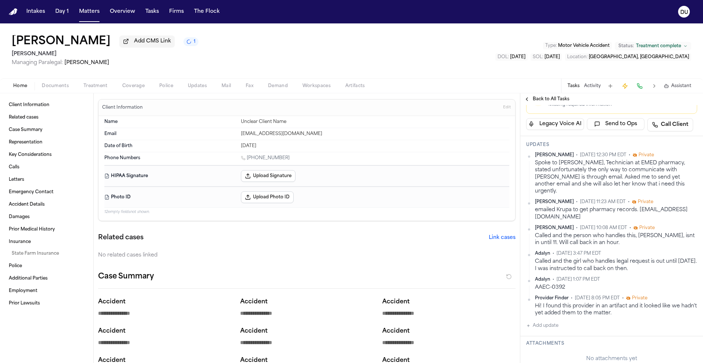
scroll to position [0, 0]
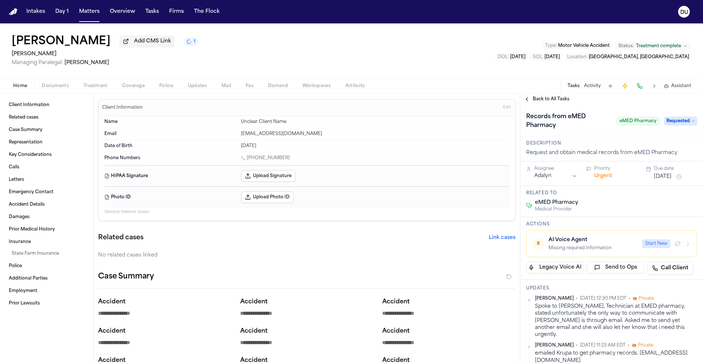
click at [663, 180] on button "[DATE]" at bounding box center [663, 176] width 18 height 7
click at [667, 179] on button "[DATE]" at bounding box center [663, 176] width 18 height 7
click at [656, 252] on button "15" at bounding box center [658, 251] width 12 height 12
click at [612, 140] on div "Description Request and obtain medical records from eMED Pharmacy" at bounding box center [611, 148] width 183 height 25
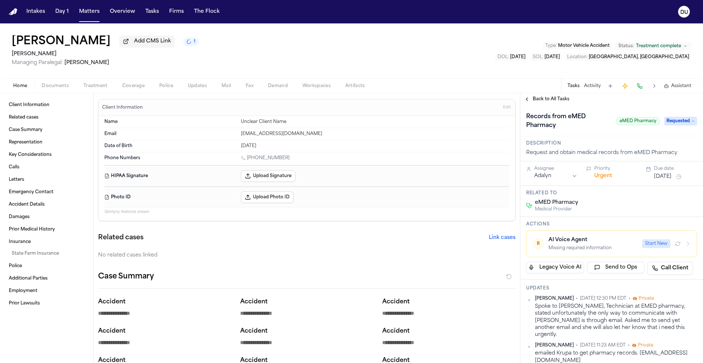
click at [568, 178] on html "**********" at bounding box center [351, 181] width 703 height 363
click at [592, 134] on div "Records from eMED Pharmacy eMED Pharmacy Requested" at bounding box center [611, 120] width 183 height 31
click at [549, 102] on span "Back to All Tasks" at bounding box center [551, 99] width 37 height 6
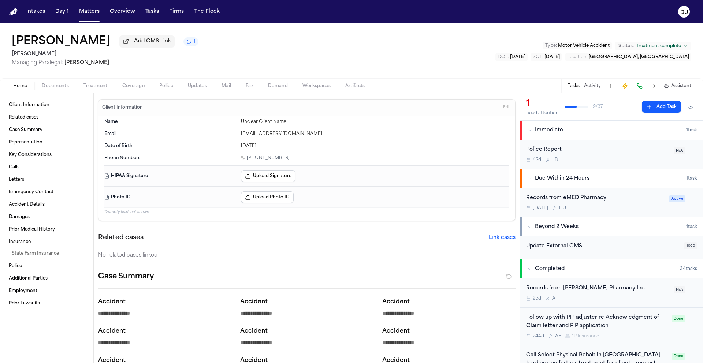
click at [13, 14] on img "Home" at bounding box center [13, 11] width 9 height 7
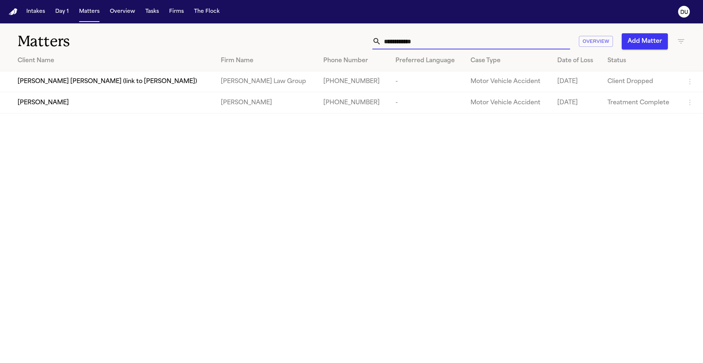
drag, startPoint x: 438, startPoint y: 44, endPoint x: 337, endPoint y: 44, distance: 101.4
click at [338, 44] on div "**********" at bounding box center [449, 41] width 474 height 16
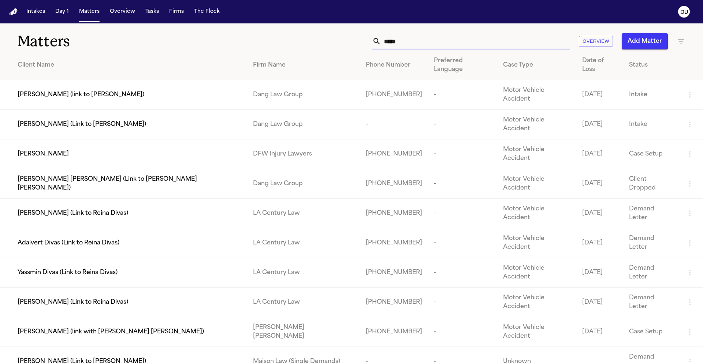
type input "*****"
click at [123, 150] on div "[PERSON_NAME]" at bounding box center [130, 154] width 224 height 9
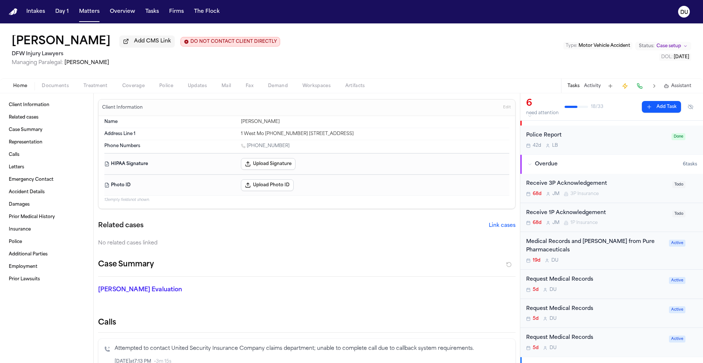
scroll to position [51, 0]
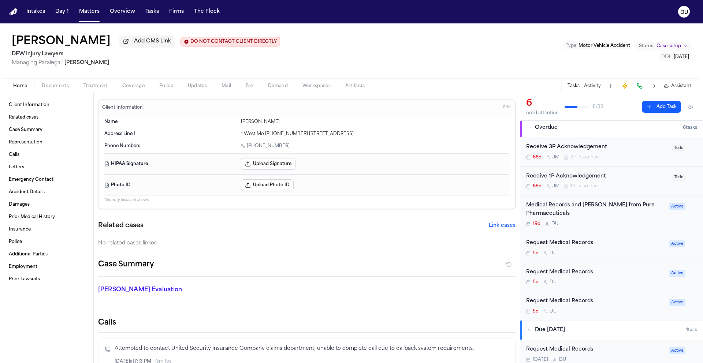
click at [582, 244] on div "Request Medical Records" at bounding box center [595, 243] width 138 height 8
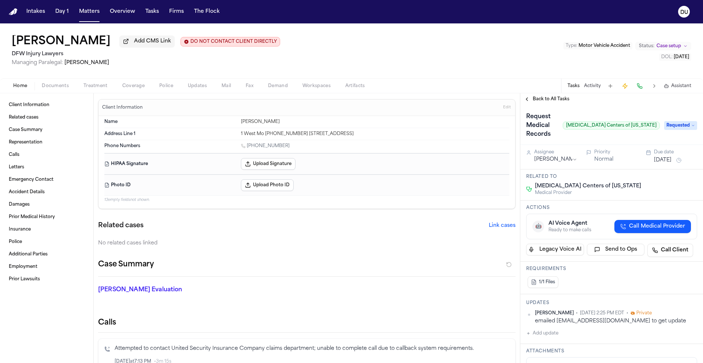
click at [554, 96] on div "Back to All Tasks" at bounding box center [611, 99] width 183 height 12
click at [546, 97] on span "Back to All Tasks" at bounding box center [551, 99] width 37 height 6
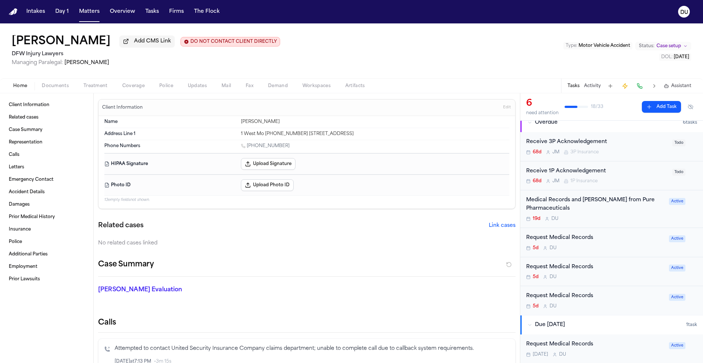
scroll to position [136, 0]
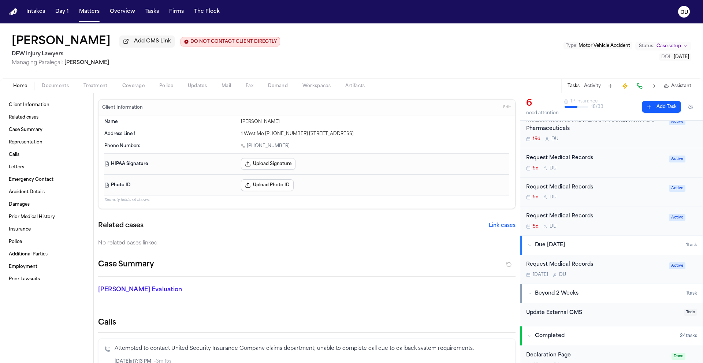
click at [570, 190] on div "Request Medical Records" at bounding box center [595, 187] width 138 height 8
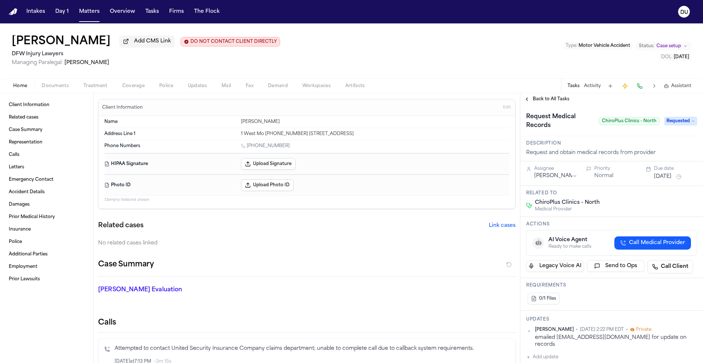
click at [543, 99] on span "Back to All Tasks" at bounding box center [551, 99] width 37 height 6
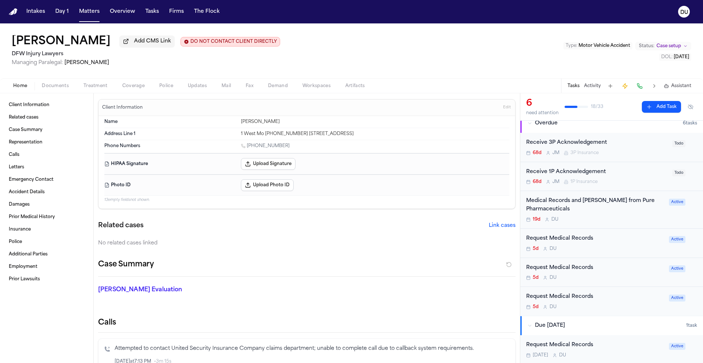
scroll to position [133, 0]
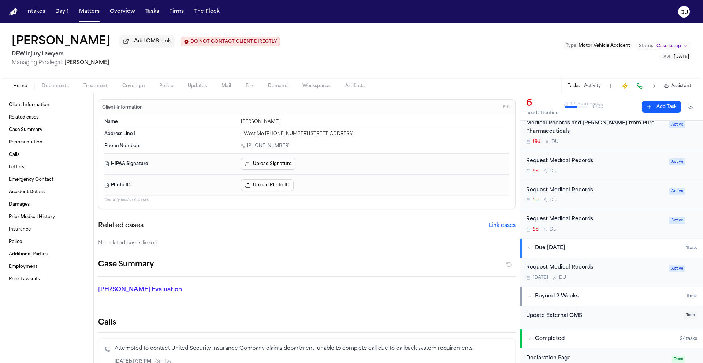
click at [574, 221] on div "Request Medical Records" at bounding box center [595, 219] width 138 height 8
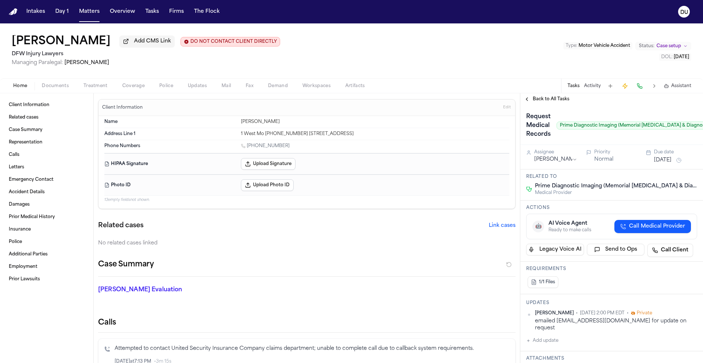
scroll to position [0, 19]
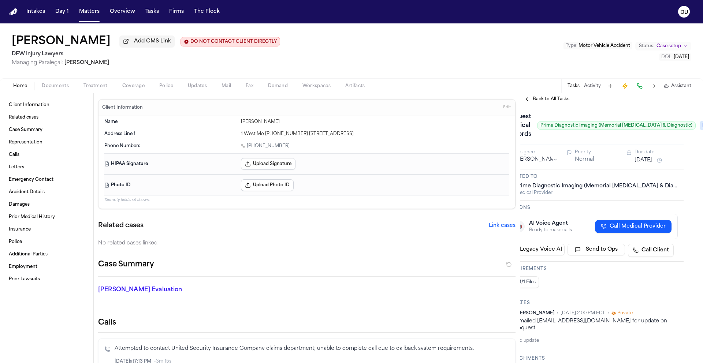
click at [700, 129] on span "Requested" at bounding box center [714, 125] width 29 height 9
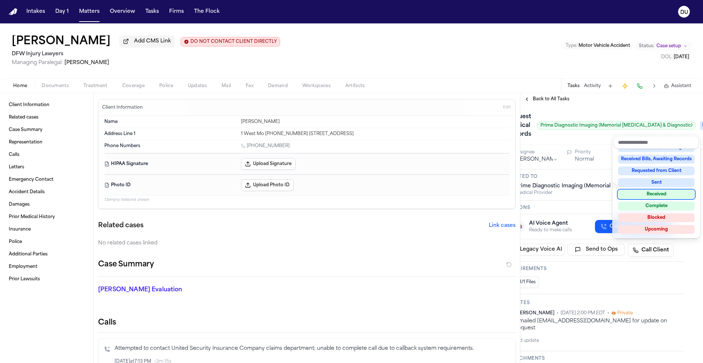
click at [656, 190] on div "Received" at bounding box center [656, 194] width 77 height 9
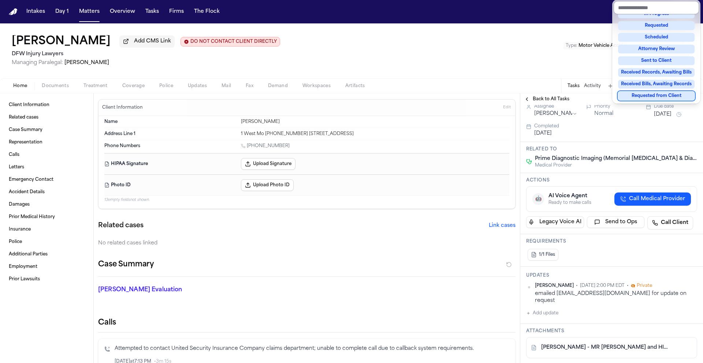
scroll to position [136, 0]
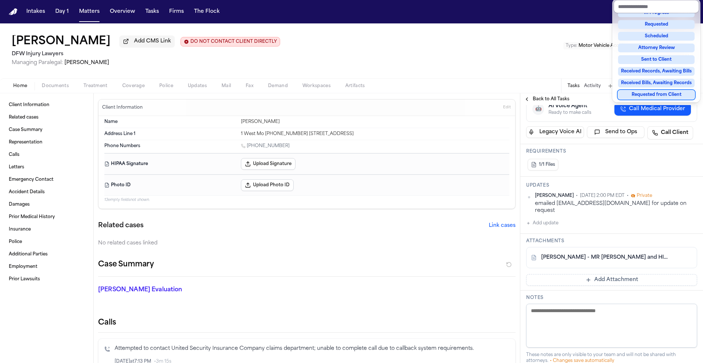
click at [546, 218] on div "Request Medical Records Prime Diagnostic Imaging (Memorial MRI & Diagnostic) Re…" at bounding box center [611, 241] width 183 height 544
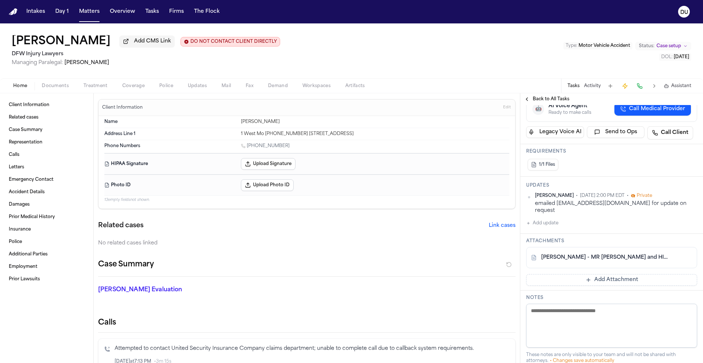
click at [549, 219] on button "Add update" at bounding box center [542, 223] width 32 height 9
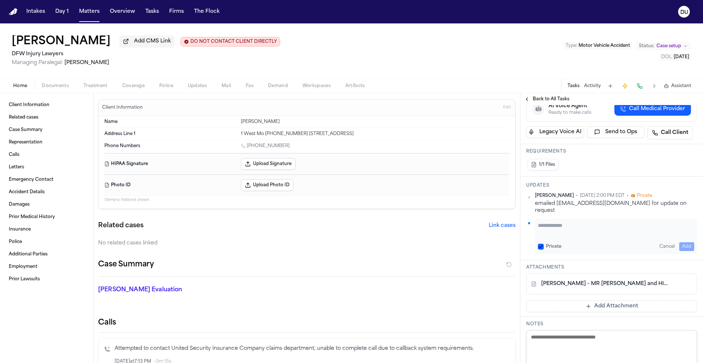
click at [587, 242] on div "Private Cancel Add" at bounding box center [616, 246] width 156 height 9
click at [591, 224] on textarea "Add your update" at bounding box center [616, 229] width 156 height 15
type textarea "**********"
click at [679, 242] on button "Add" at bounding box center [686, 246] width 15 height 9
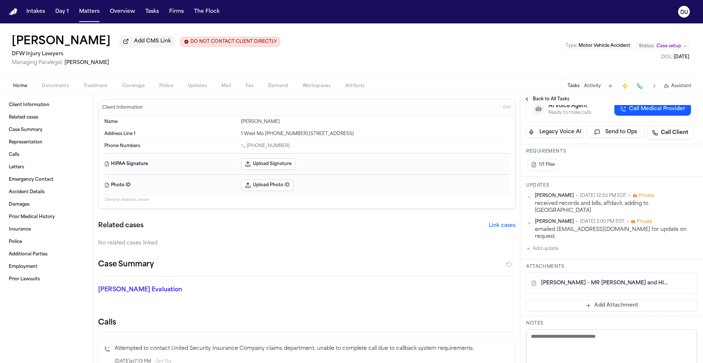
click at [604, 300] on button "Add Attachment" at bounding box center [611, 306] width 171 height 12
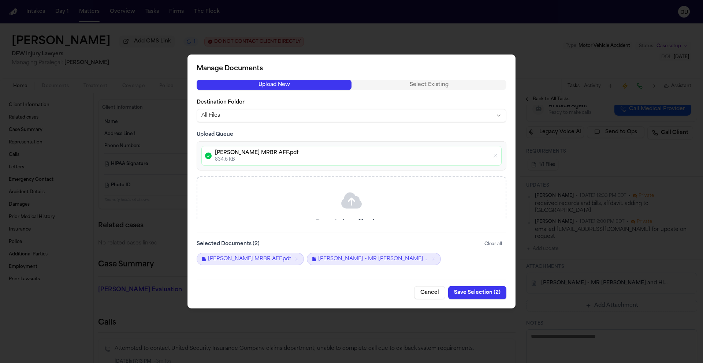
click at [485, 294] on button "Save Selection ( 2 )" at bounding box center [477, 292] width 58 height 13
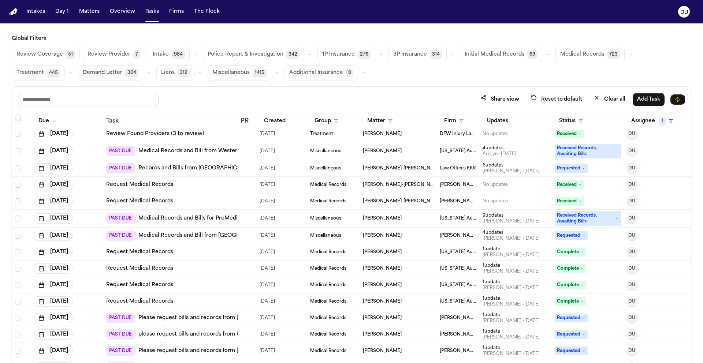
scroll to position [1341, 0]
click at [9, 14] on img "Home" at bounding box center [13, 11] width 9 height 7
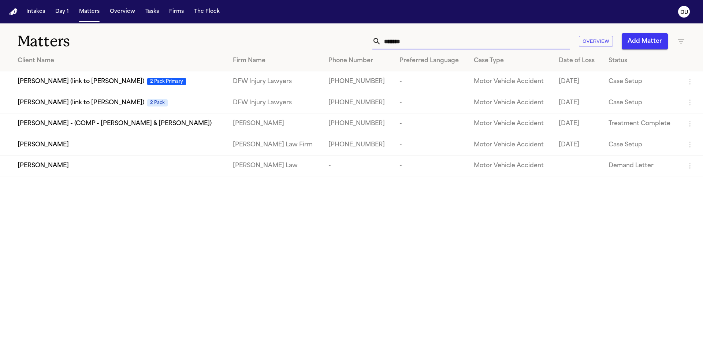
drag, startPoint x: 457, startPoint y: 38, endPoint x: 421, endPoint y: 42, distance: 36.1
click at [426, 42] on input "*******" at bounding box center [475, 41] width 189 height 16
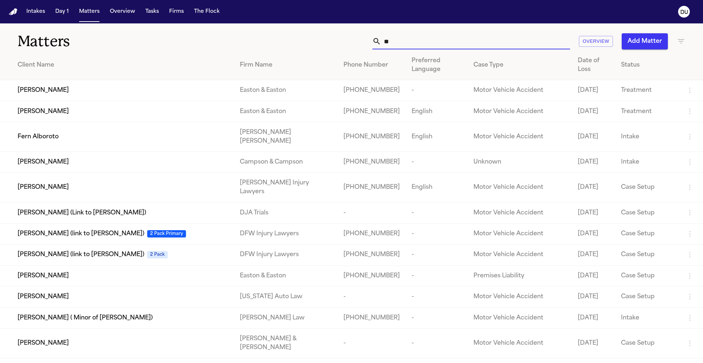
type input "*"
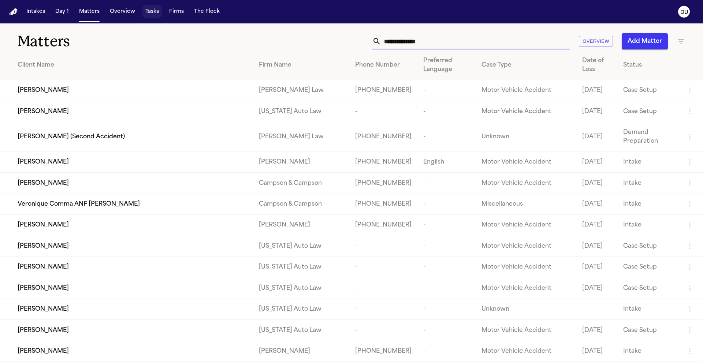
drag, startPoint x: 149, startPoint y: 14, endPoint x: 157, endPoint y: 19, distance: 10.0
click at [149, 14] on button "Tasks" at bounding box center [151, 11] width 19 height 13
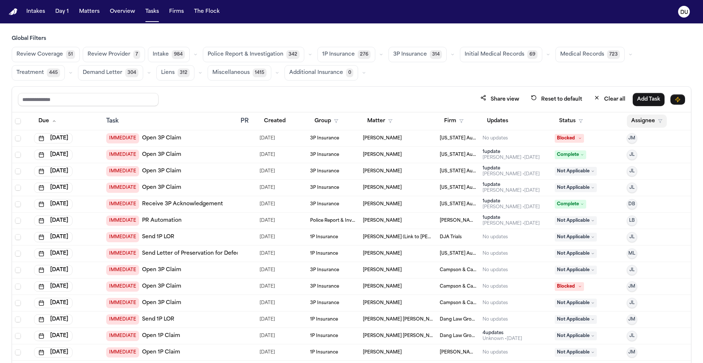
click at [647, 124] on button "Assignee" at bounding box center [647, 121] width 40 height 13
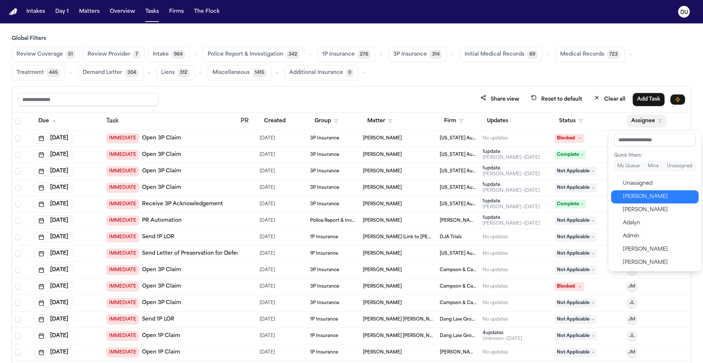
click at [639, 197] on div "[PERSON_NAME]" at bounding box center [658, 197] width 71 height 9
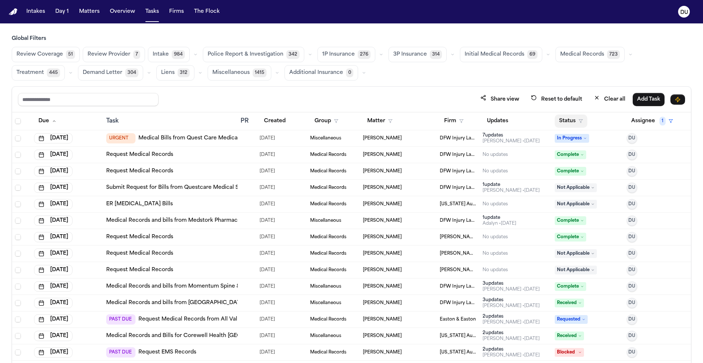
drag, startPoint x: 562, startPoint y: 119, endPoint x: 564, endPoint y: 125, distance: 6.3
click at [562, 119] on button "Status" at bounding box center [571, 121] width 33 height 13
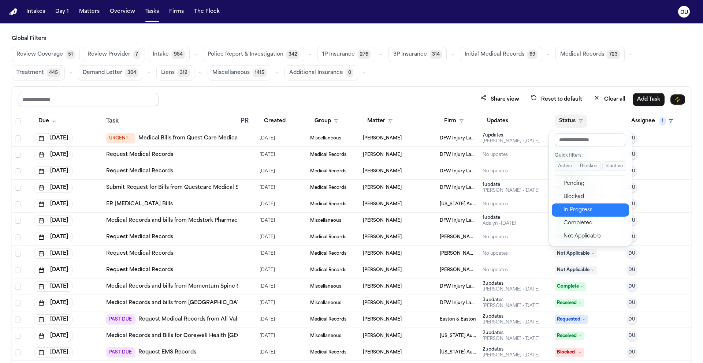
click at [578, 211] on div "In Progress" at bounding box center [594, 210] width 61 height 9
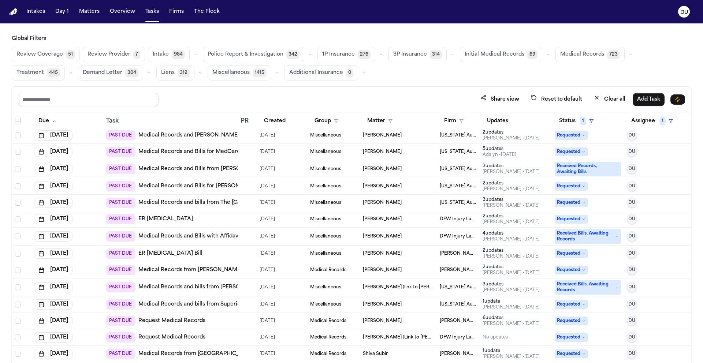
scroll to position [125, 0]
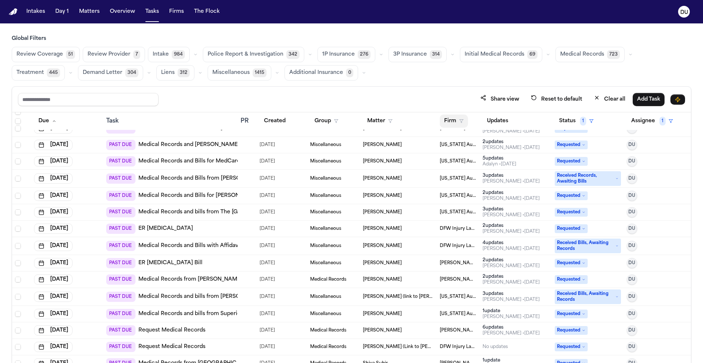
click at [446, 123] on button "Firm" at bounding box center [454, 121] width 28 height 13
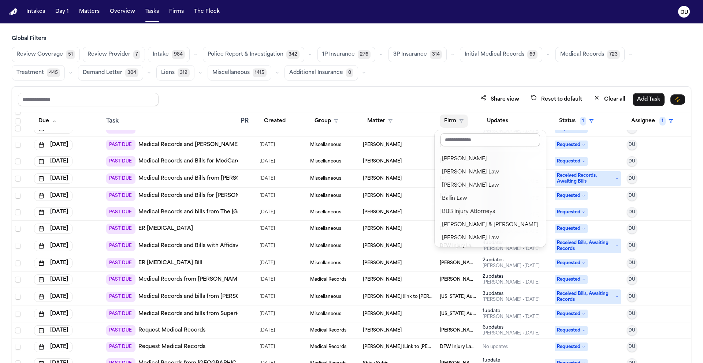
click at [455, 138] on input "text" at bounding box center [491, 139] width 100 height 13
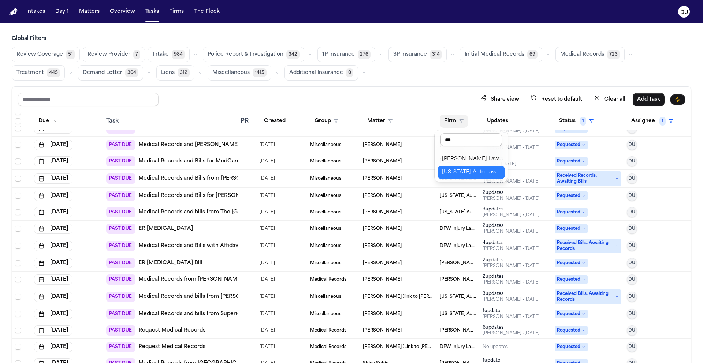
type input "****"
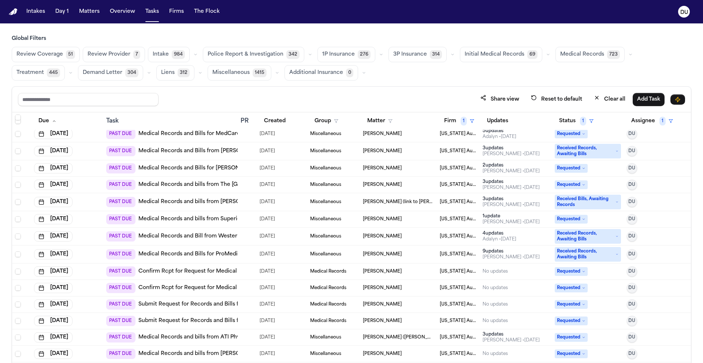
scroll to position [113, 0]
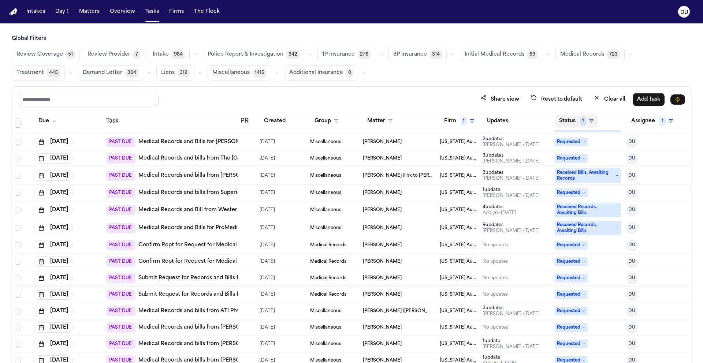
click at [584, 120] on button "Status 1" at bounding box center [576, 121] width 43 height 13
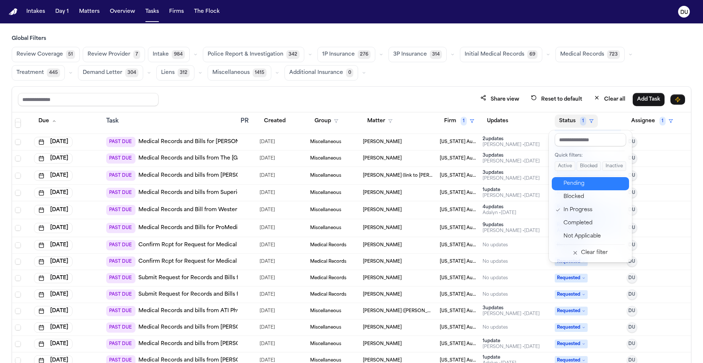
click at [584, 186] on div "Pending" at bounding box center [594, 183] width 61 height 9
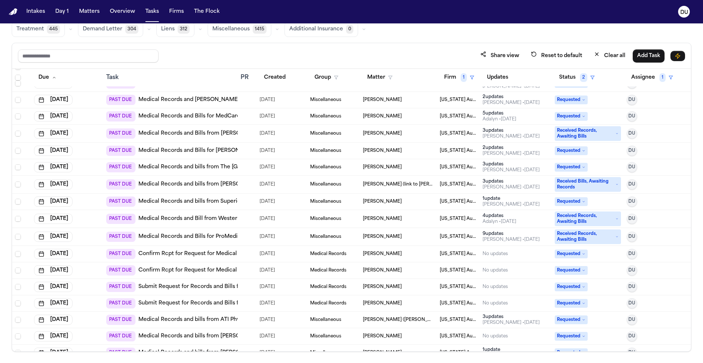
scroll to position [20, 0]
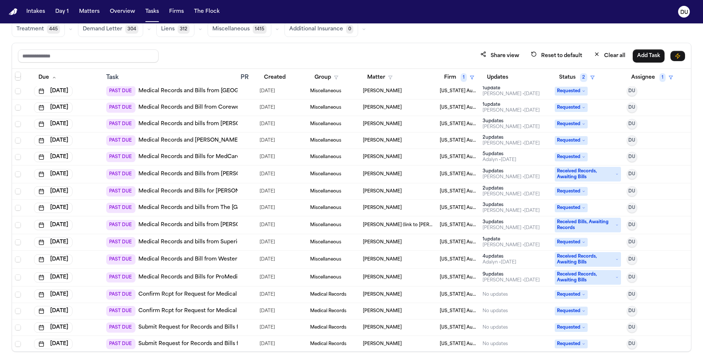
click at [334, 177] on td "Miscellaneous" at bounding box center [333, 175] width 53 height 18
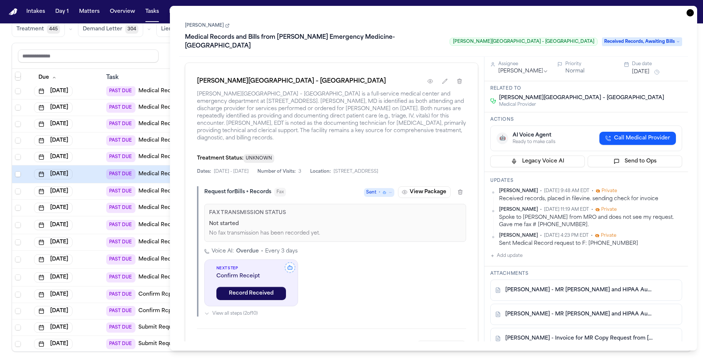
click at [152, 174] on link "Medical Records and Bills from Henry Ford Emergency Medicine-Sterling Heights" at bounding box center [260, 174] width 244 height 7
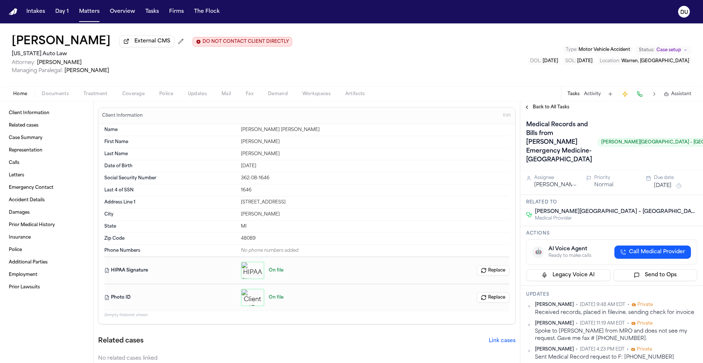
click at [101, 94] on span "Treatment" at bounding box center [96, 94] width 24 height 6
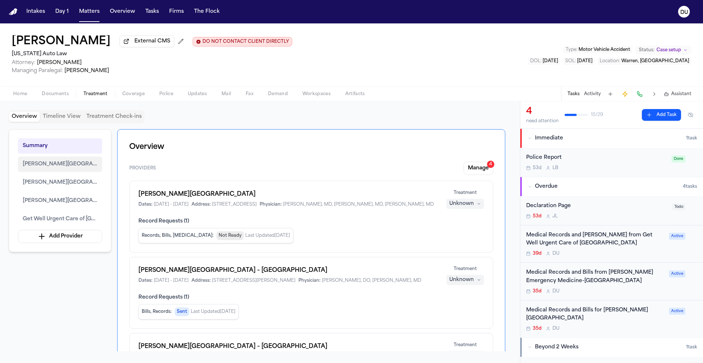
click at [60, 167] on span "[PERSON_NAME][GEOGRAPHIC_DATA]" at bounding box center [60, 164] width 75 height 9
click at [49, 165] on span "[PERSON_NAME][GEOGRAPHIC_DATA]" at bounding box center [60, 164] width 75 height 9
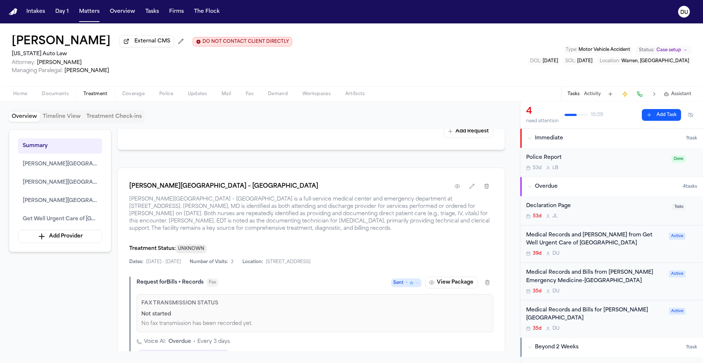
scroll to position [1047, 0]
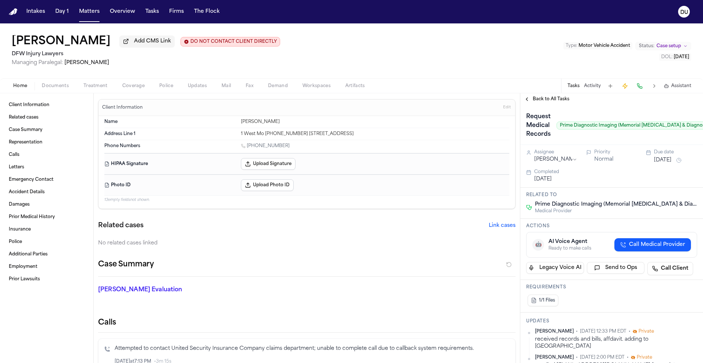
scroll to position [136, 0]
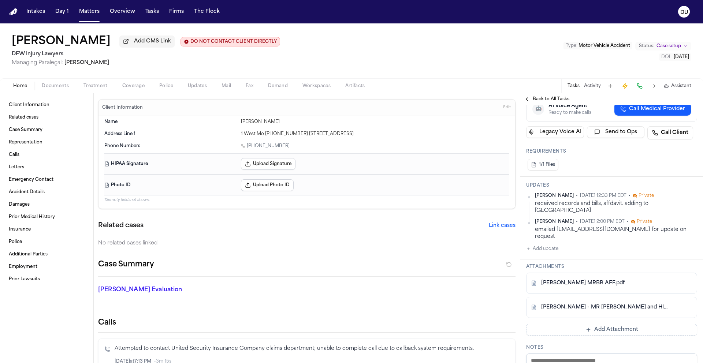
click at [9, 11] on img "Home" at bounding box center [13, 11] width 9 height 7
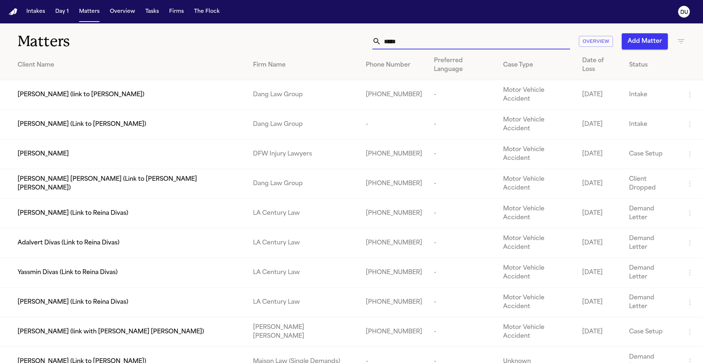
drag, startPoint x: 437, startPoint y: 44, endPoint x: 371, endPoint y: 36, distance: 67.1
click at [371, 36] on div "***** Overview Add Matter" at bounding box center [449, 41] width 474 height 16
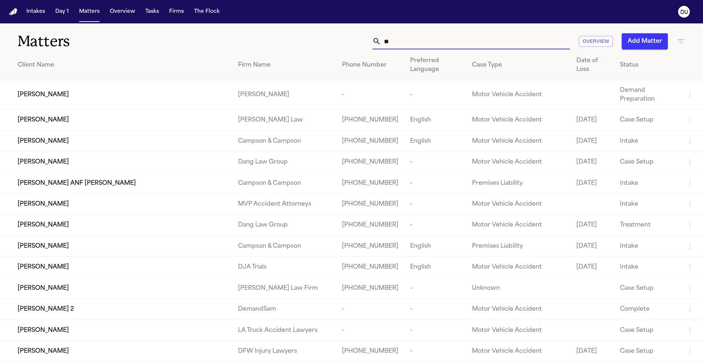
type input "*"
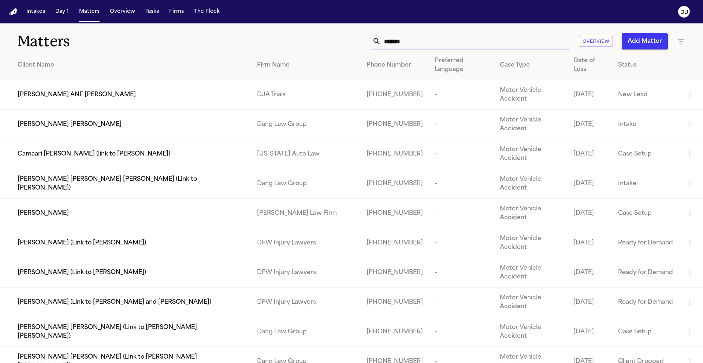
type input "********"
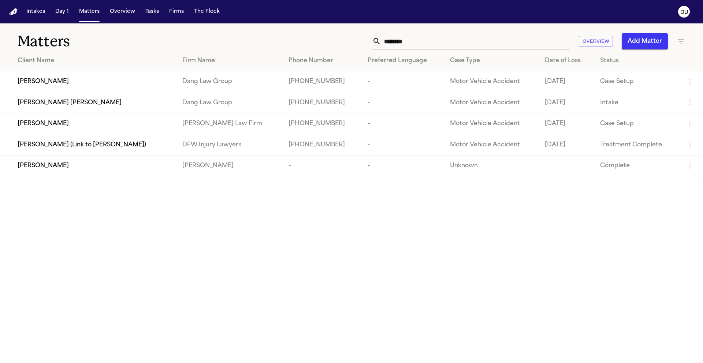
click at [99, 106] on span "[PERSON_NAME] [PERSON_NAME]" at bounding box center [70, 103] width 104 height 9
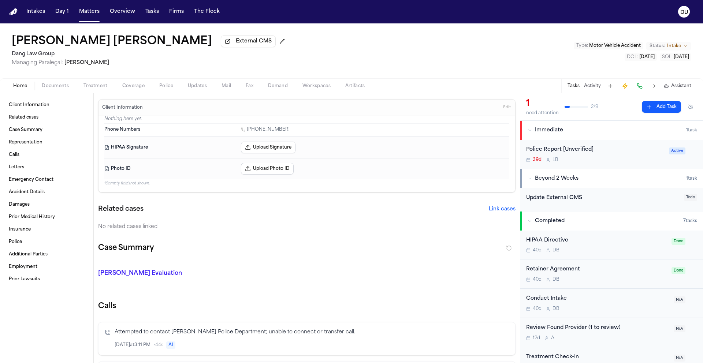
click at [15, 11] on img "Home" at bounding box center [13, 11] width 9 height 7
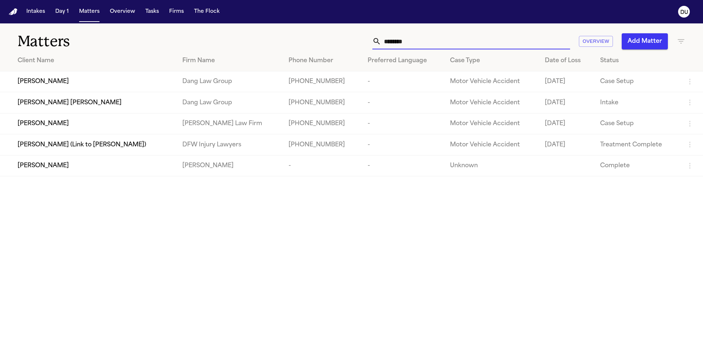
drag, startPoint x: 429, startPoint y: 42, endPoint x: 371, endPoint y: 42, distance: 58.2
click at [372, 42] on div "******** Overview Add Matter" at bounding box center [449, 41] width 474 height 16
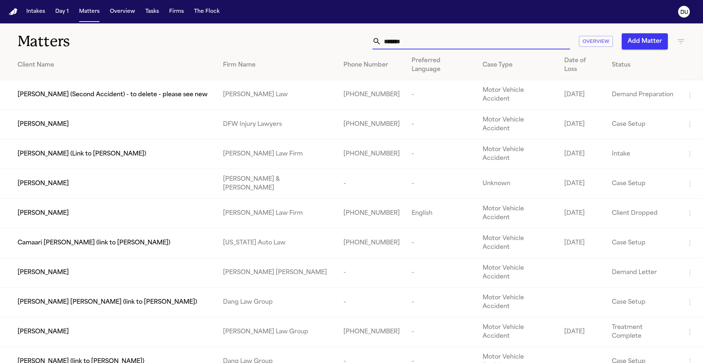
type input "******"
click at [310, 318] on td "[PERSON_NAME] Law Group" at bounding box center [277, 333] width 121 height 30
click at [131, 318] on td "[PERSON_NAME]" at bounding box center [108, 333] width 217 height 30
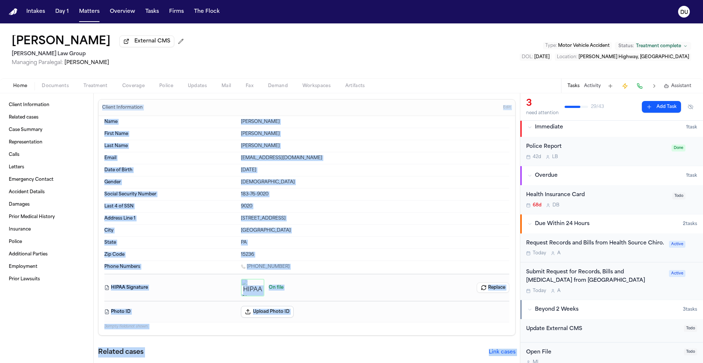
scroll to position [8, 0]
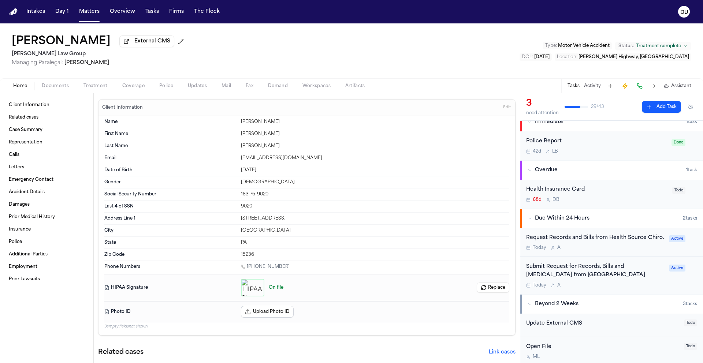
click at [626, 241] on div "Request Records and Bills from Health Source Chiro." at bounding box center [595, 238] width 138 height 8
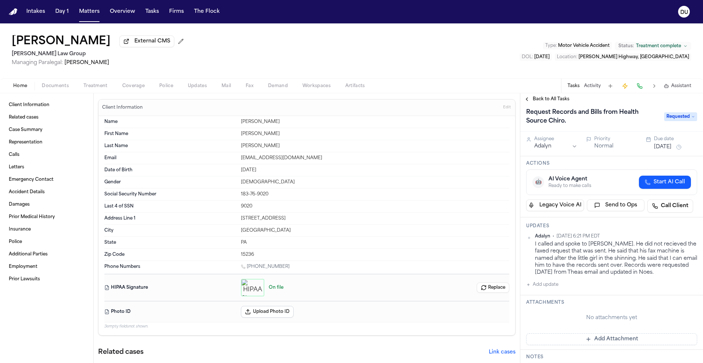
scroll to position [10, 0]
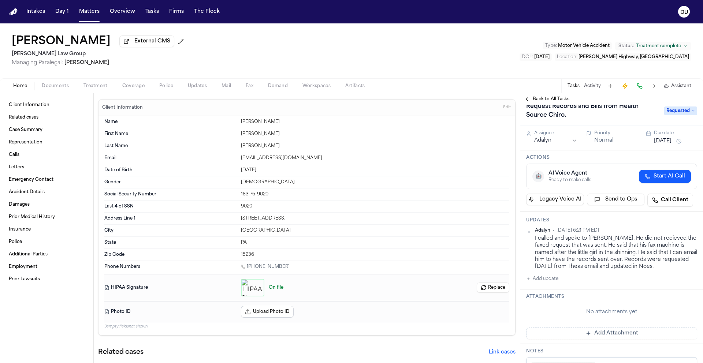
click at [600, 337] on button "Add Attachment" at bounding box center [611, 334] width 171 height 12
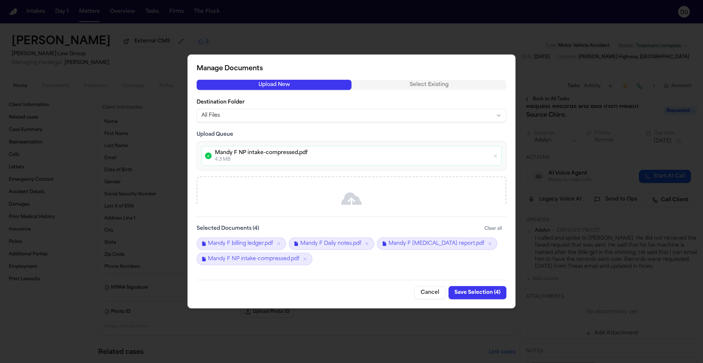
click at [480, 294] on button "Save Selection ( 4 )" at bounding box center [478, 292] width 58 height 13
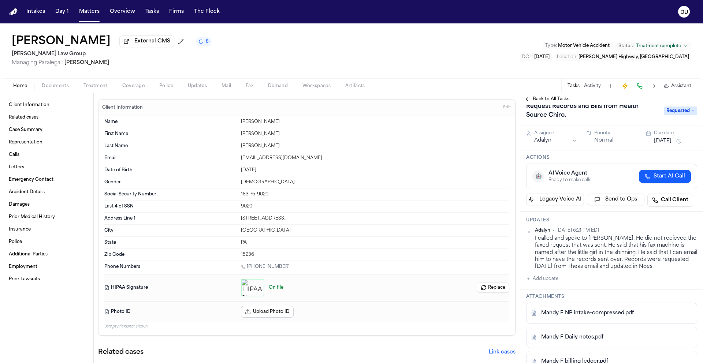
click at [13, 12] on img "Home" at bounding box center [13, 11] width 9 height 7
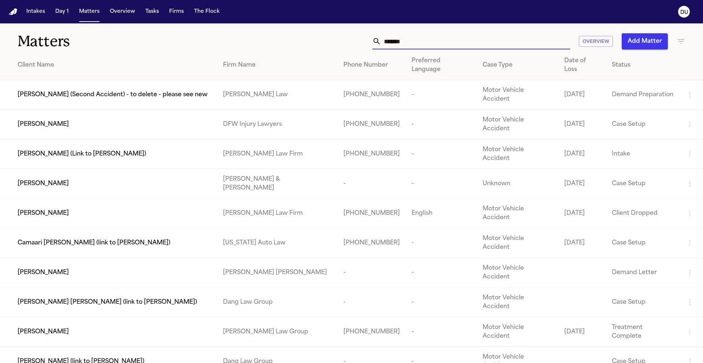
drag, startPoint x: 419, startPoint y: 44, endPoint x: 349, endPoint y: 41, distance: 70.4
click at [349, 41] on div "****** Overview Add Matter" at bounding box center [449, 41] width 474 height 16
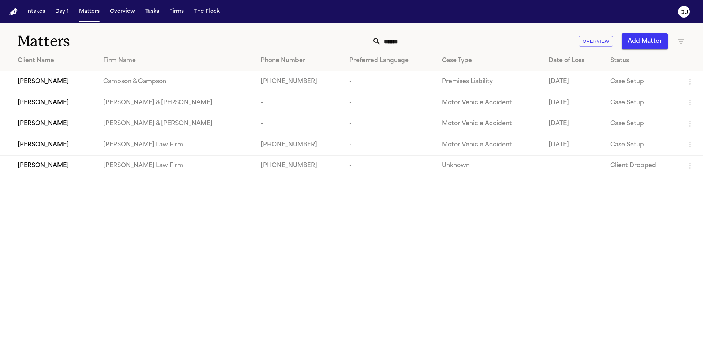
type input "******"
click at [219, 147] on td "[PERSON_NAME] Law Firm" at bounding box center [175, 144] width 157 height 21
click at [155, 149] on td "[PERSON_NAME] Law Firm" at bounding box center [175, 144] width 157 height 21
click at [92, 148] on div "[PERSON_NAME]" at bounding box center [55, 145] width 74 height 9
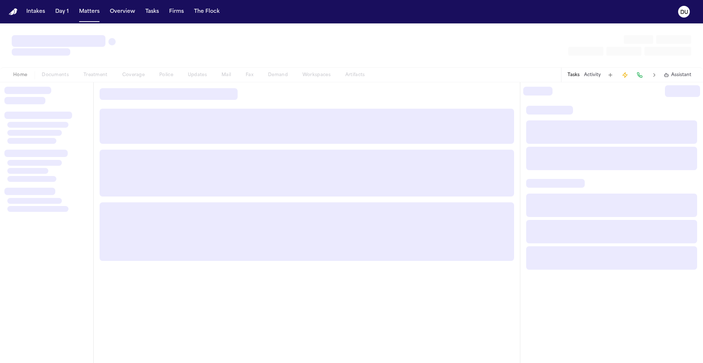
click at [100, 148] on div at bounding box center [307, 185] width 415 height 152
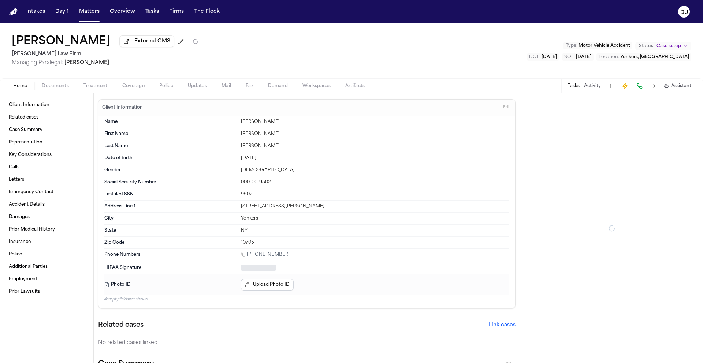
type textarea "*"
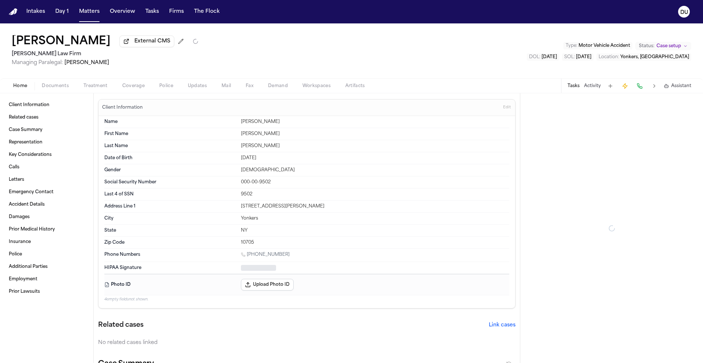
type textarea "*"
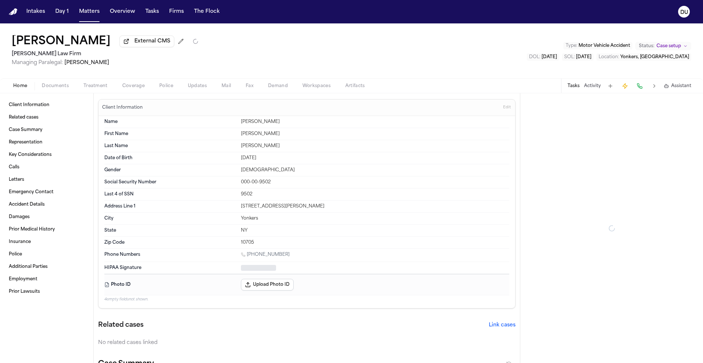
type textarea "*"
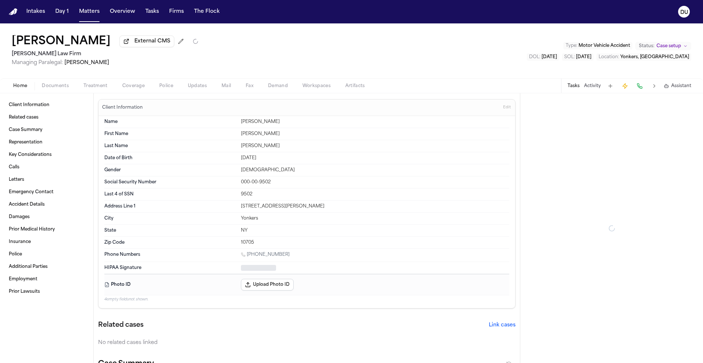
type textarea "*"
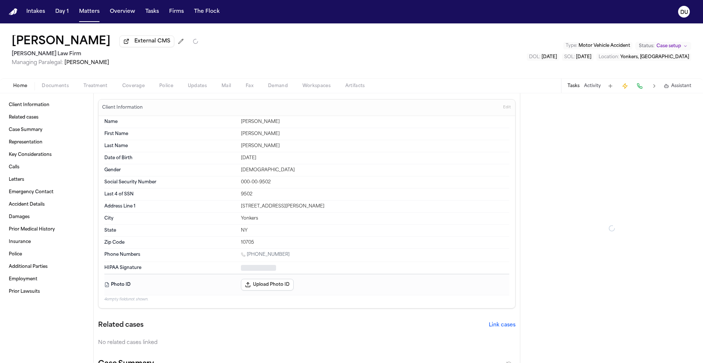
type textarea "*"
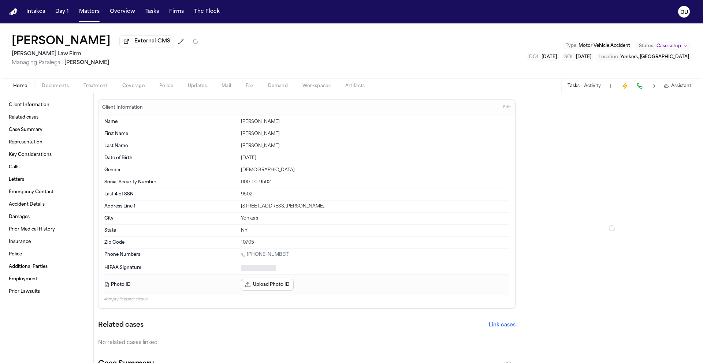
type textarea "*"
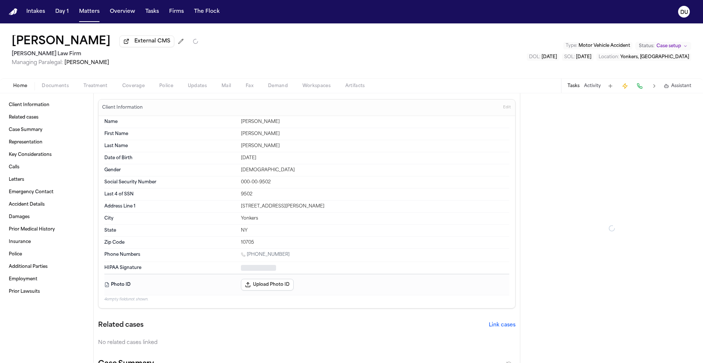
type textarea "*"
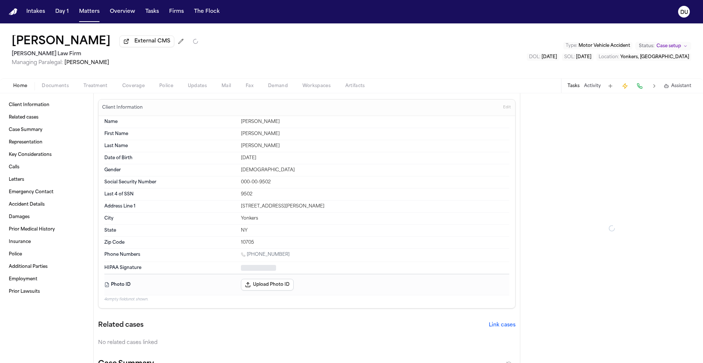
type textarea "*"
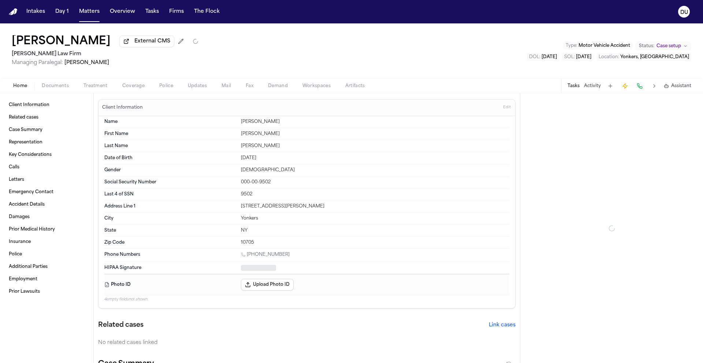
type textarea "*"
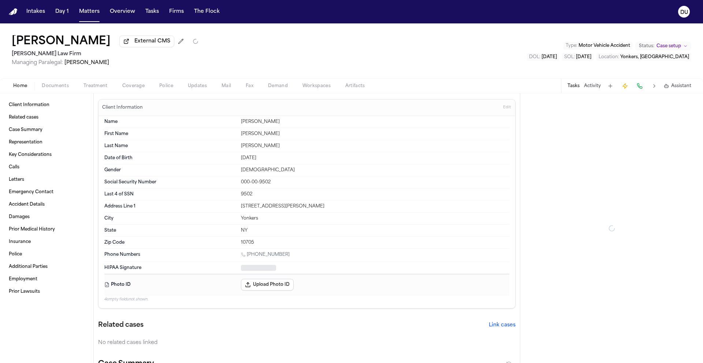
type textarea "*"
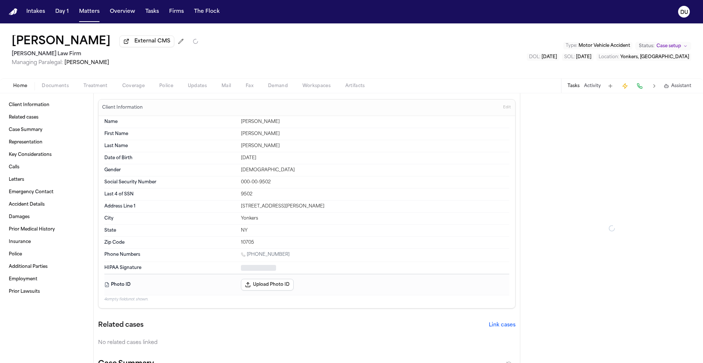
type textarea "*"
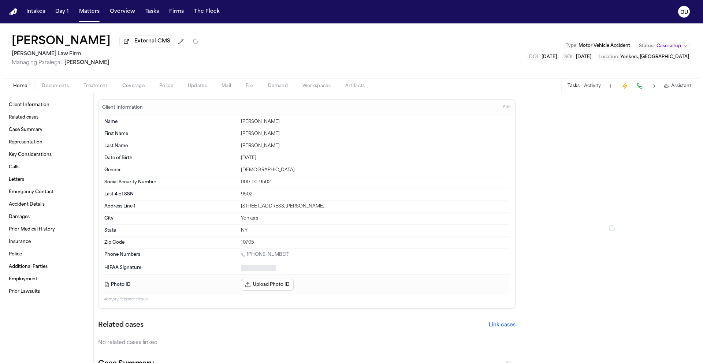
type textarea "*"
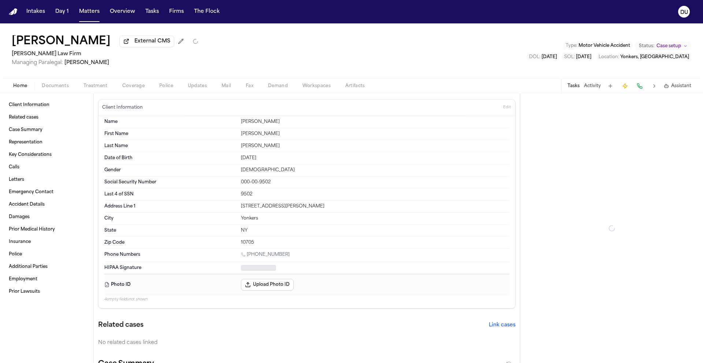
type textarea "*"
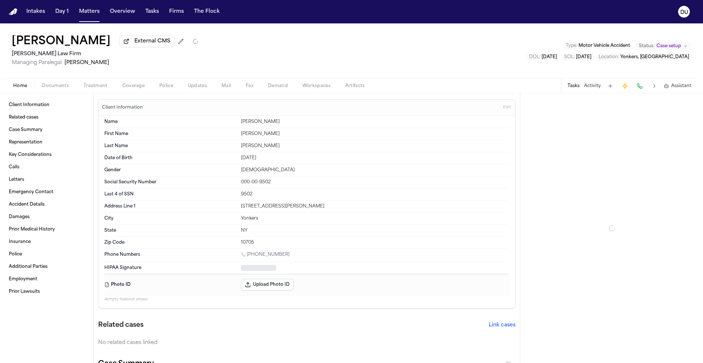
type textarea "*"
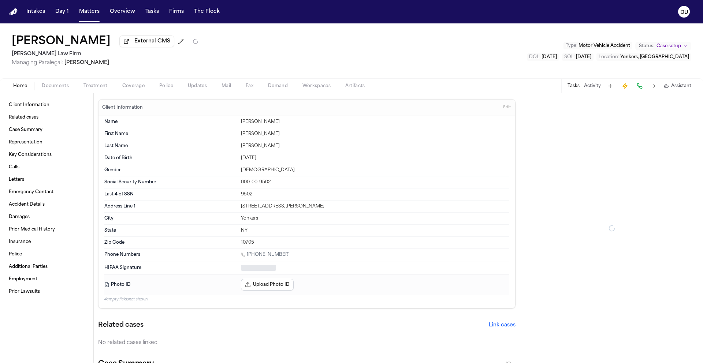
type textarea "*"
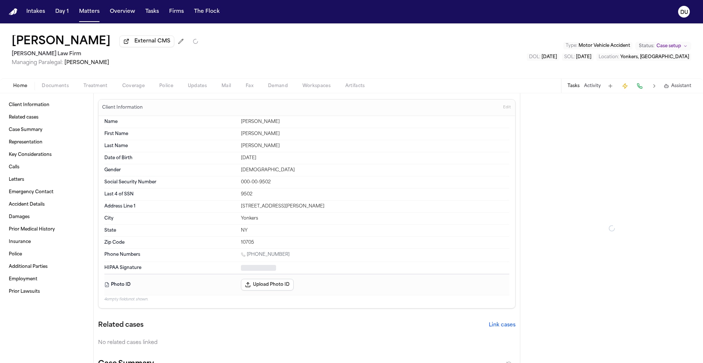
type textarea "*"
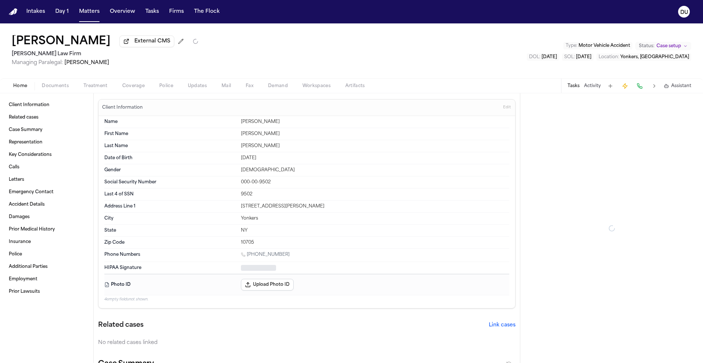
type textarea "*"
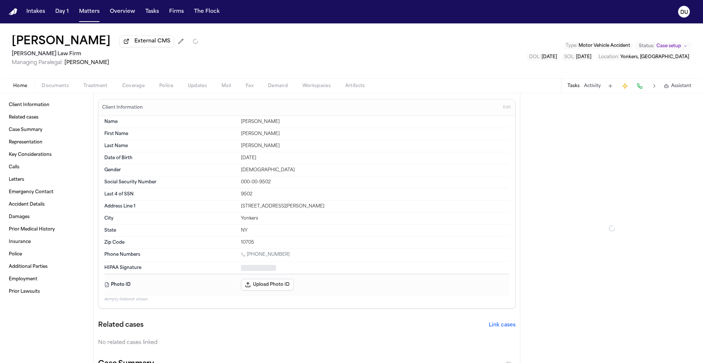
type textarea "*"
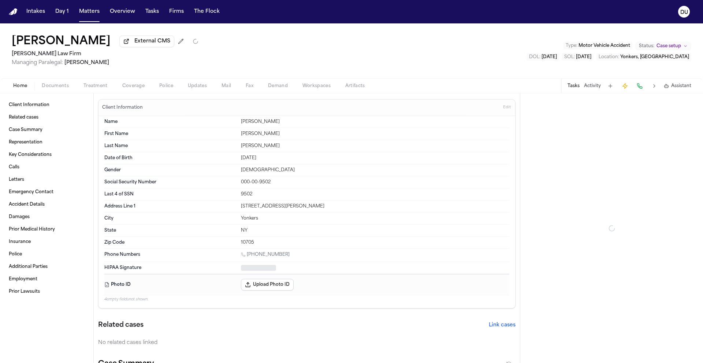
type textarea "*"
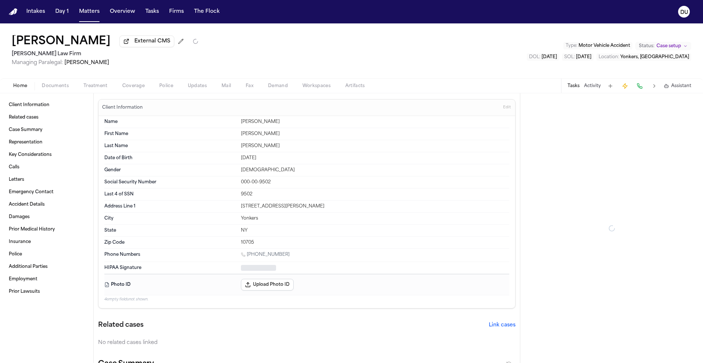
type textarea "*"
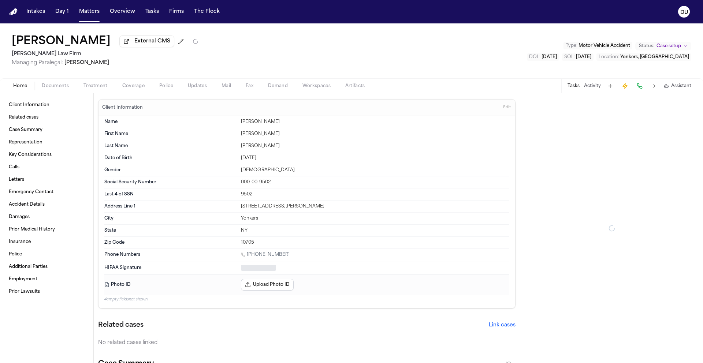
type textarea "*"
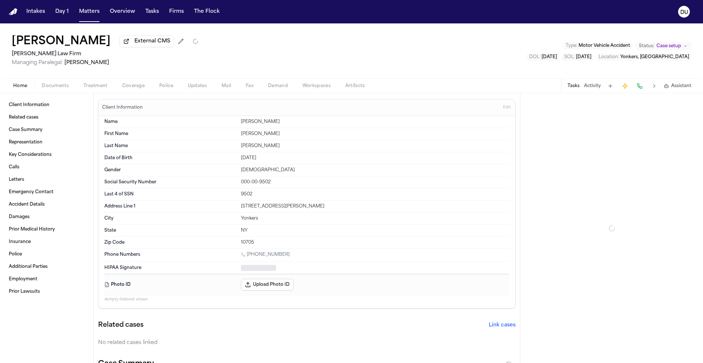
type textarea "*"
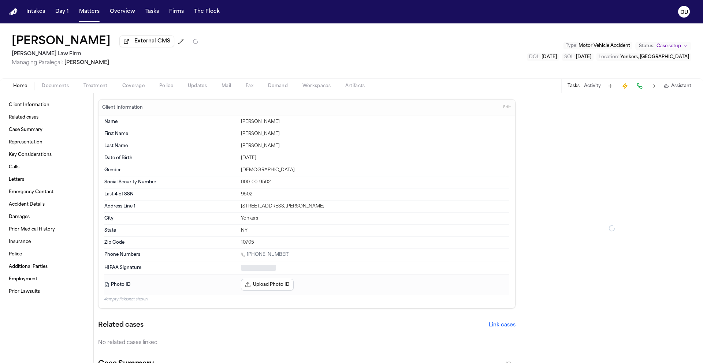
type textarea "*"
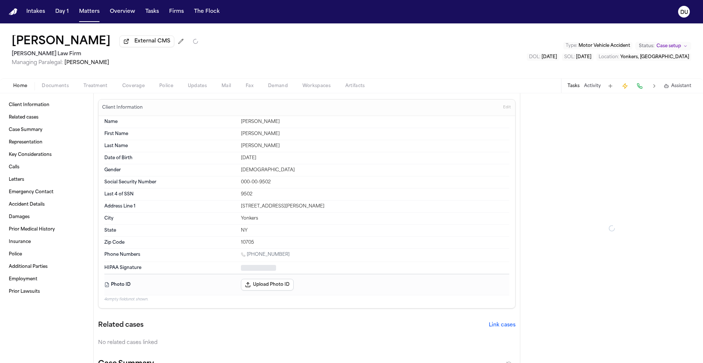
type textarea "*"
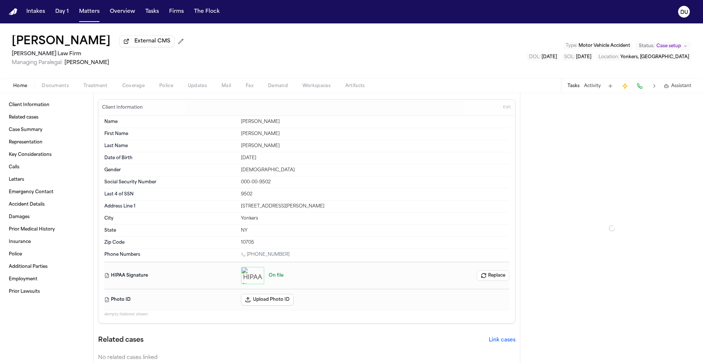
type textarea "*"
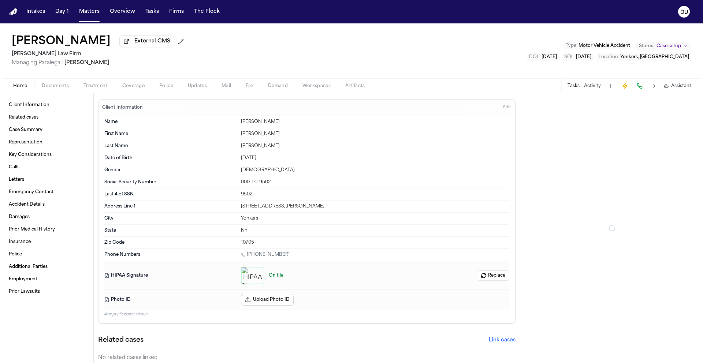
type textarea "*"
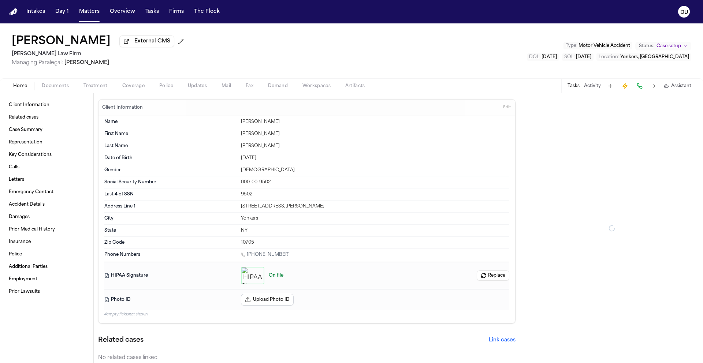
type textarea "*"
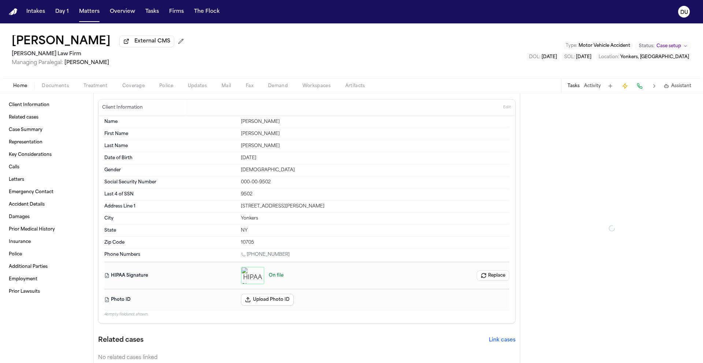
type textarea "*"
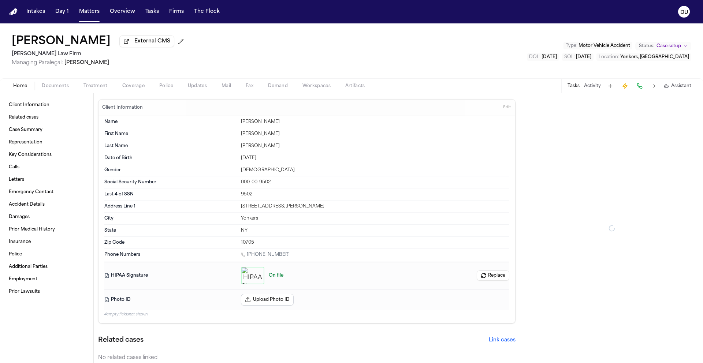
type textarea "*"
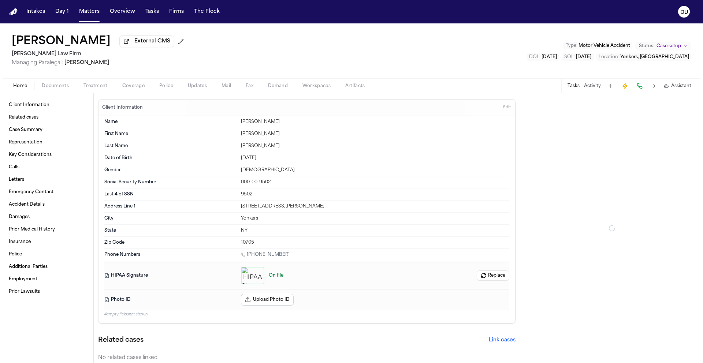
type textarea "*"
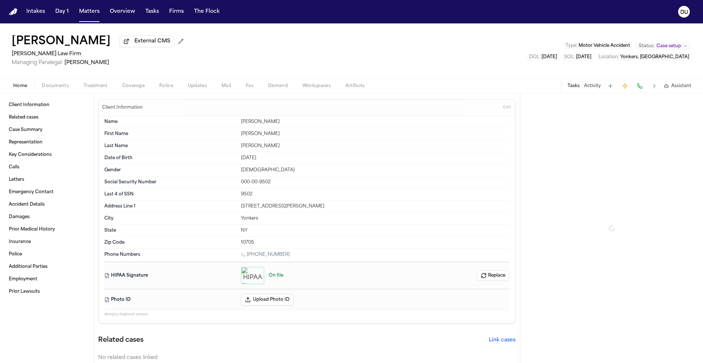
type textarea "*"
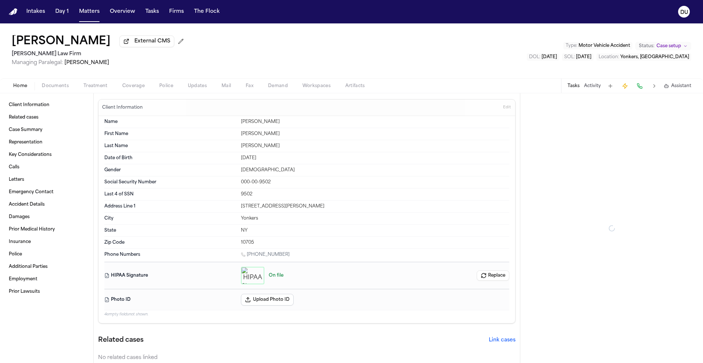
type textarea "*"
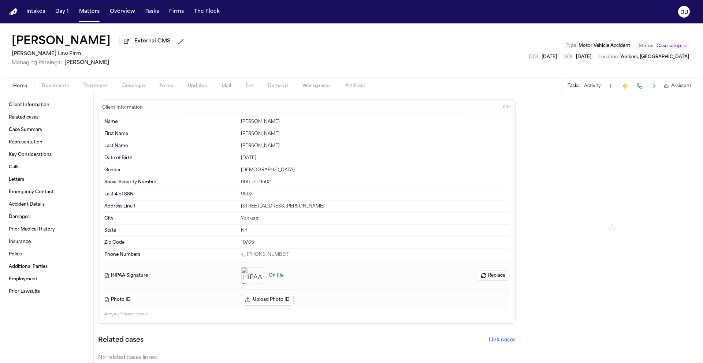
type textarea "*"
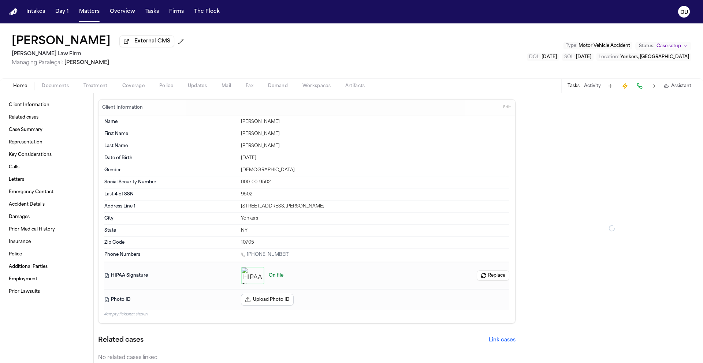
type textarea "*"
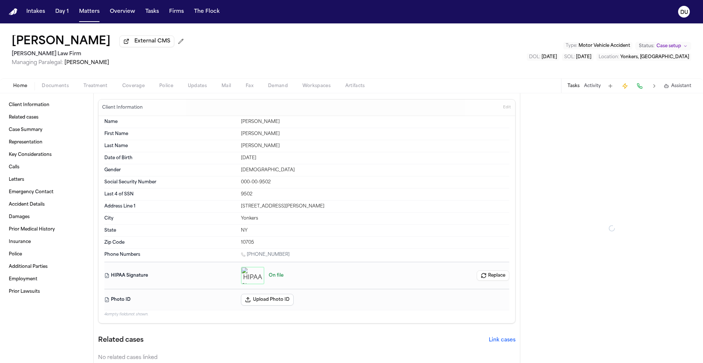
type textarea "*"
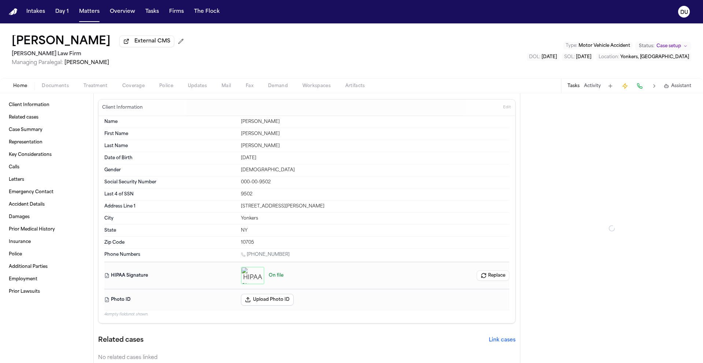
type textarea "*"
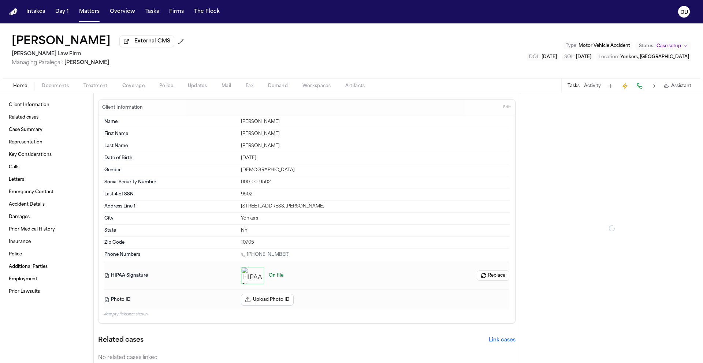
type textarea "*"
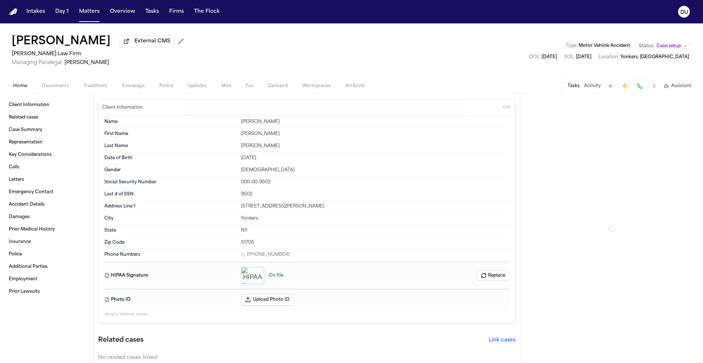
type textarea "*"
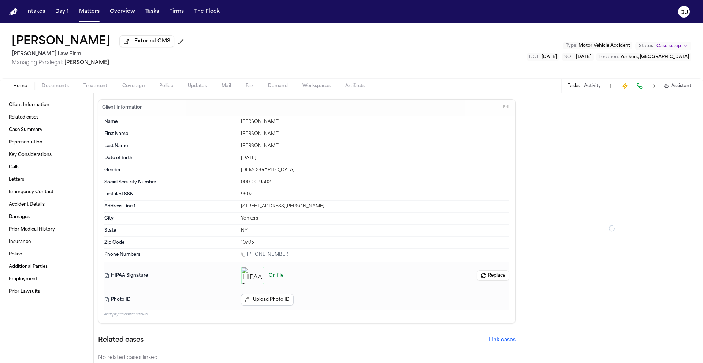
type textarea "*"
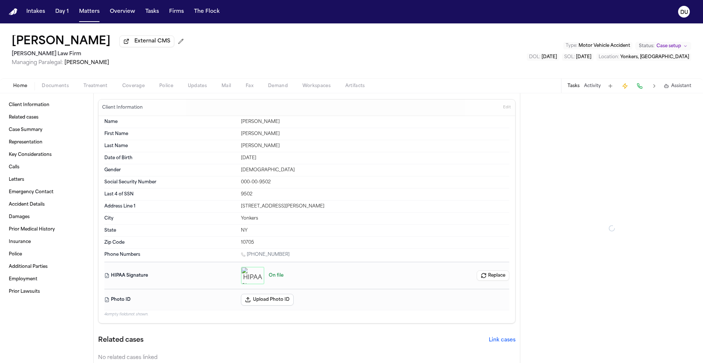
type textarea "*"
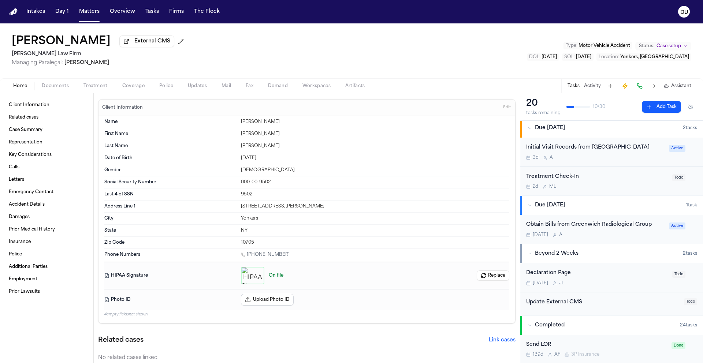
scroll to position [54, 0]
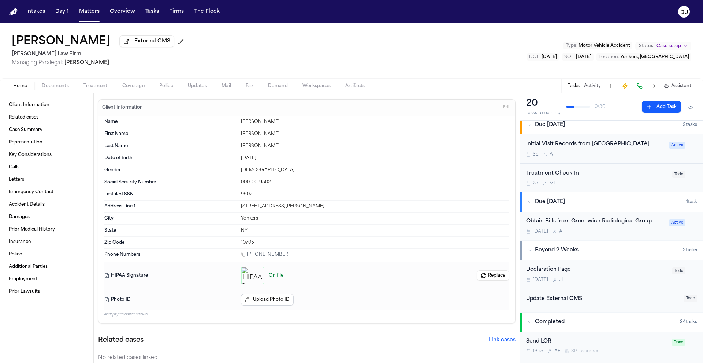
click at [614, 224] on div "Obtain Bills from Greenwich Radiological Group" at bounding box center [595, 222] width 138 height 8
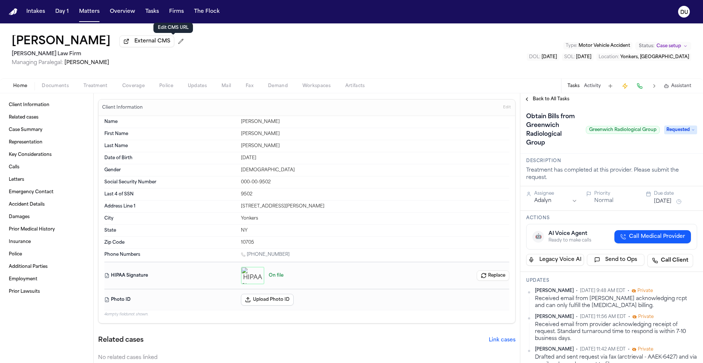
click at [285, 38] on div "Felicia Campbell External CMS Martello Law Firm Managing Paralegal: Michelle La…" at bounding box center [351, 50] width 703 height 55
click at [154, 15] on button "Tasks" at bounding box center [151, 11] width 19 height 13
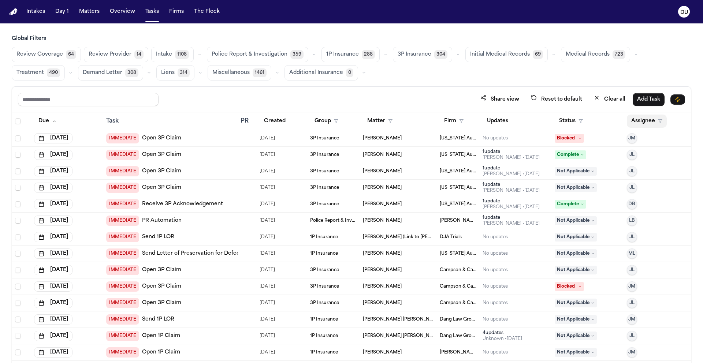
click at [642, 122] on button "Assignee" at bounding box center [647, 121] width 40 height 13
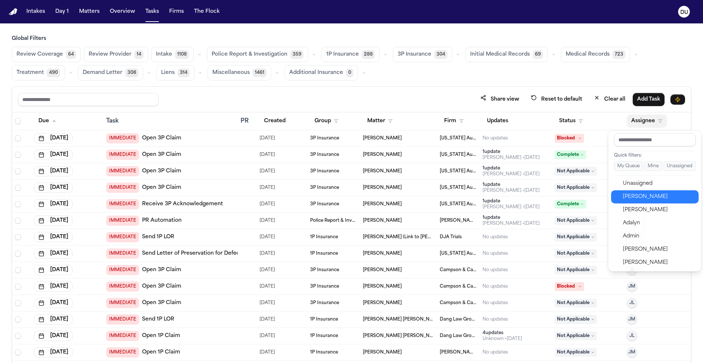
click at [642, 200] on div "[PERSON_NAME]" at bounding box center [658, 197] width 71 height 9
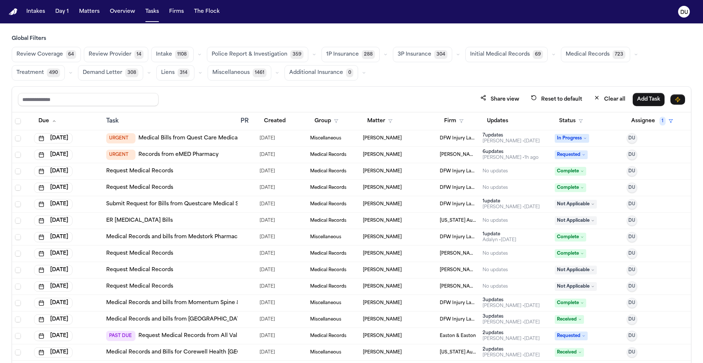
click at [568, 59] on button "Medical Records 723" at bounding box center [595, 54] width 69 height 15
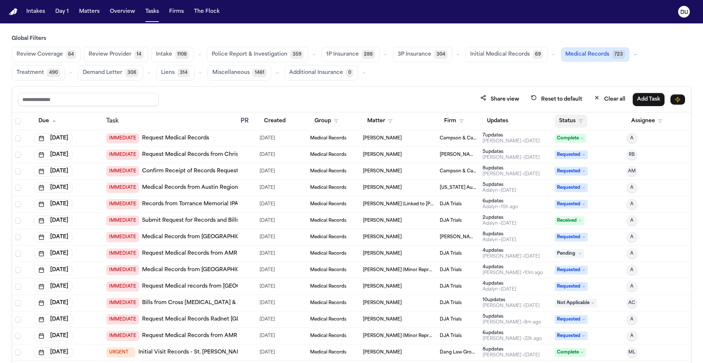
click at [572, 123] on button "Status" at bounding box center [571, 121] width 33 height 13
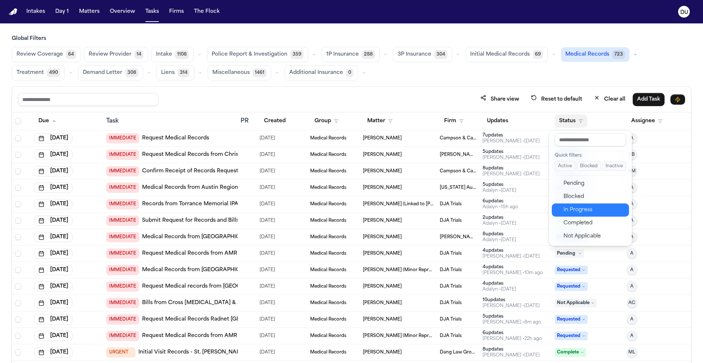
click at [575, 209] on div "In Progress" at bounding box center [594, 210] width 61 height 9
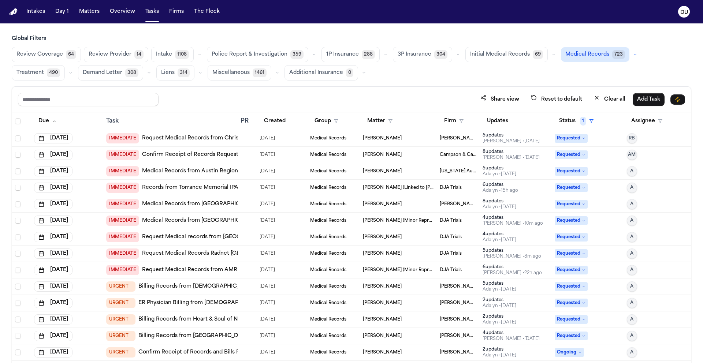
click at [224, 140] on link "Request Medical Records from Christus St. Vincent" at bounding box center [221, 138] width 159 height 7
click at [193, 156] on link "Confirm Receipt of Records Request with Capital Health Regional Medical Center" at bounding box center [226, 154] width 168 height 7
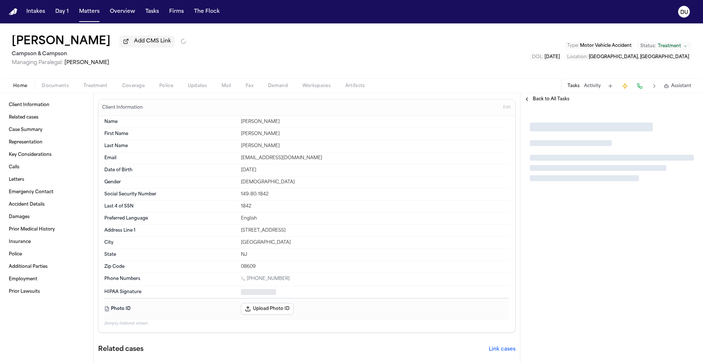
type textarea "*"
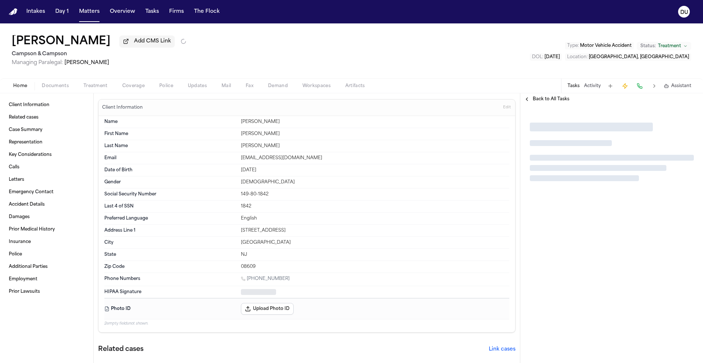
type textarea "*"
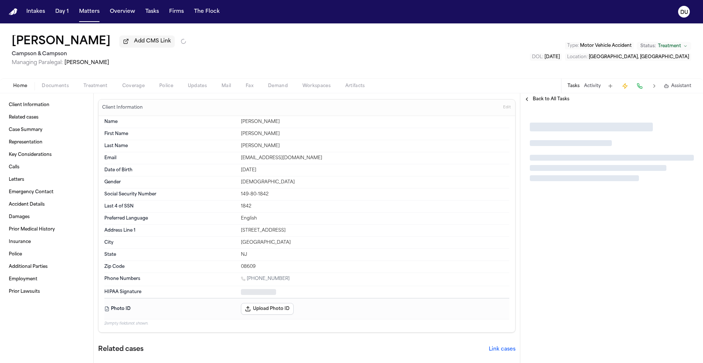
type textarea "*"
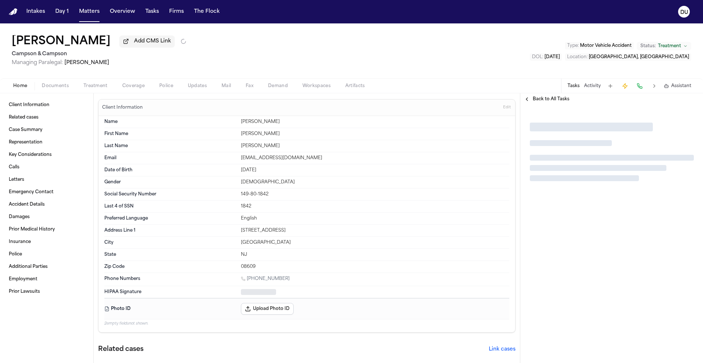
type textarea "*"
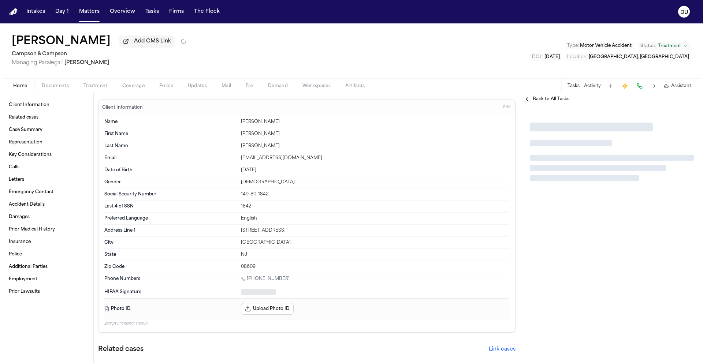
type textarea "*"
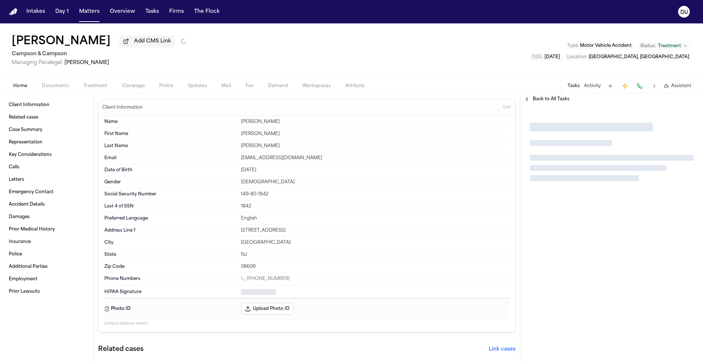
type textarea "*"
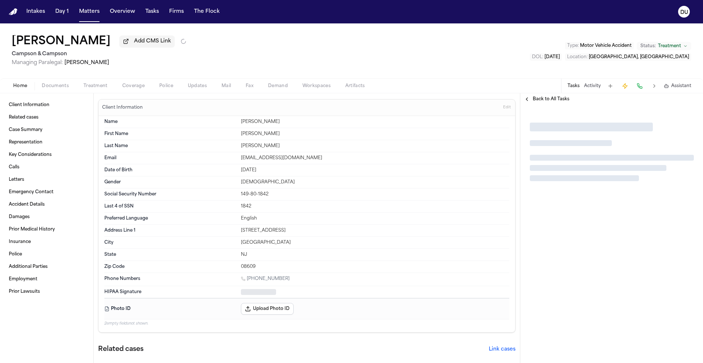
type textarea "*"
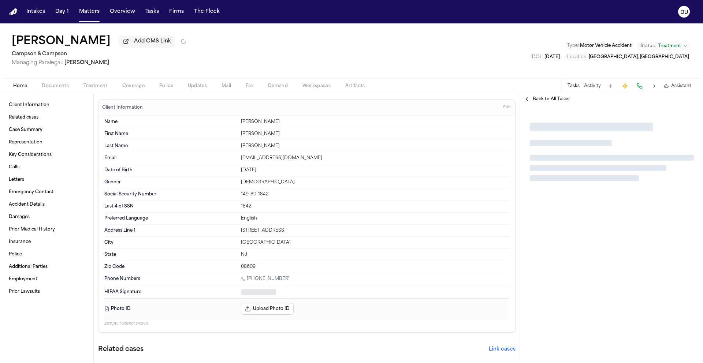
type textarea "*"
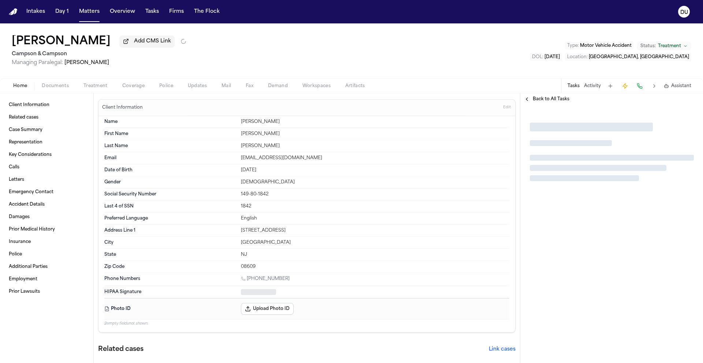
type textarea "*"
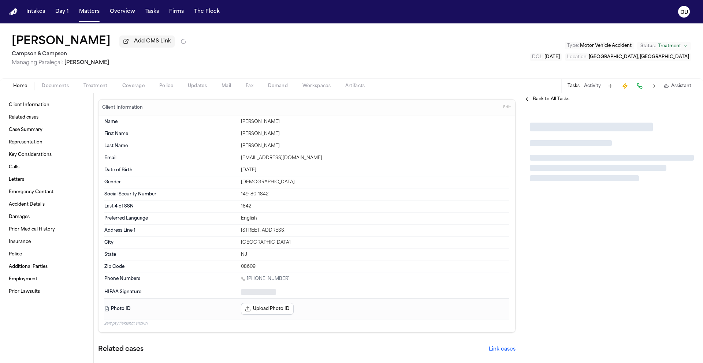
type textarea "*"
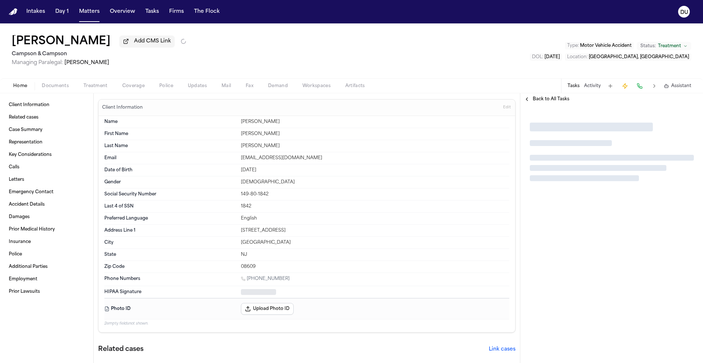
type textarea "*"
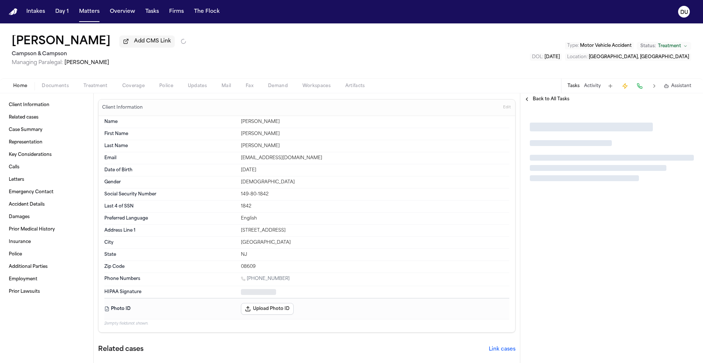
type textarea "*"
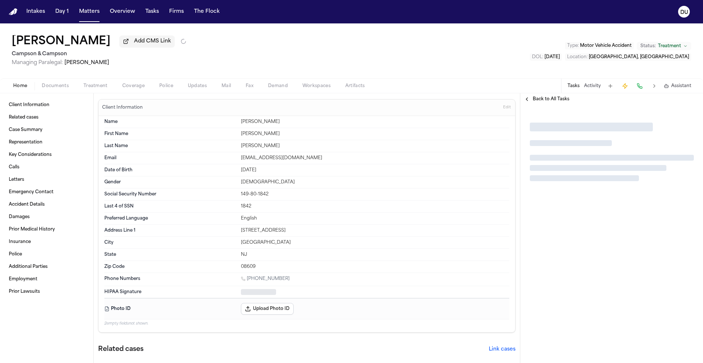
type textarea "*"
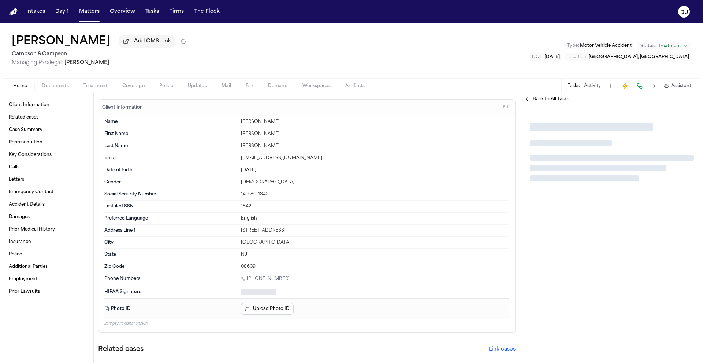
type textarea "*"
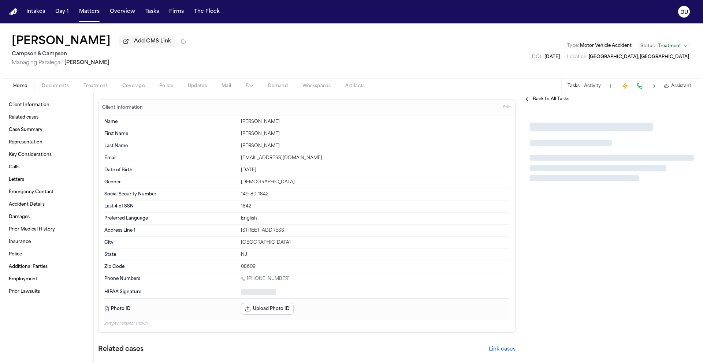
type textarea "*"
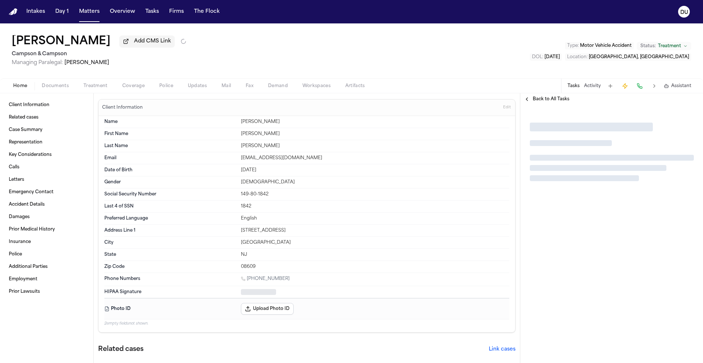
type textarea "*"
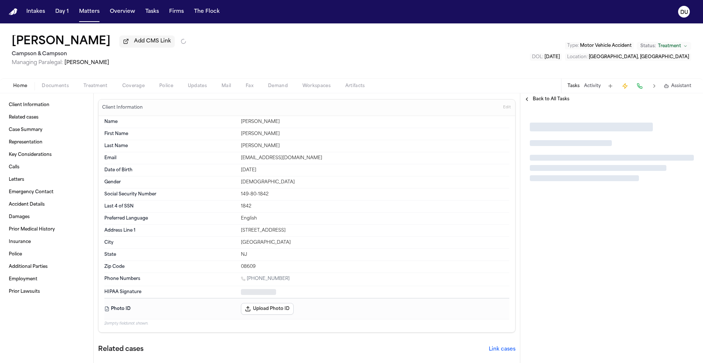
type textarea "*"
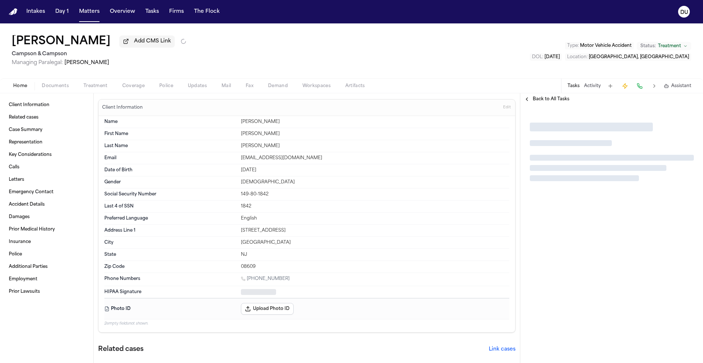
type textarea "*"
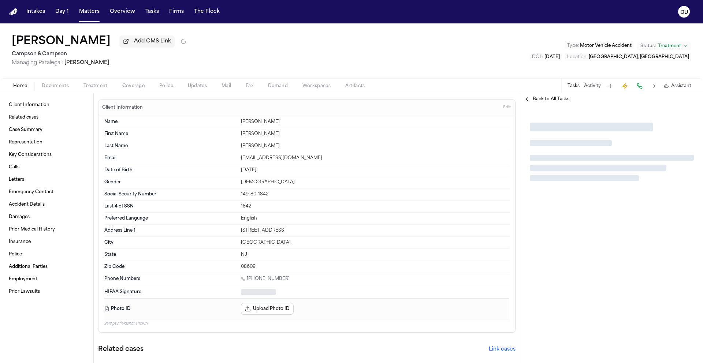
type textarea "*"
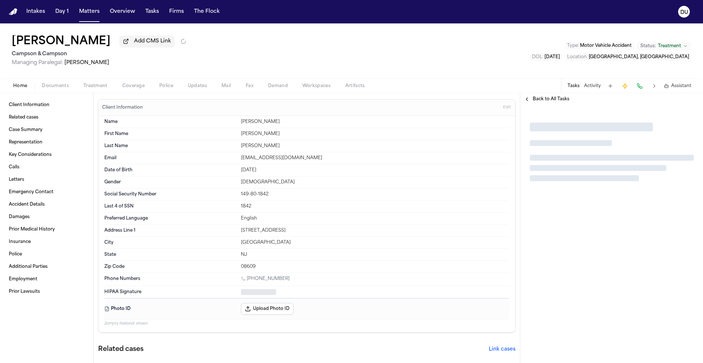
type textarea "*"
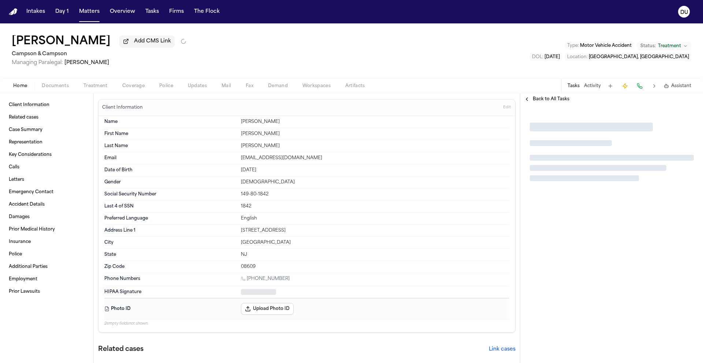
type textarea "*"
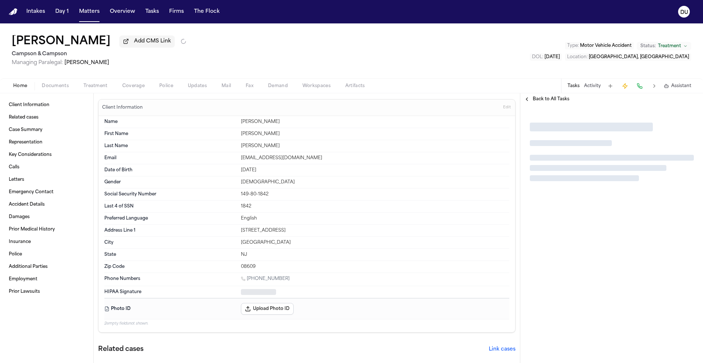
type textarea "*"
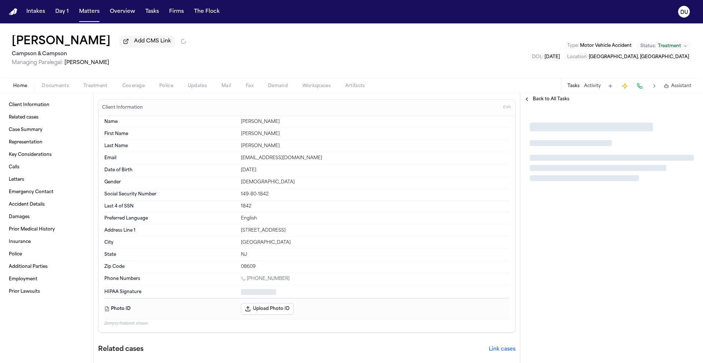
type textarea "*"
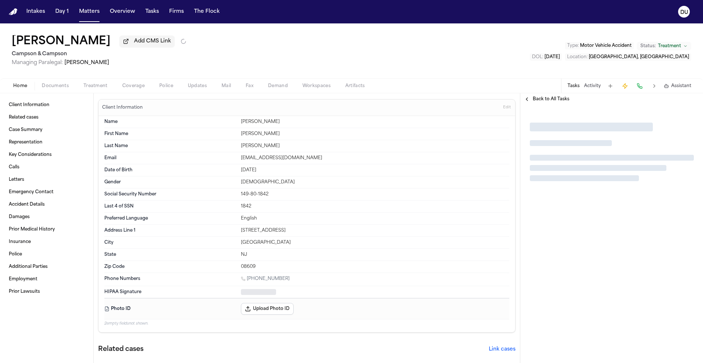
type textarea "*"
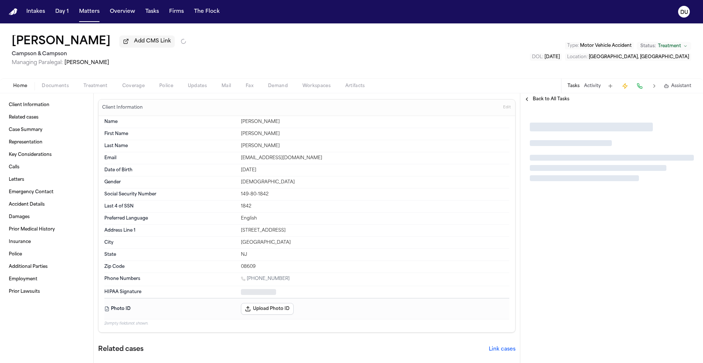
type textarea "*"
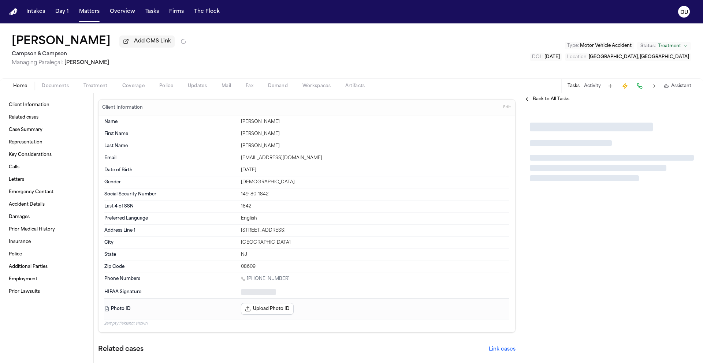
type textarea "*"
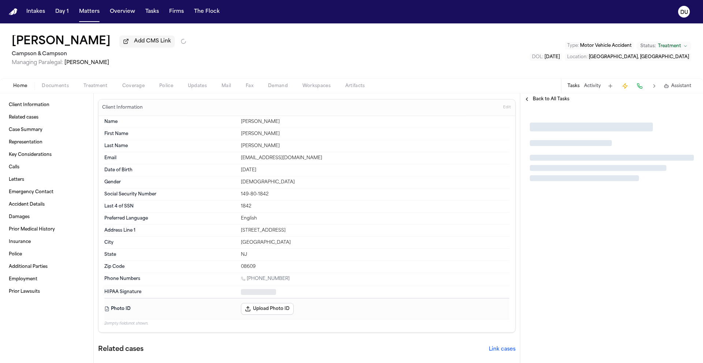
type textarea "*"
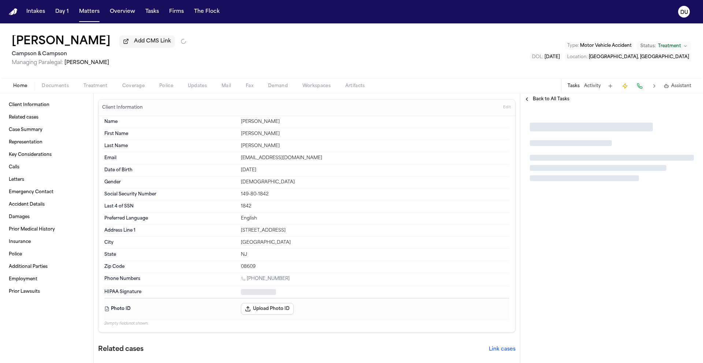
type textarea "*"
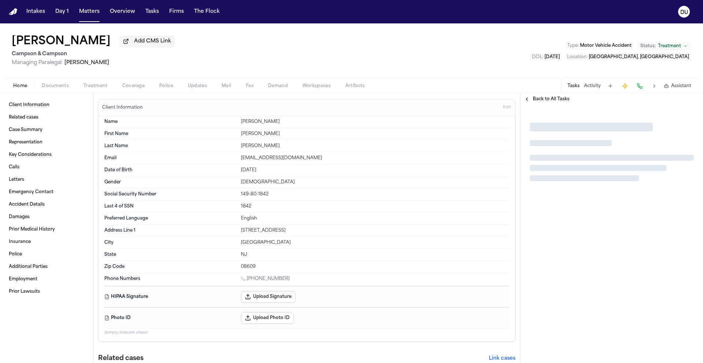
type textarea "*"
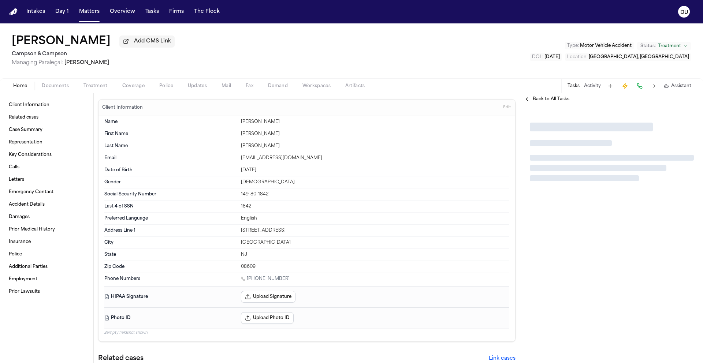
type textarea "*"
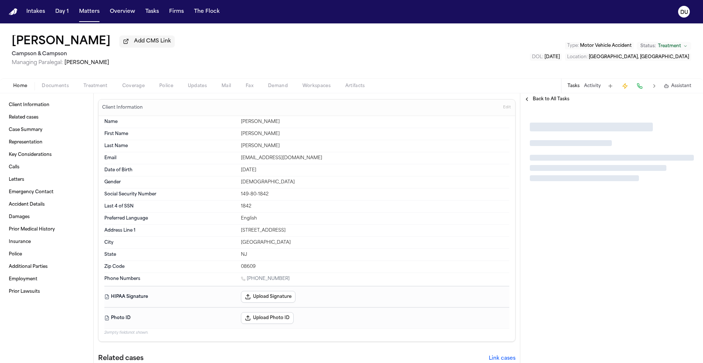
type textarea "*"
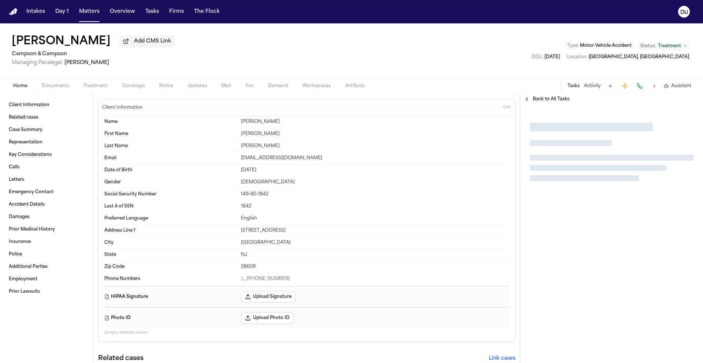
type textarea "*"
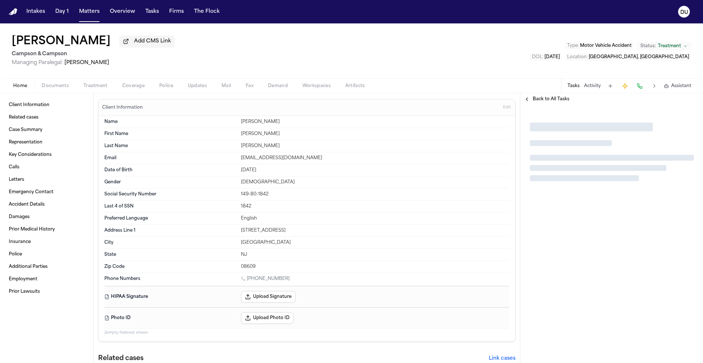
type textarea "*"
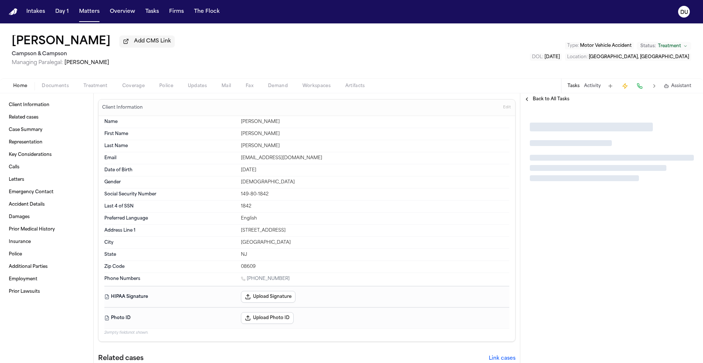
type textarea "*"
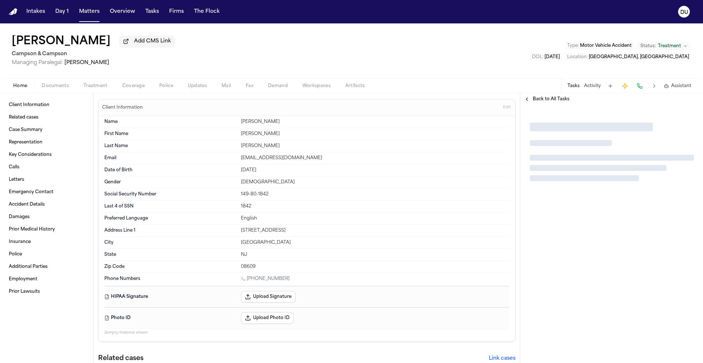
type textarea "*"
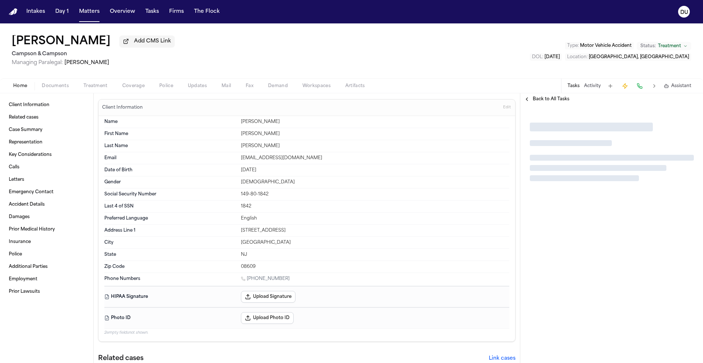
type textarea "*"
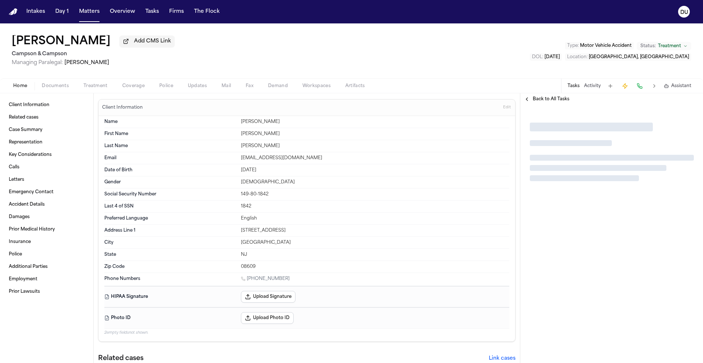
type textarea "*"
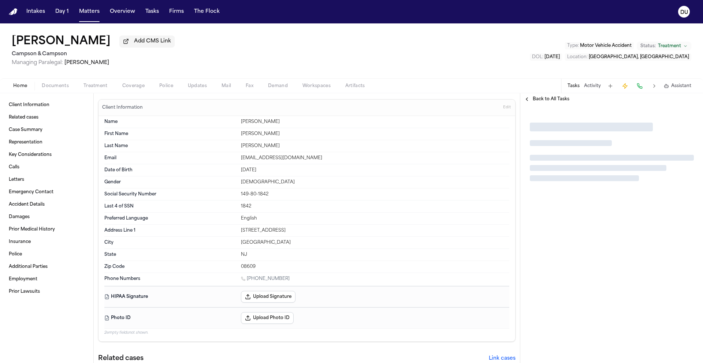
type textarea "*"
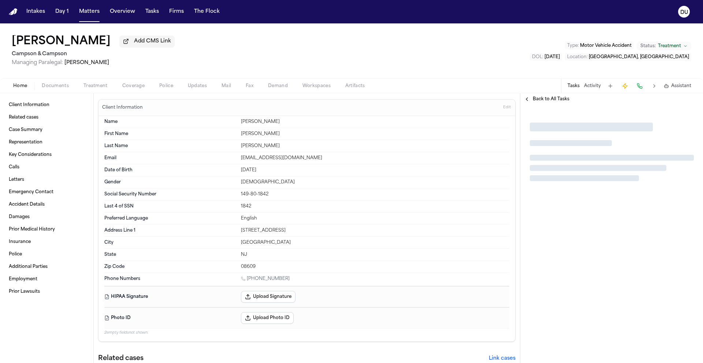
type textarea "*"
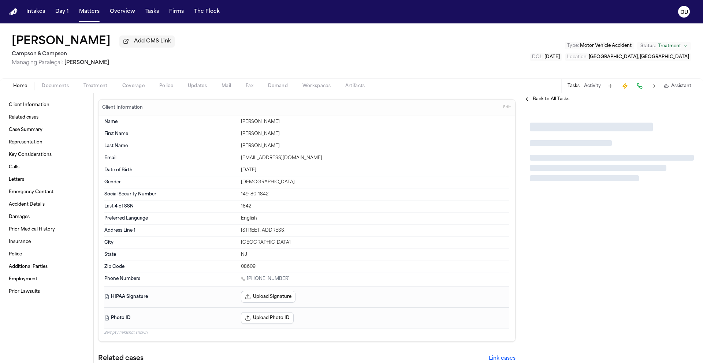
type textarea "*"
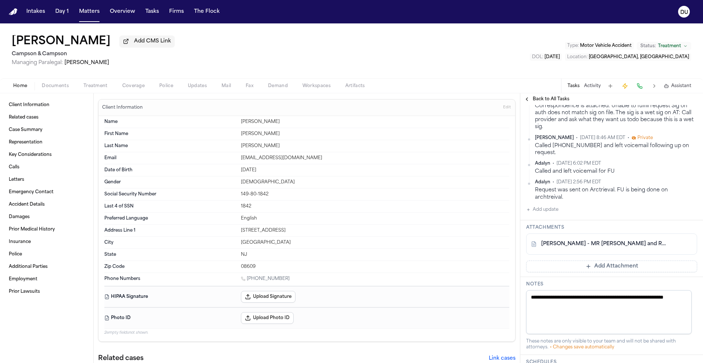
scroll to position [340, 0]
click at [591, 247] on link "B. Bennett - MR Request and Rejection from Capital Health - 8.29.25" at bounding box center [604, 243] width 126 height 7
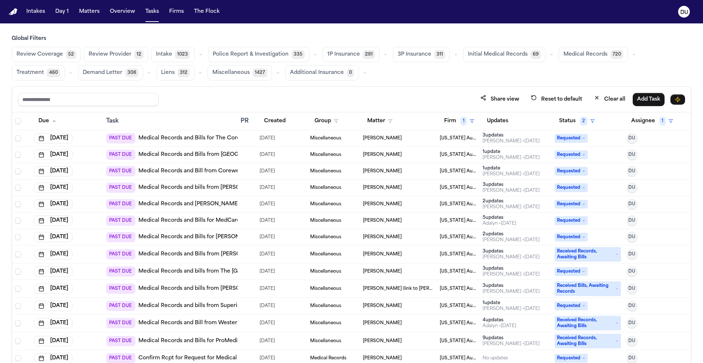
click at [206, 141] on link "Medical Records and Bills for The Core Institute - [GEOGRAPHIC_DATA]" at bounding box center [232, 138] width 188 height 7
click at [225, 152] on link "Medical Records and Bills from [GEOGRAPHIC_DATA][PERSON_NAME]" at bounding box center [230, 154] width 185 height 7
click at [213, 172] on link "Medical Records and Bill from Corewell Health [PERSON_NAME] Imaging" at bounding box center [233, 171] width 191 height 7
click at [235, 186] on link "Medical Records and bills from [PERSON_NAME] [PERSON_NAME] Family Medicine - [G…" at bounding box center [278, 187] width 280 height 7
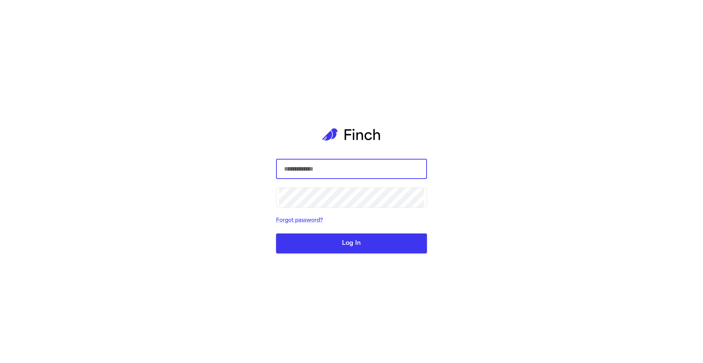
type input "**********"
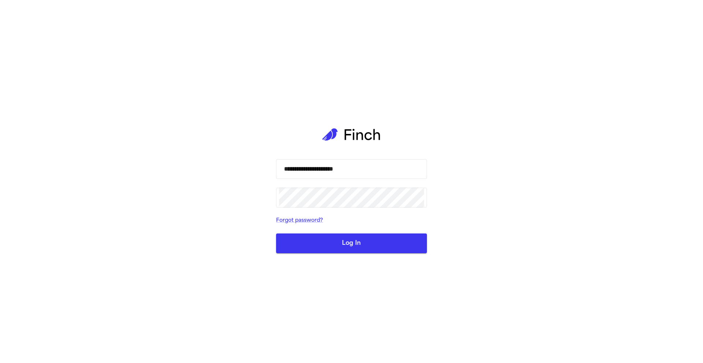
click at [374, 248] on button "Log In" at bounding box center [351, 244] width 151 height 20
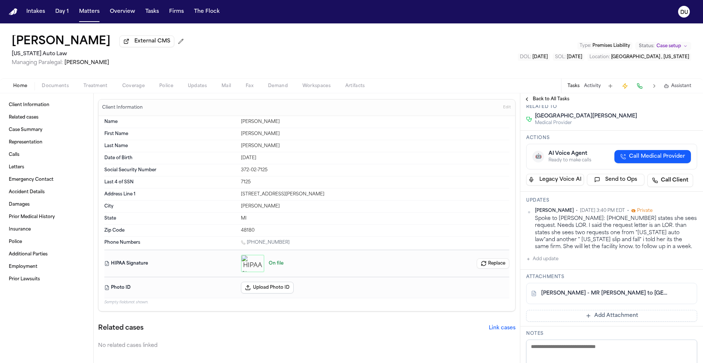
scroll to position [1, 0]
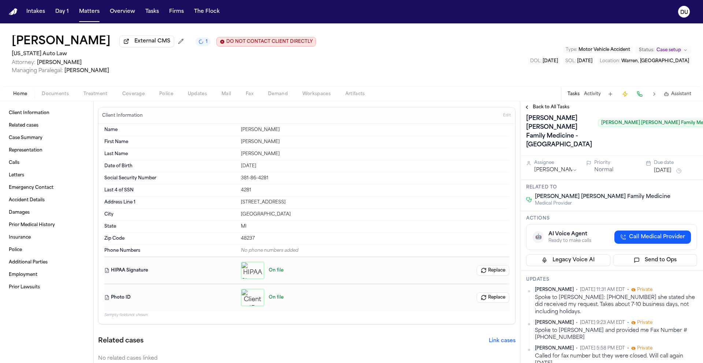
scroll to position [129, 0]
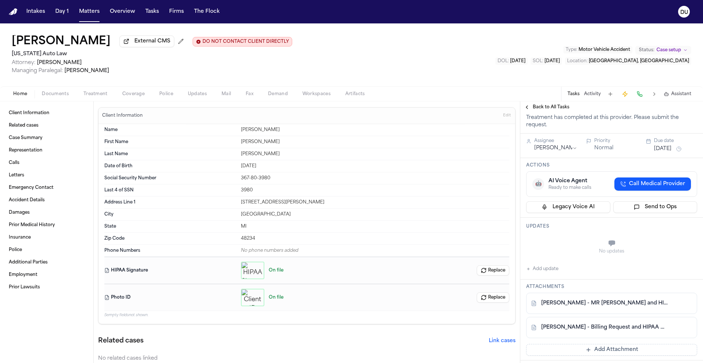
scroll to position [78, 0]
click at [608, 308] on link "[PERSON_NAME] - MR [PERSON_NAME] and HIPAA Auth to DMC Detroit Receiving - [DAT…" at bounding box center [604, 304] width 126 height 7
click at [98, 96] on span "Treatment" at bounding box center [96, 94] width 24 height 6
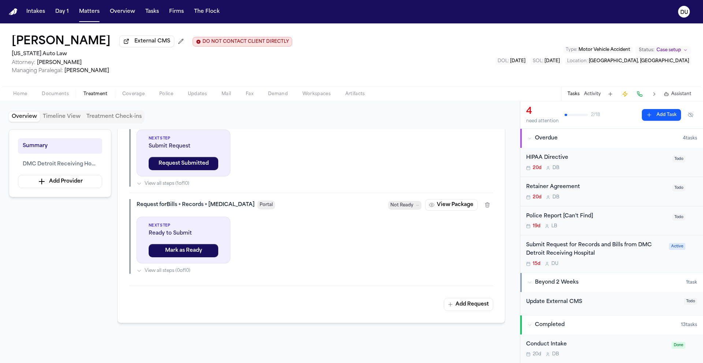
scroll to position [139, 0]
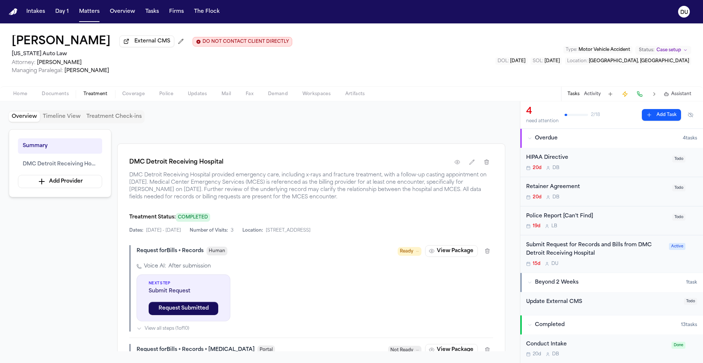
click at [411, 253] on span "Ready" at bounding box center [407, 251] width 14 height 7
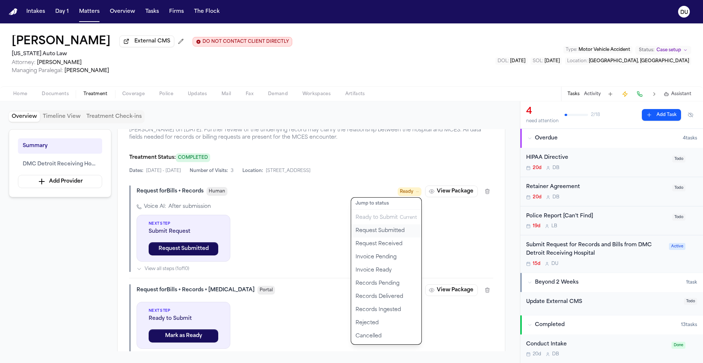
scroll to position [199, 0]
click at [381, 204] on div "Jump to status" at bounding box center [386, 203] width 70 height 12
click at [451, 248] on div "Request for Bills + Records Human Ready Jump to status Ready to Submit Current …" at bounding box center [311, 228] width 364 height 86
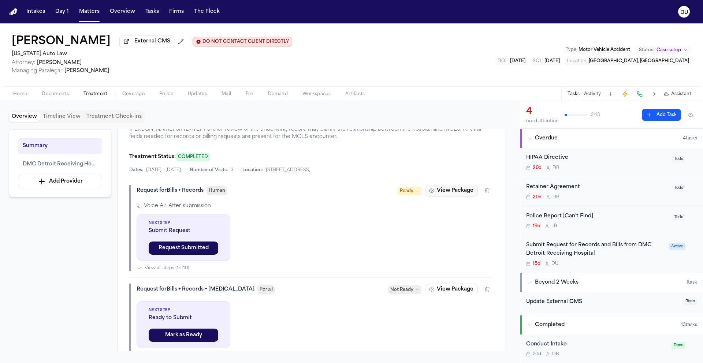
click at [444, 191] on button "View Package" at bounding box center [451, 191] width 53 height 12
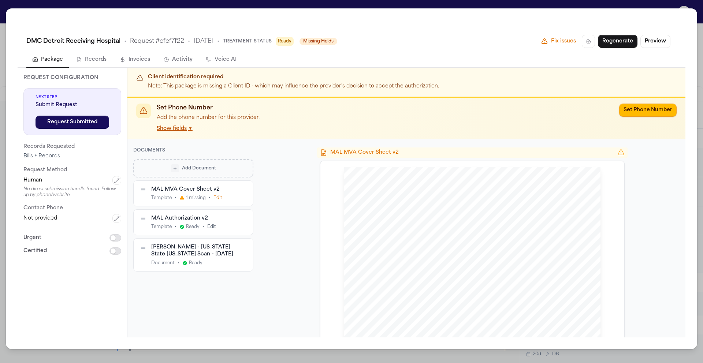
click at [692, 4] on div "DMC Detroit Receiving Hospital • Request # cfef7f22 • [DATE] • Treatment Status…" at bounding box center [351, 181] width 703 height 363
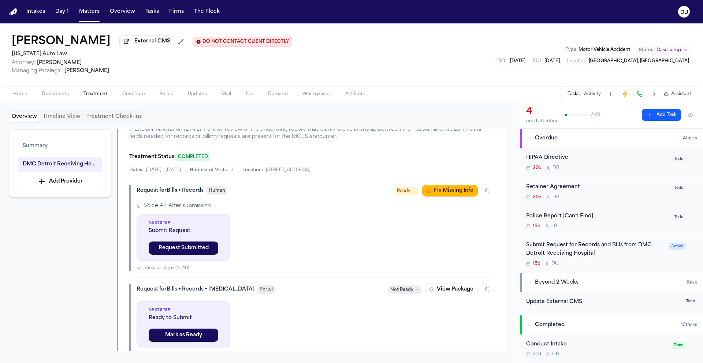
click at [570, 252] on div "Submit Request for Records and Bills from DMC Detroit Receiving Hospital" at bounding box center [595, 249] width 138 height 17
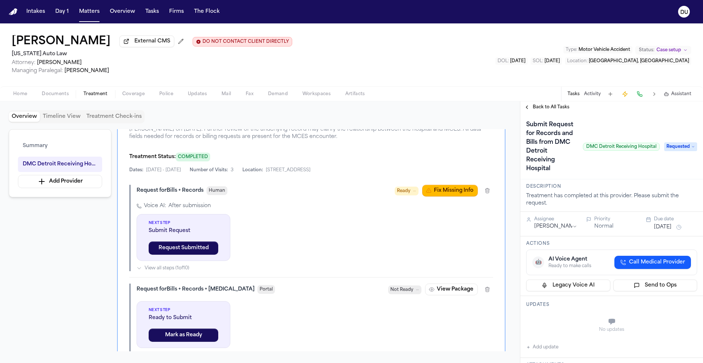
click at [95, 96] on span "Treatment" at bounding box center [96, 94] width 24 height 6
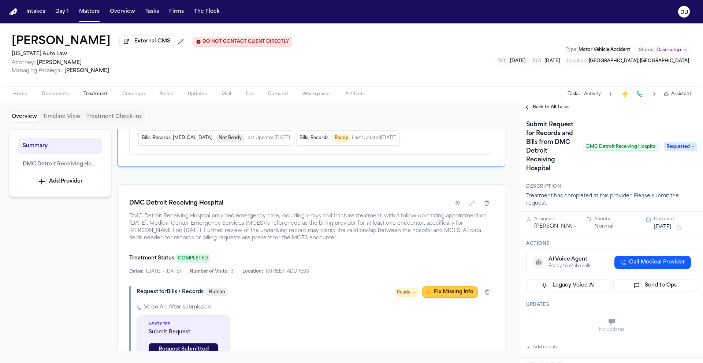
scroll to position [99, 0]
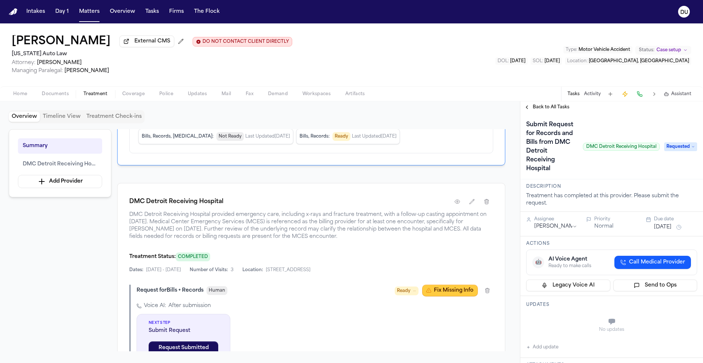
click at [450, 292] on button "Fix Missing Info" at bounding box center [450, 291] width 56 height 12
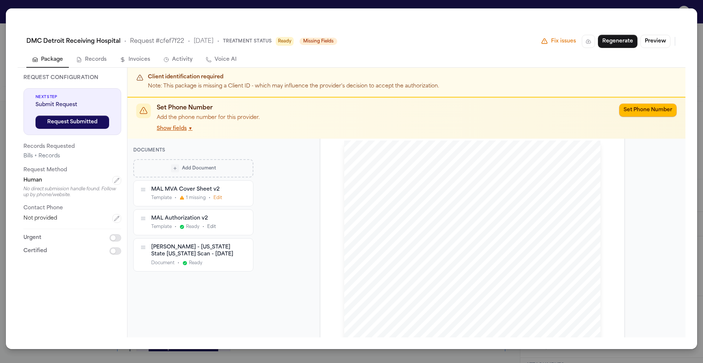
scroll to position [27, 0]
click at [118, 181] on icon "button" at bounding box center [117, 181] width 6 height 6
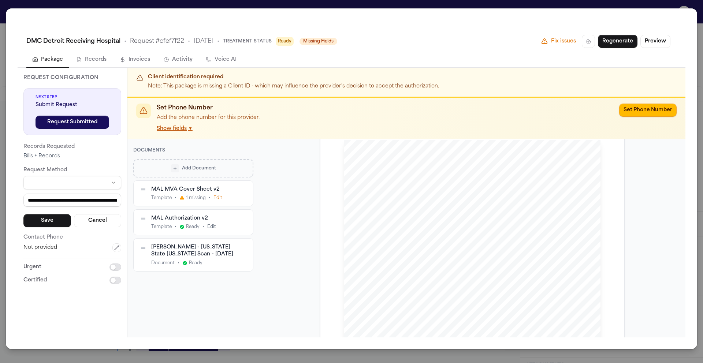
click at [109, 184] on html "Intakes Day 1 Matters Overview Tasks Firms The Flock DU [PERSON_NAME] External …" at bounding box center [351, 181] width 703 height 363
click at [112, 181] on html "Intakes Day 1 Matters Overview Tasks Firms The Flock DU [PERSON_NAME] External …" at bounding box center [351, 181] width 703 height 363
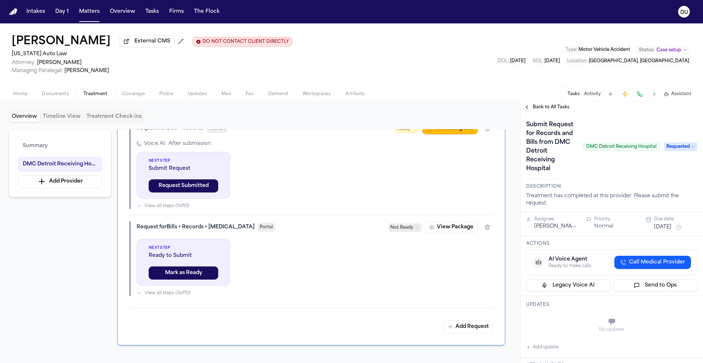
scroll to position [156, 0]
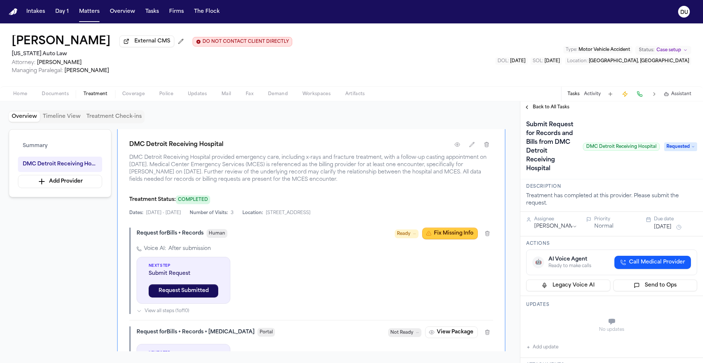
click at [442, 235] on button "Fix Missing Info" at bounding box center [450, 234] width 56 height 12
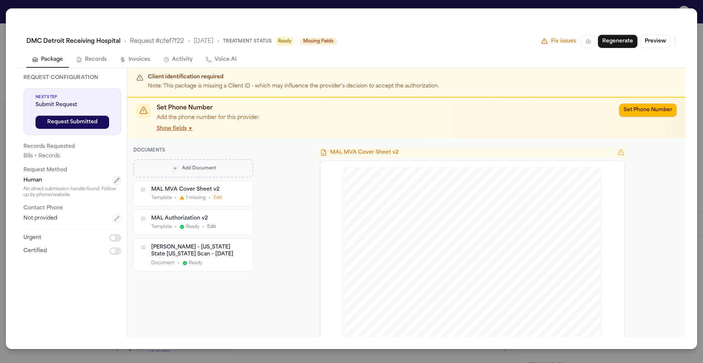
click at [116, 183] on icon "button" at bounding box center [117, 181] width 6 height 6
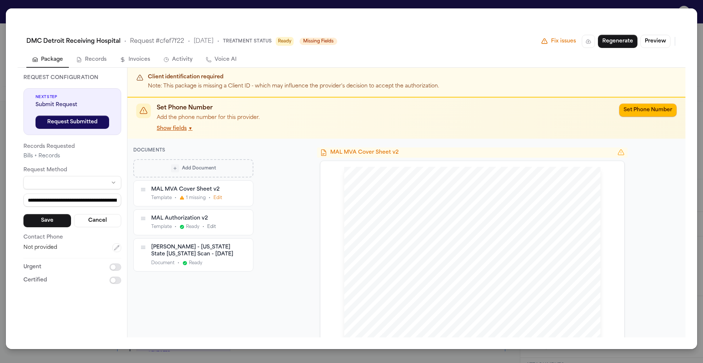
click at [58, 182] on html "Intakes Day 1 Matters Overview Tasks Firms The Flock DU [PERSON_NAME] External …" at bounding box center [351, 181] width 703 height 363
click at [113, 183] on html "Intakes Day 1 Matters Overview Tasks Firms The Flock DU [PERSON_NAME] External …" at bounding box center [351, 181] width 703 height 363
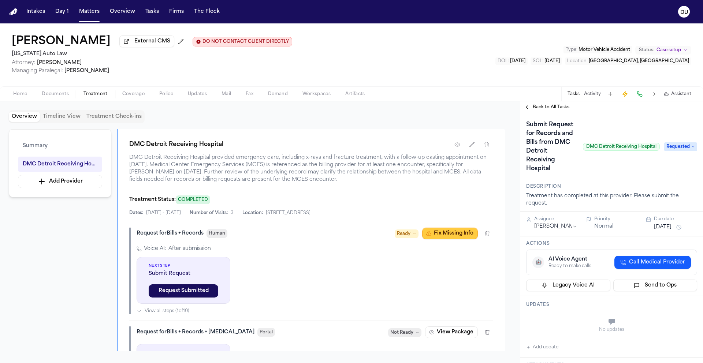
click at [445, 234] on button "Fix Missing Info" at bounding box center [450, 234] width 56 height 12
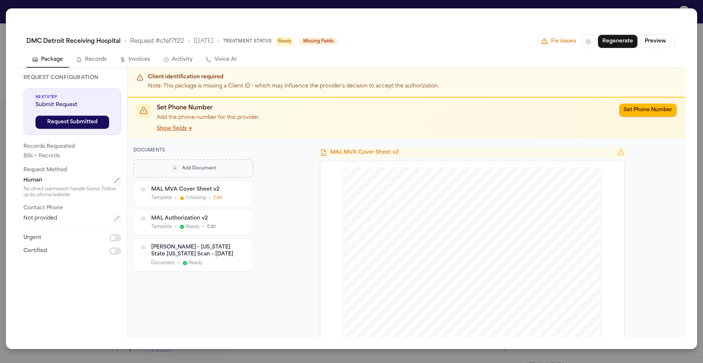
click at [294, 41] on span "Ready" at bounding box center [285, 41] width 18 height 9
click at [294, 43] on span "Ready" at bounding box center [285, 41] width 18 height 9
click at [188, 192] on div "MAL MVA Cover Sheet v2" at bounding box center [193, 189] width 84 height 7
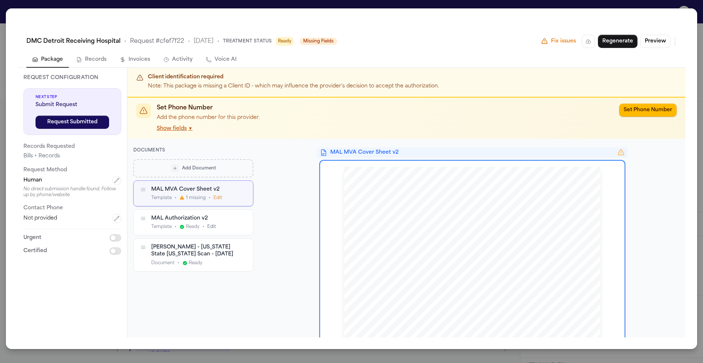
click at [143, 188] on icon "button" at bounding box center [143, 190] width 6 height 6
click at [143, 190] on icon "button" at bounding box center [143, 189] width 4 height 3
click at [145, 191] on icon "button" at bounding box center [143, 190] width 6 height 6
click at [219, 198] on button "Edit" at bounding box center [218, 198] width 9 height 6
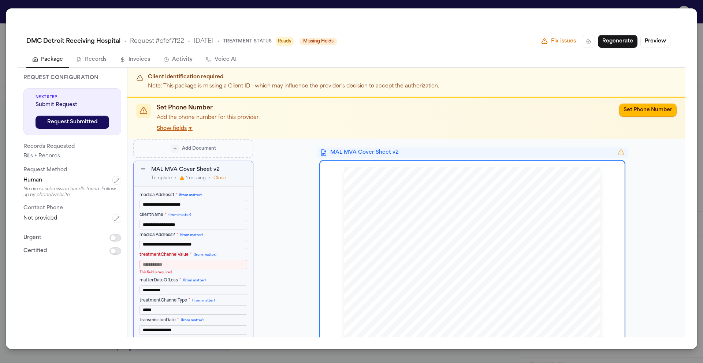
scroll to position [19, 0]
click at [118, 181] on icon "button" at bounding box center [117, 181] width 6 height 6
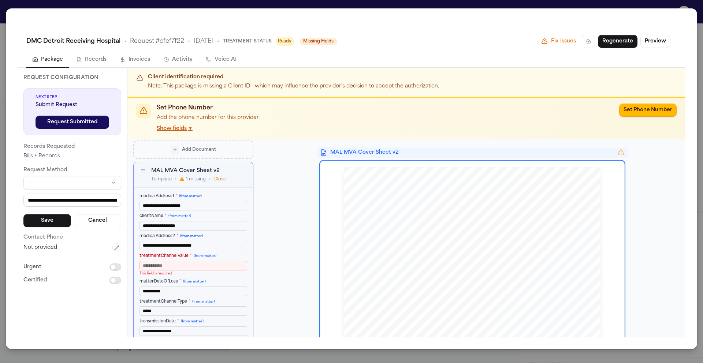
click at [74, 190] on div "**********" at bounding box center [72, 201] width 98 height 51
click at [75, 184] on html "Intakes Day 1 Matters Overview Tasks Firms The Flock DU [PERSON_NAME] External …" at bounding box center [351, 181] width 703 height 363
click at [110, 181] on html "Intakes Day 1 Matters Overview Tasks Firms The Flock DU [PERSON_NAME] External …" at bounding box center [351, 181] width 703 height 363
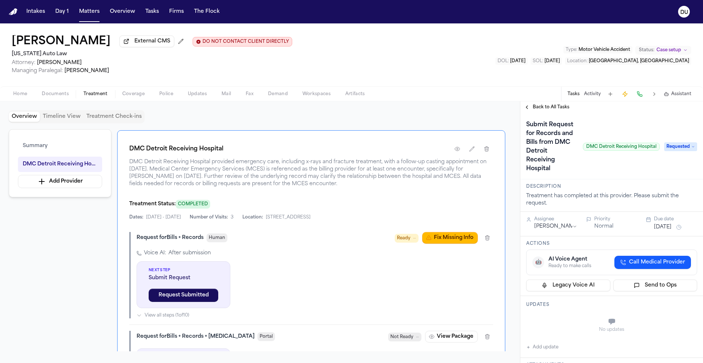
scroll to position [159, 0]
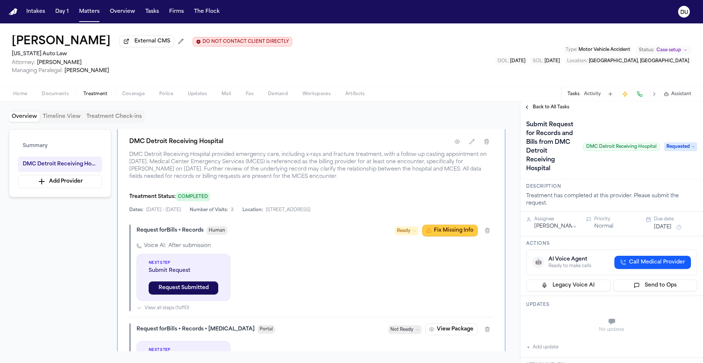
click at [450, 233] on button "Fix Missing Info" at bounding box center [450, 231] width 56 height 12
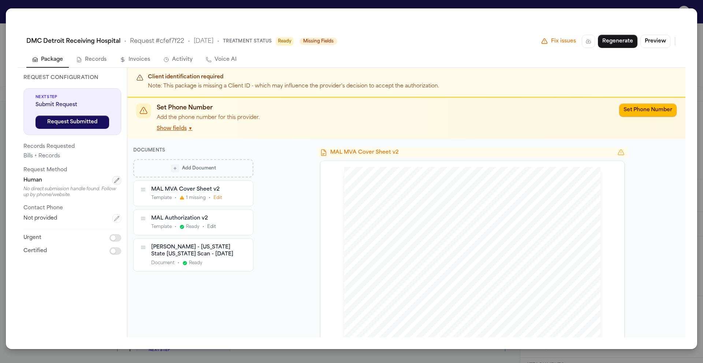
click at [116, 181] on icon "button" at bounding box center [117, 181] width 6 height 6
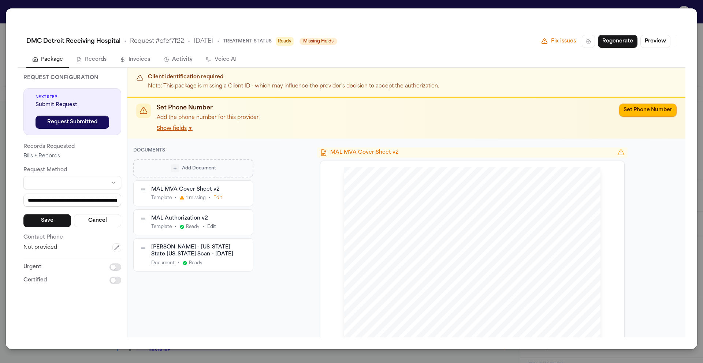
click at [113, 182] on html "Intakes Day 1 Matters Overview Tasks Firms The Flock DU [PERSON_NAME] External …" at bounding box center [351, 181] width 703 height 363
click at [104, 182] on html "Intakes Day 1 Matters Overview Tasks Firms The Flock DU [PERSON_NAME] External …" at bounding box center [351, 181] width 703 height 363
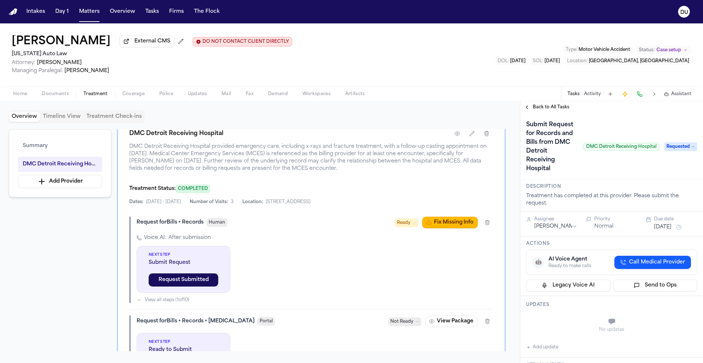
scroll to position [162, 0]
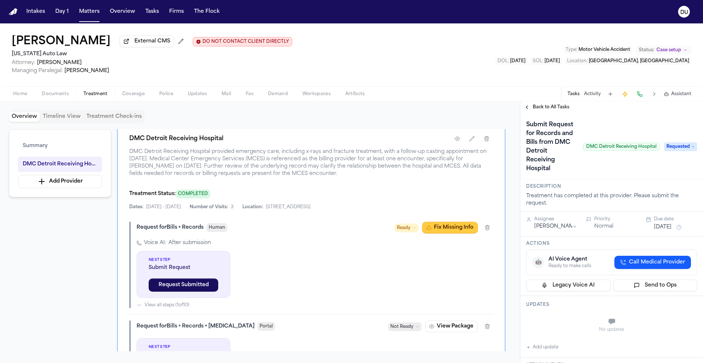
click at [443, 229] on button "Fix Missing Info" at bounding box center [450, 228] width 56 height 12
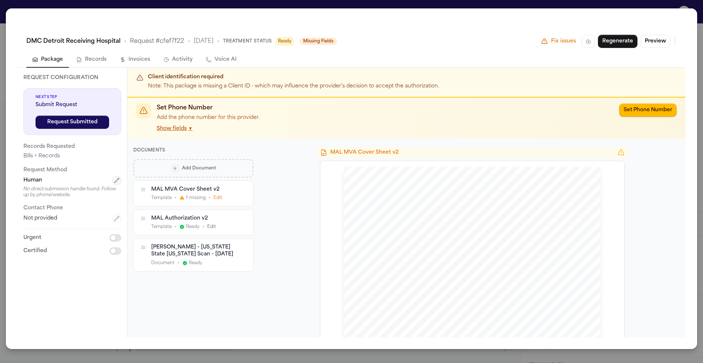
click at [115, 180] on icon "button" at bounding box center [117, 181] width 6 height 6
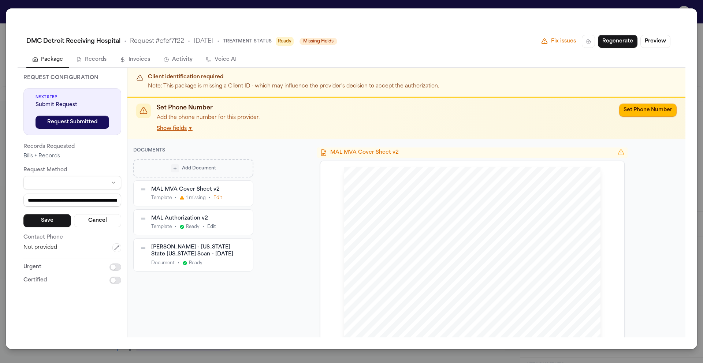
click at [106, 183] on html "Intakes Day 1 Matters Overview Tasks Firms The Flock DU [PERSON_NAME] External …" at bounding box center [351, 181] width 703 height 363
click at [113, 183] on html "Intakes Day 1 Matters Overview Tasks Firms The Flock DU [PERSON_NAME] External …" at bounding box center [351, 181] width 703 height 363
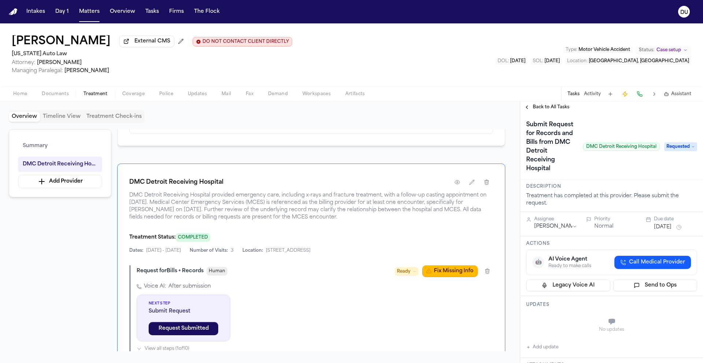
scroll to position [128, 0]
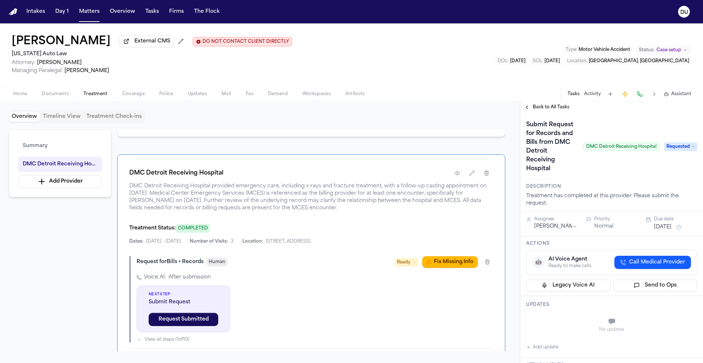
click at [250, 94] on span "Fax" at bounding box center [250, 94] width 8 height 6
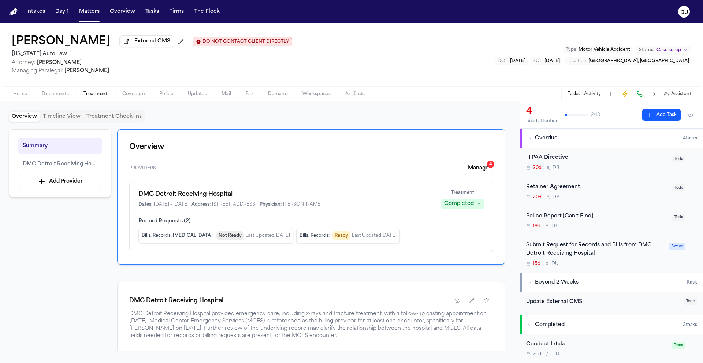
click at [103, 97] on span "Treatment" at bounding box center [96, 94] width 24 height 6
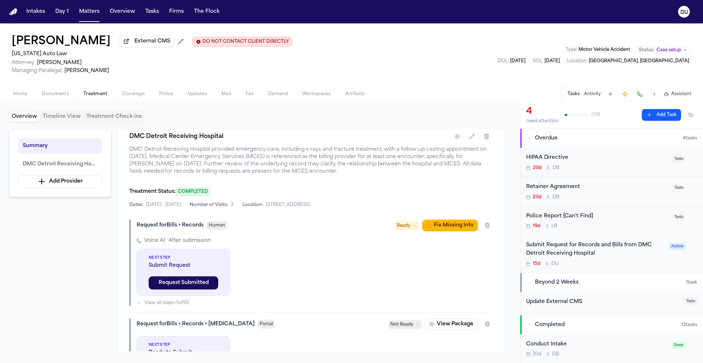
scroll to position [165, 0]
click at [220, 229] on span "Human" at bounding box center [217, 225] width 21 height 9
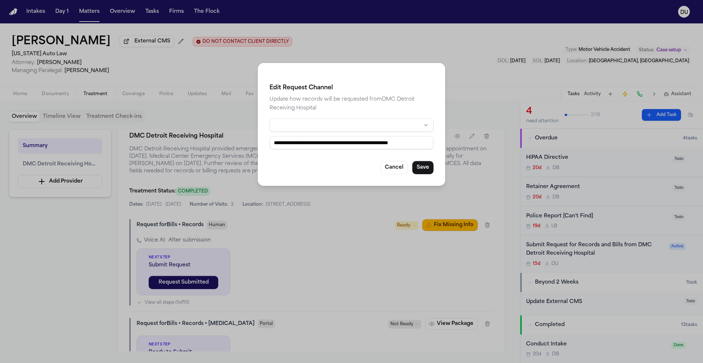
click at [421, 126] on html "Intakes Day 1 Matters Overview Tasks Firms The Flock DU [PERSON_NAME] External …" at bounding box center [351, 181] width 703 height 363
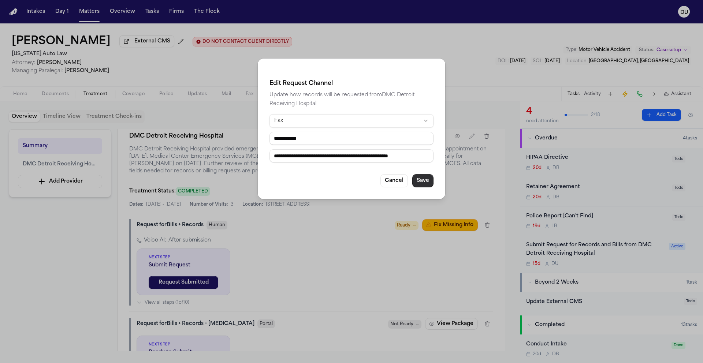
click at [424, 182] on button "Save" at bounding box center [422, 180] width 21 height 13
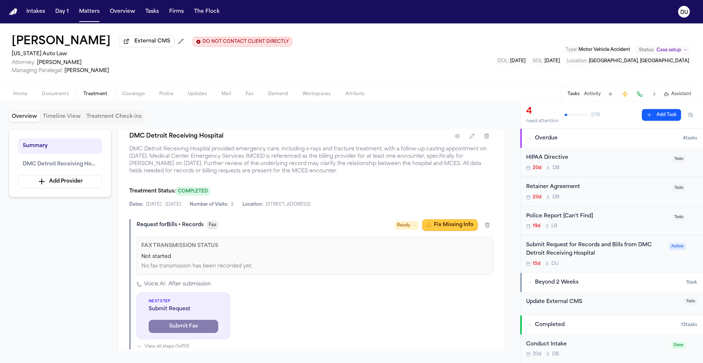
click at [452, 229] on button "Fix Missing Info" at bounding box center [450, 225] width 56 height 12
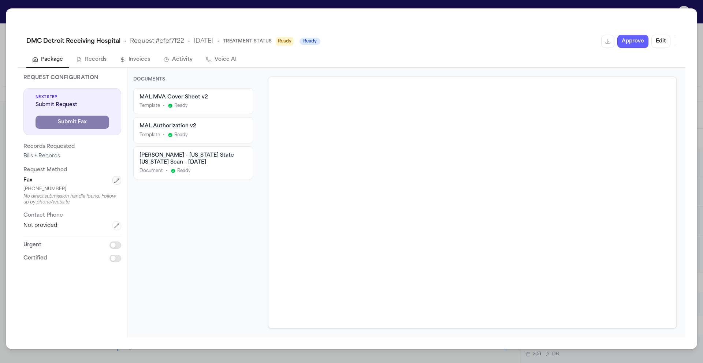
click at [116, 181] on icon "button" at bounding box center [117, 181] width 6 height 6
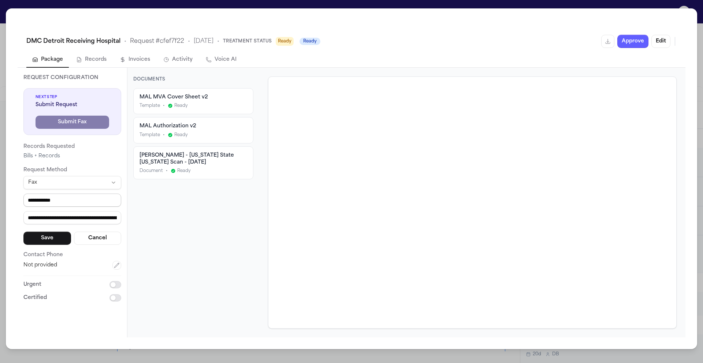
click at [75, 201] on input "**********" at bounding box center [72, 200] width 98 height 13
drag, startPoint x: 85, startPoint y: 201, endPoint x: 0, endPoint y: 196, distance: 85.1
click at [0, 196] on div "**********" at bounding box center [351, 181] width 703 height 363
type input "**********"
click at [63, 240] on button "Save" at bounding box center [47, 238] width 48 height 13
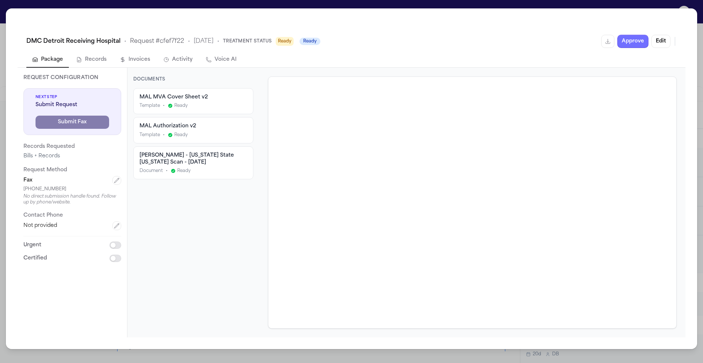
click at [636, 40] on button "Approve" at bounding box center [632, 41] width 31 height 13
click at [699, 6] on div "DMC Detroit Receiving Hospital • Request # cfef7f22 • [DATE] • Treatment Status…" at bounding box center [351, 181] width 703 height 363
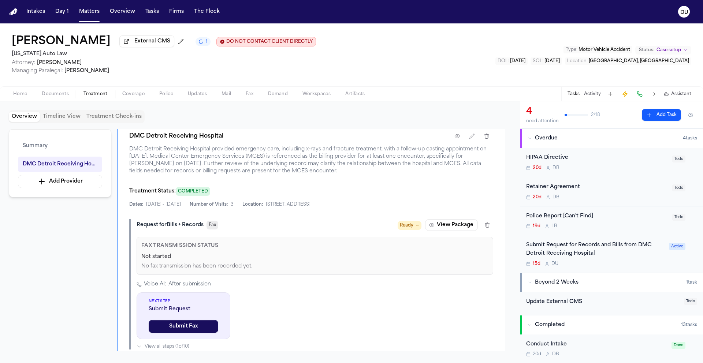
click at [249, 96] on span "Fax" at bounding box center [250, 94] width 8 height 6
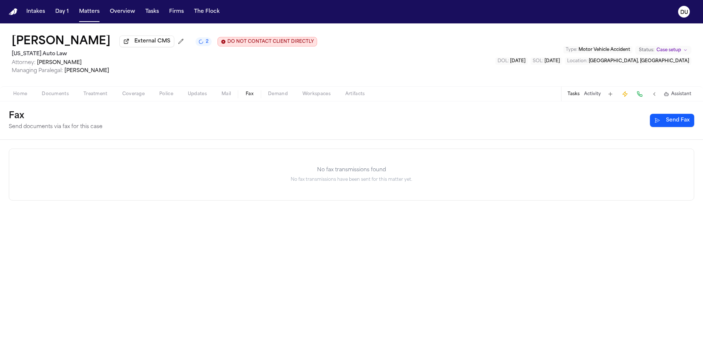
click at [104, 95] on span "Treatment" at bounding box center [96, 94] width 24 height 6
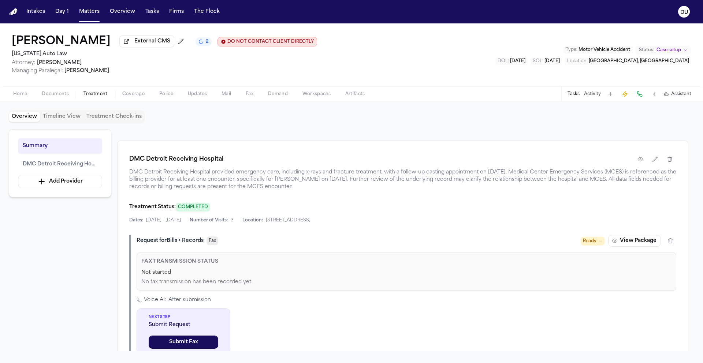
scroll to position [170, 0]
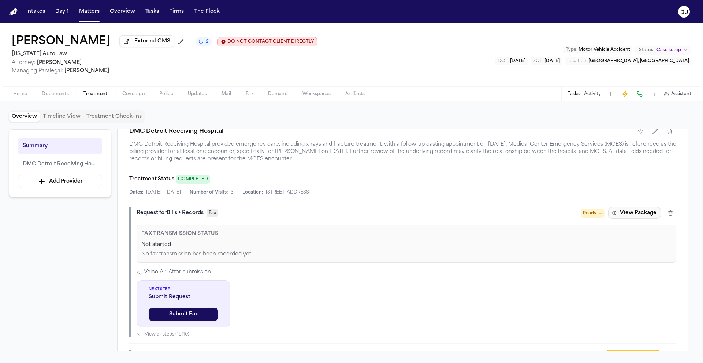
click at [637, 217] on button "View Package" at bounding box center [634, 213] width 53 height 12
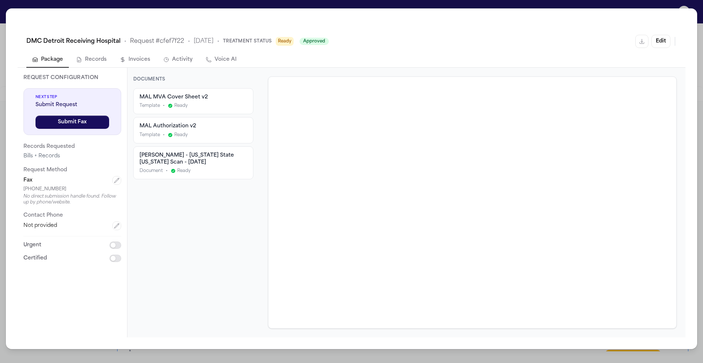
click at [207, 103] on div "Template • Ready" at bounding box center [194, 106] width 108 height 6
click at [206, 126] on div "MAL Authorization v2" at bounding box center [194, 126] width 108 height 7
click at [211, 164] on div "[PERSON_NAME] - [US_STATE] State [US_STATE] Scan - [DATE]" at bounding box center [194, 159] width 108 height 14
click at [204, 99] on div "MAL MVA Cover Sheet v2" at bounding box center [194, 97] width 108 height 7
click at [204, 127] on div "MAL Authorization v2" at bounding box center [194, 126] width 108 height 7
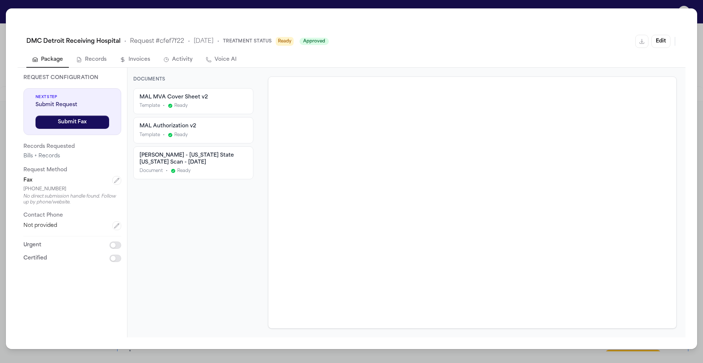
click at [698, 8] on div "DMC Detroit Receiving Hospital • Request # cfef7f22 • [DATE] • Treatment Status…" at bounding box center [351, 181] width 703 height 363
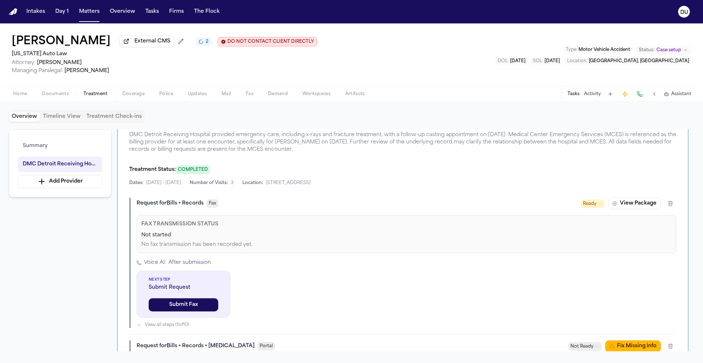
scroll to position [180, 0]
click at [591, 207] on span "Ready" at bounding box center [590, 203] width 14 height 7
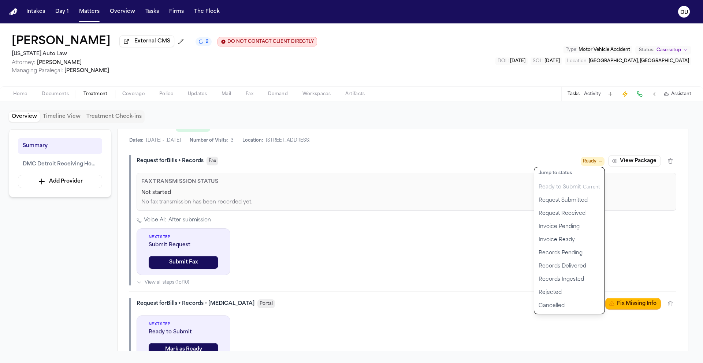
scroll to position [51, 0]
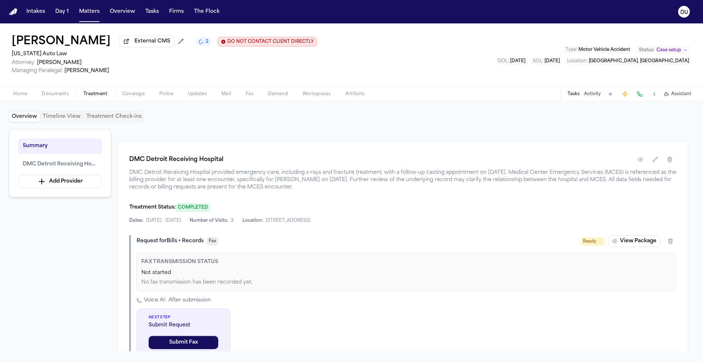
scroll to position [170, 0]
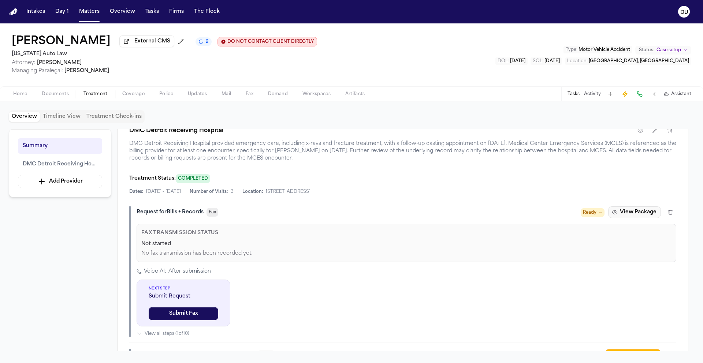
click at [638, 215] on button "View Package" at bounding box center [634, 213] width 53 height 12
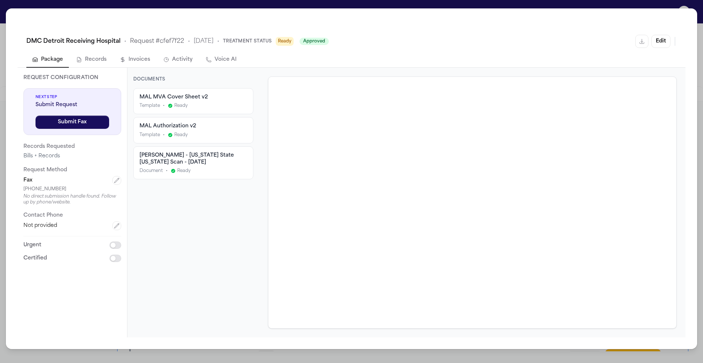
click at [294, 44] on span "Ready" at bounding box center [285, 41] width 18 height 9
click at [294, 43] on span "Ready" at bounding box center [285, 41] width 18 height 9
click at [313, 41] on span "Approved" at bounding box center [314, 41] width 29 height 7
click at [322, 40] on span "Approved" at bounding box center [314, 41] width 29 height 7
click at [661, 39] on button "Edit" at bounding box center [661, 41] width 19 height 13
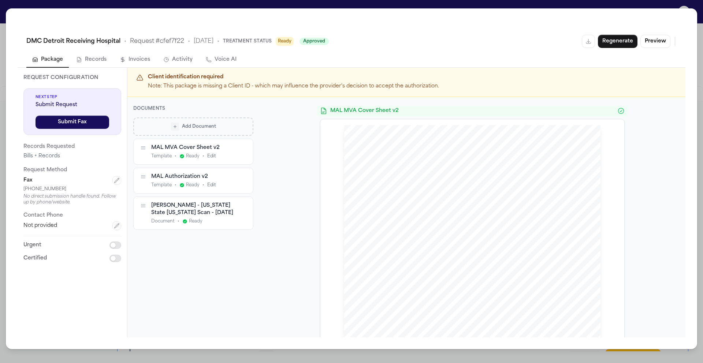
click at [209, 159] on button "Edit" at bounding box center [211, 156] width 9 height 6
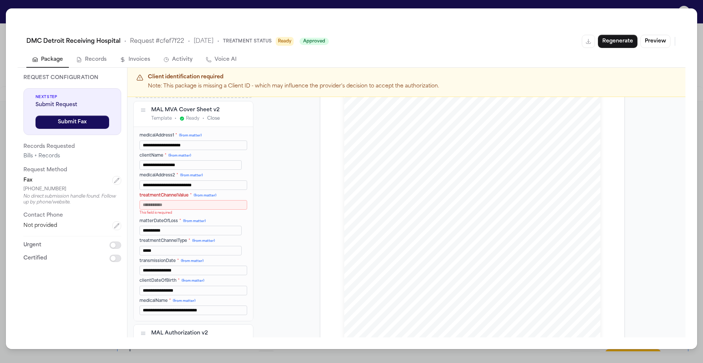
scroll to position [90, 0]
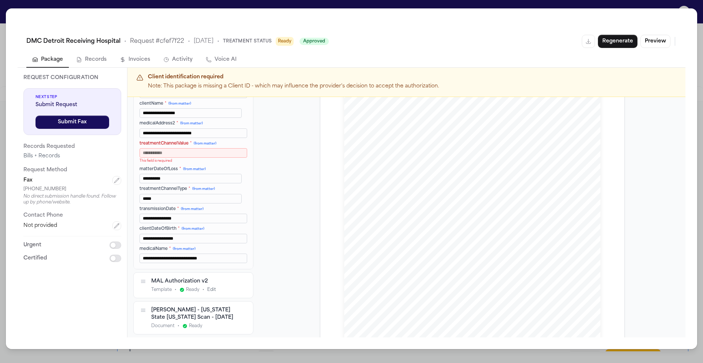
click at [212, 290] on button "Edit" at bounding box center [211, 290] width 9 height 6
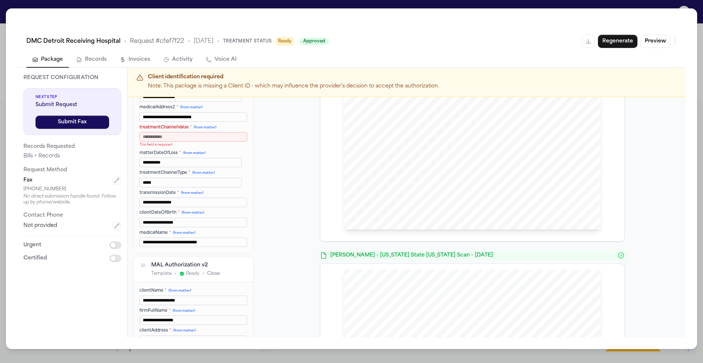
scroll to position [71, 0]
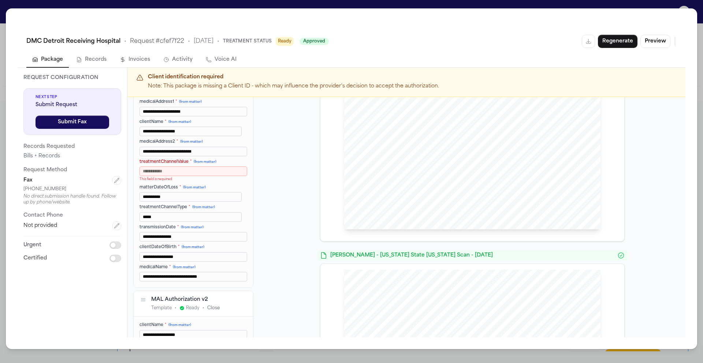
click at [700, 30] on div "**********" at bounding box center [351, 181] width 703 height 363
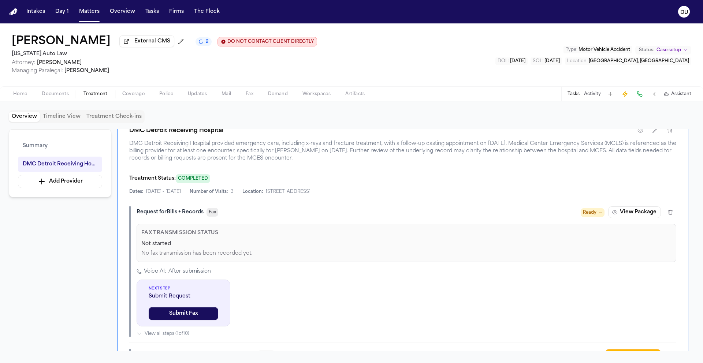
click at [576, 97] on button "Tasks" at bounding box center [574, 94] width 12 height 6
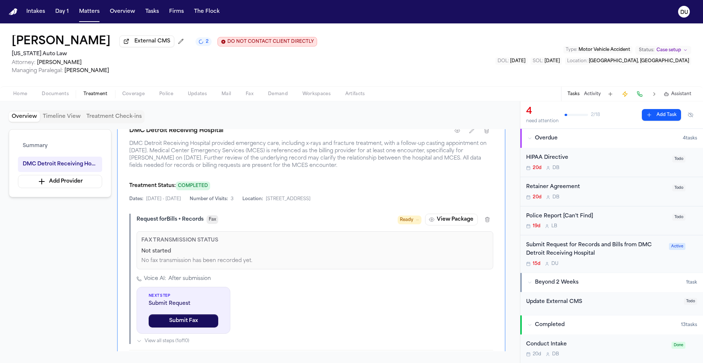
click at [579, 252] on div "Submit Request for Records and Bills from DMC Detroit Receiving Hospital" at bounding box center [595, 249] width 138 height 17
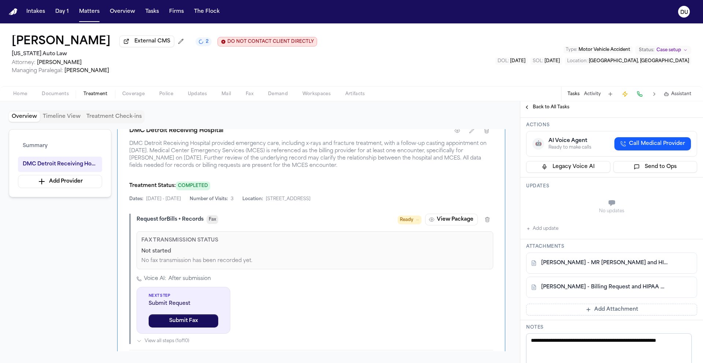
scroll to position [37, 0]
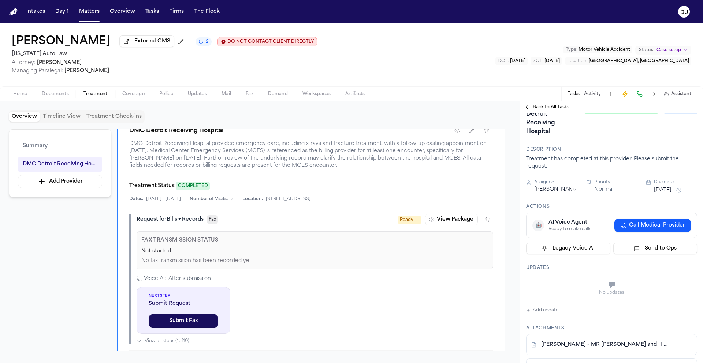
click at [546, 108] on span "Back to All Tasks" at bounding box center [551, 107] width 37 height 6
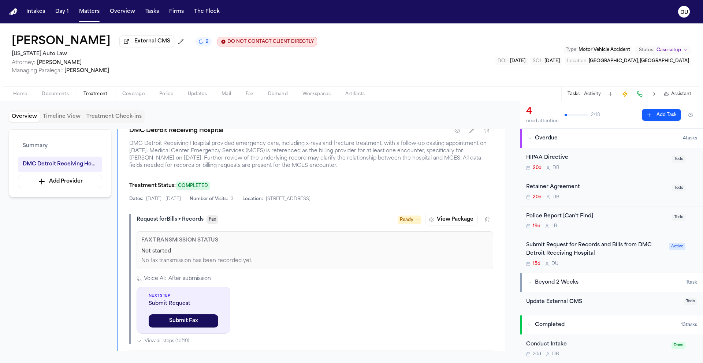
click at [548, 253] on div "Submit Request for Records and Bills from DMC Detroit Receiving Hospital" at bounding box center [595, 249] width 138 height 17
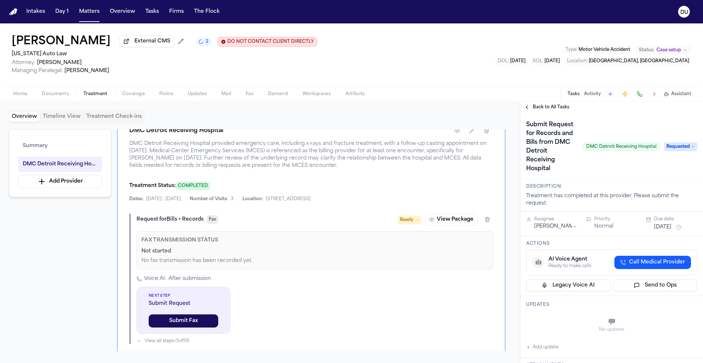
click at [11, 12] on img "Home" at bounding box center [13, 11] width 9 height 7
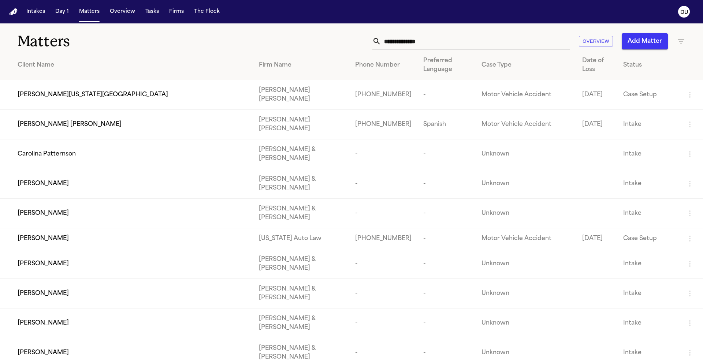
click at [429, 43] on input "text" at bounding box center [475, 41] width 189 height 16
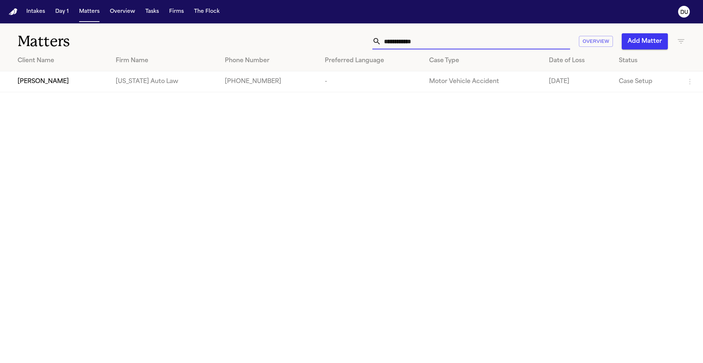
type input "**********"
click at [63, 77] on td "[PERSON_NAME]" at bounding box center [55, 81] width 110 height 21
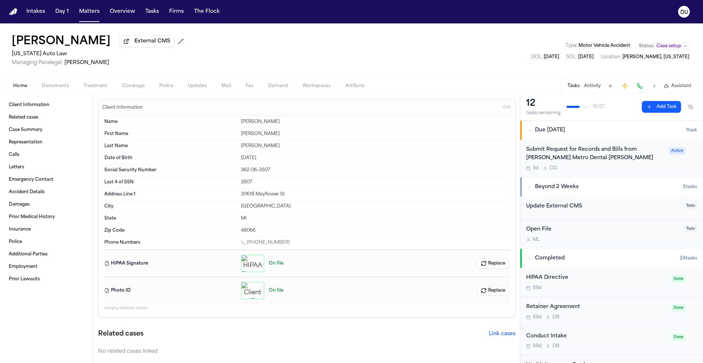
click at [564, 162] on div "Submit Request for Records and Bills from [PERSON_NAME] Metro Dental [PERSON_NA…" at bounding box center [595, 154] width 138 height 17
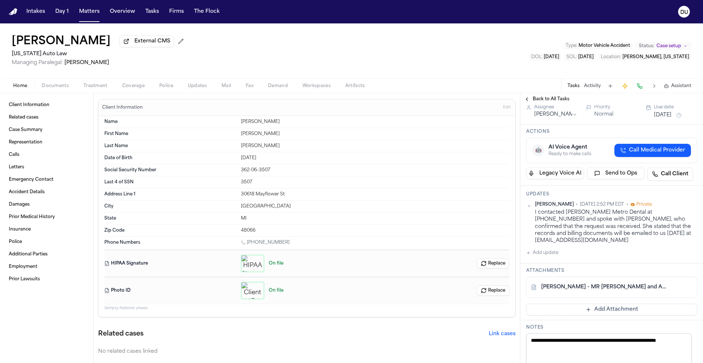
scroll to position [142, 0]
